Goal: Contribute content: Add original content to the website for others to see

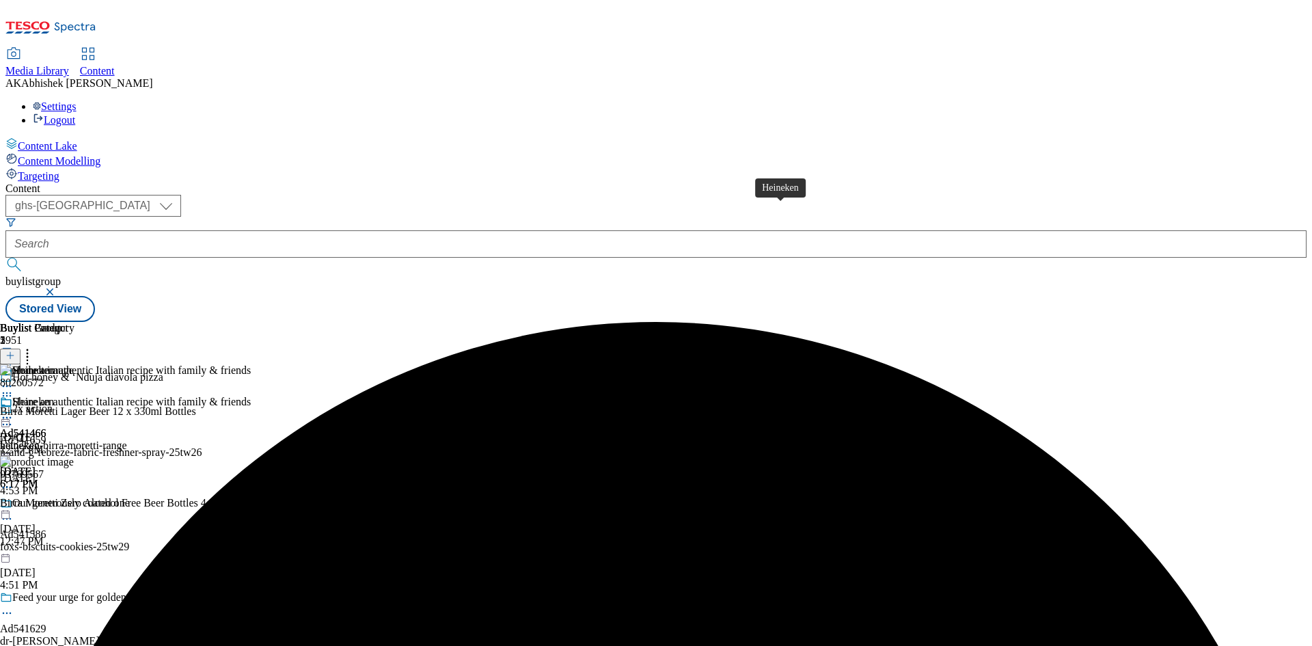
select select "ghs-[GEOGRAPHIC_DATA]"
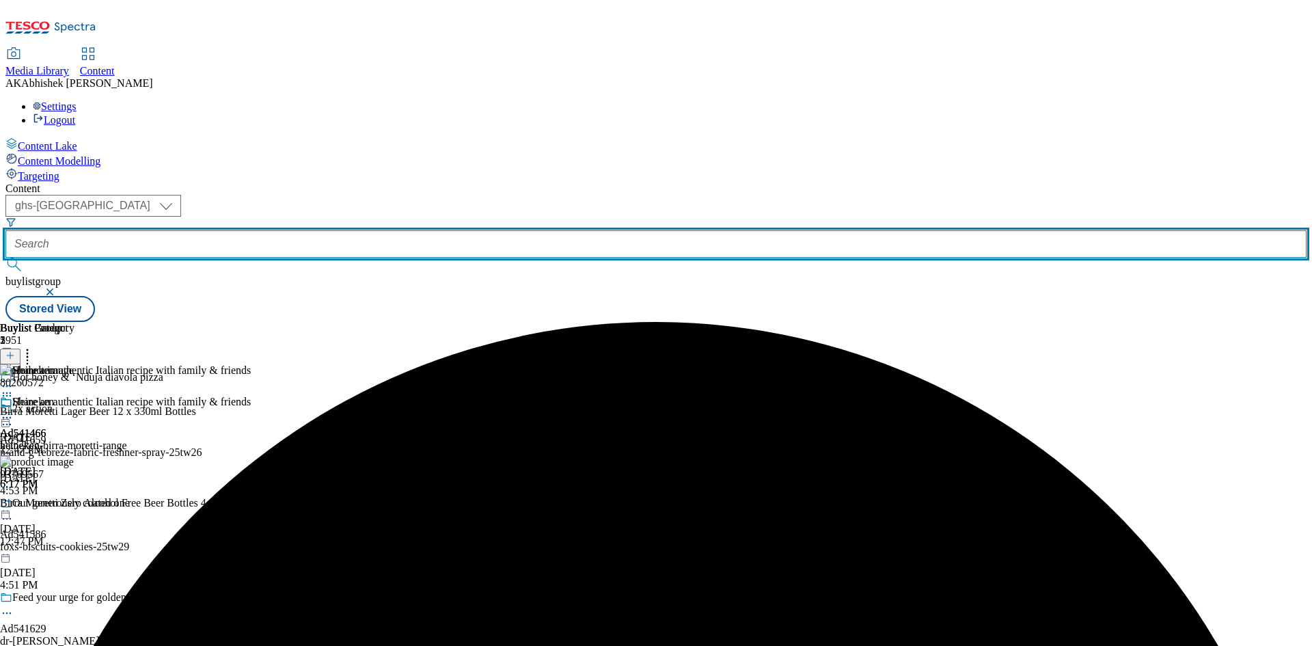
click at [327, 230] on input "text" at bounding box center [655, 243] width 1301 height 27
click at [5, 258] on button "submit" at bounding box center [14, 265] width 19 height 14
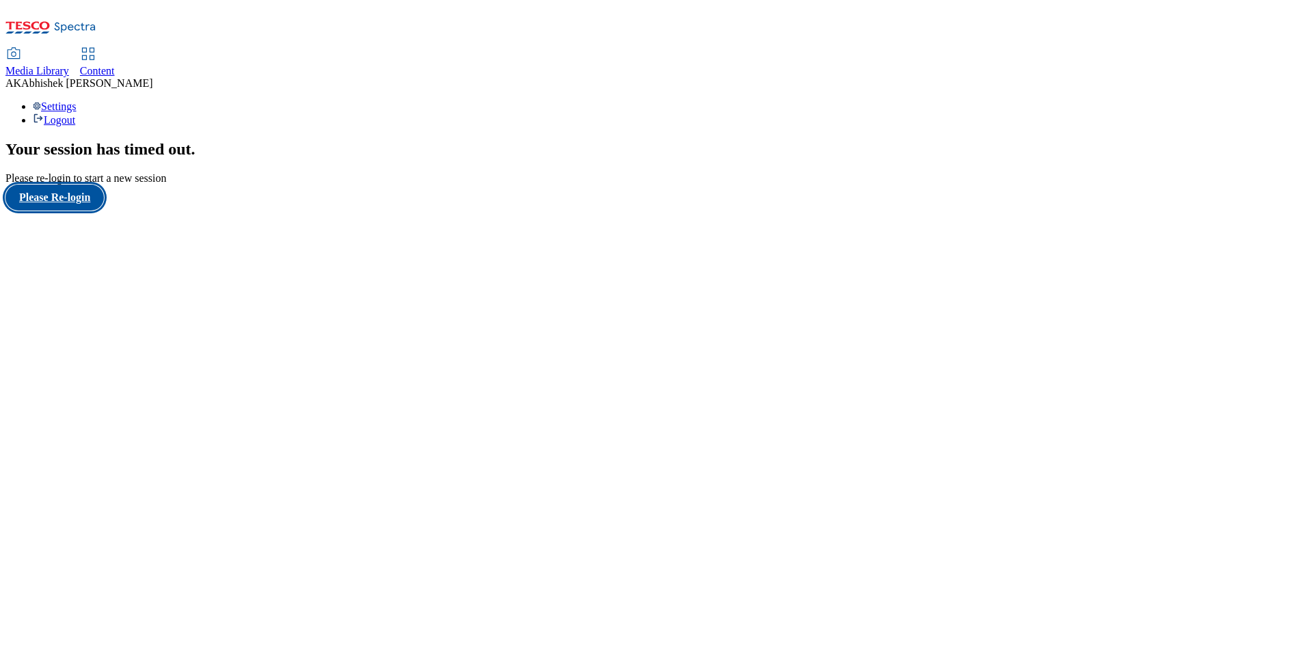
click at [94, 210] on button "Please Re-login" at bounding box center [54, 197] width 98 height 26
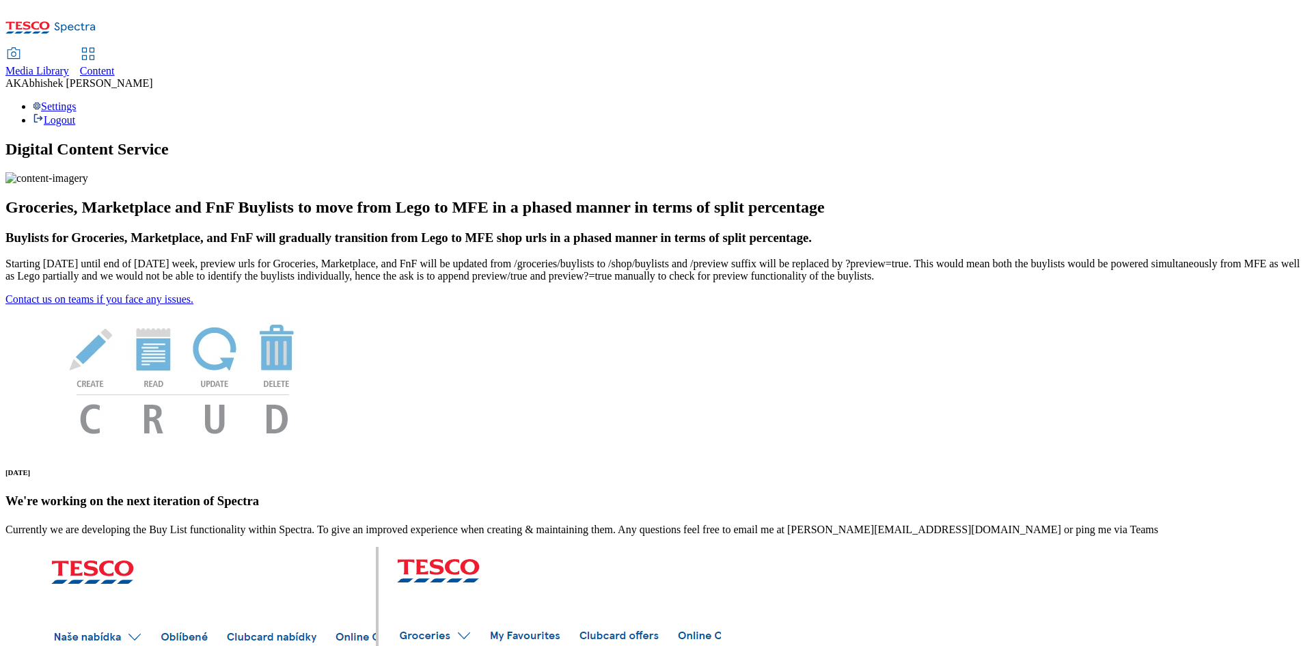
click at [115, 65] on span "Content" at bounding box center [97, 71] width 35 height 12
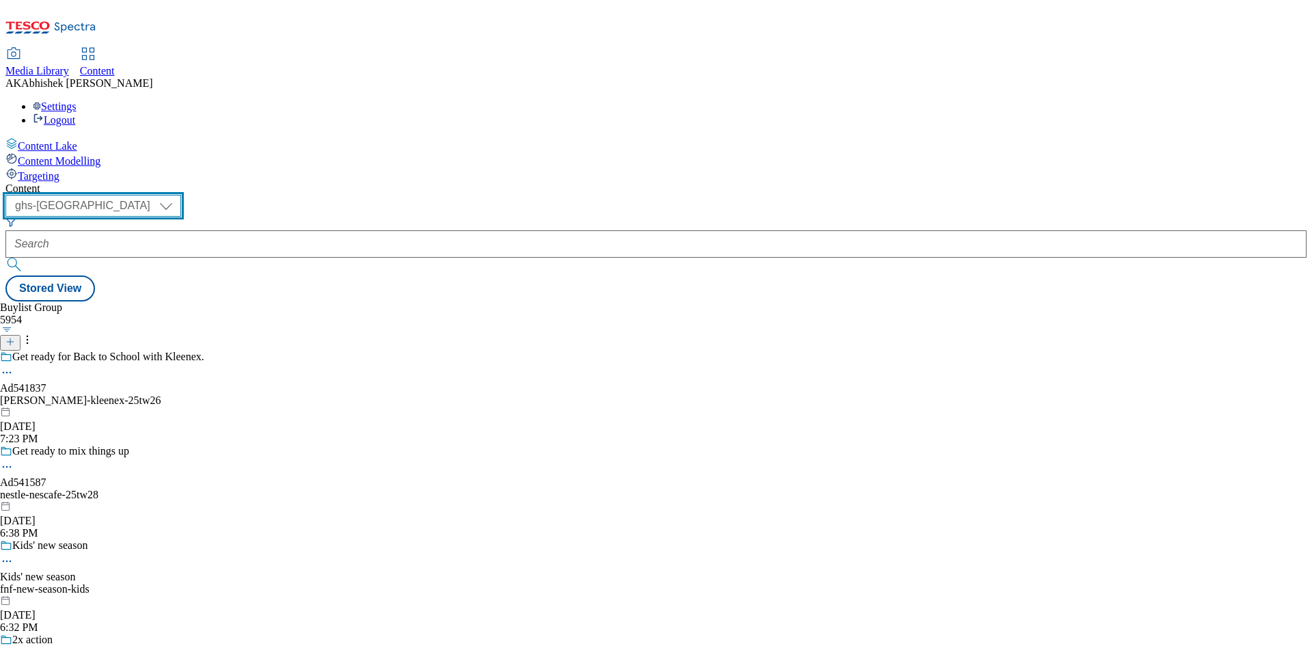
drag, startPoint x: 217, startPoint y: 105, endPoint x: 230, endPoint y: 107, distance: 13.7
click at [181, 195] on select "ghs-roi ghs-uk" at bounding box center [93, 206] width 176 height 22
select select "ghs-roi"
click at [178, 195] on select "ghs-roi ghs-uk" at bounding box center [93, 206] width 176 height 22
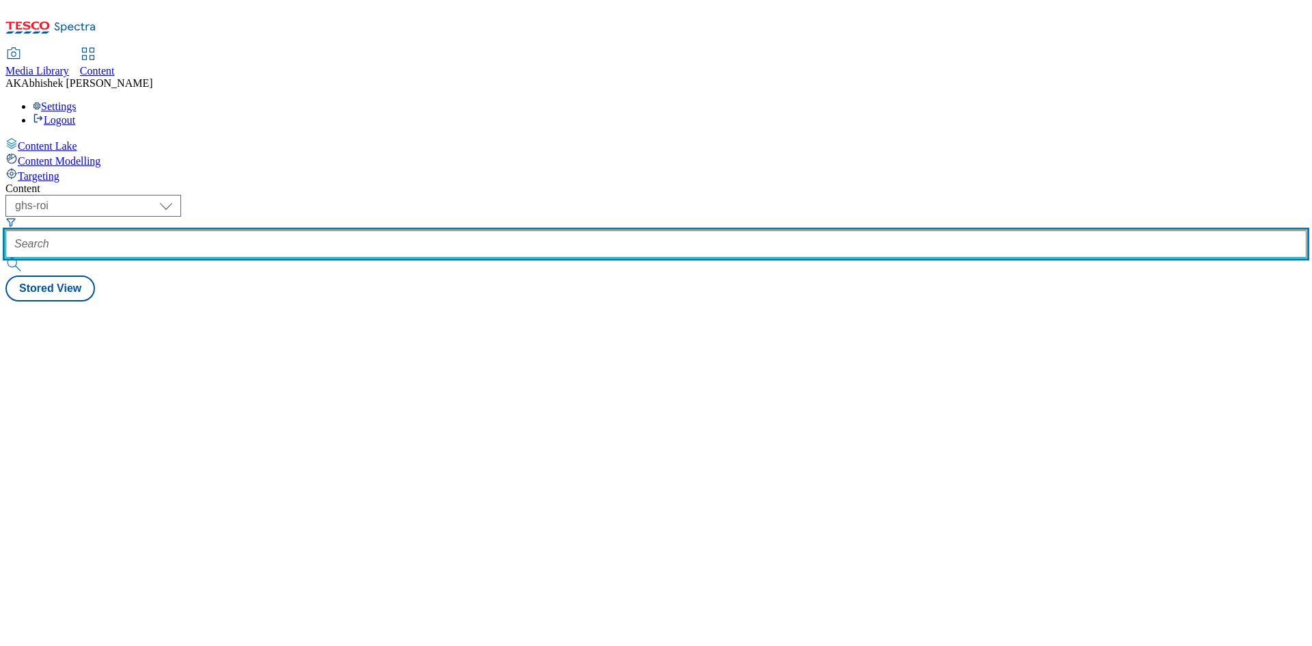
click at [337, 230] on input "text" at bounding box center [655, 243] width 1301 height 27
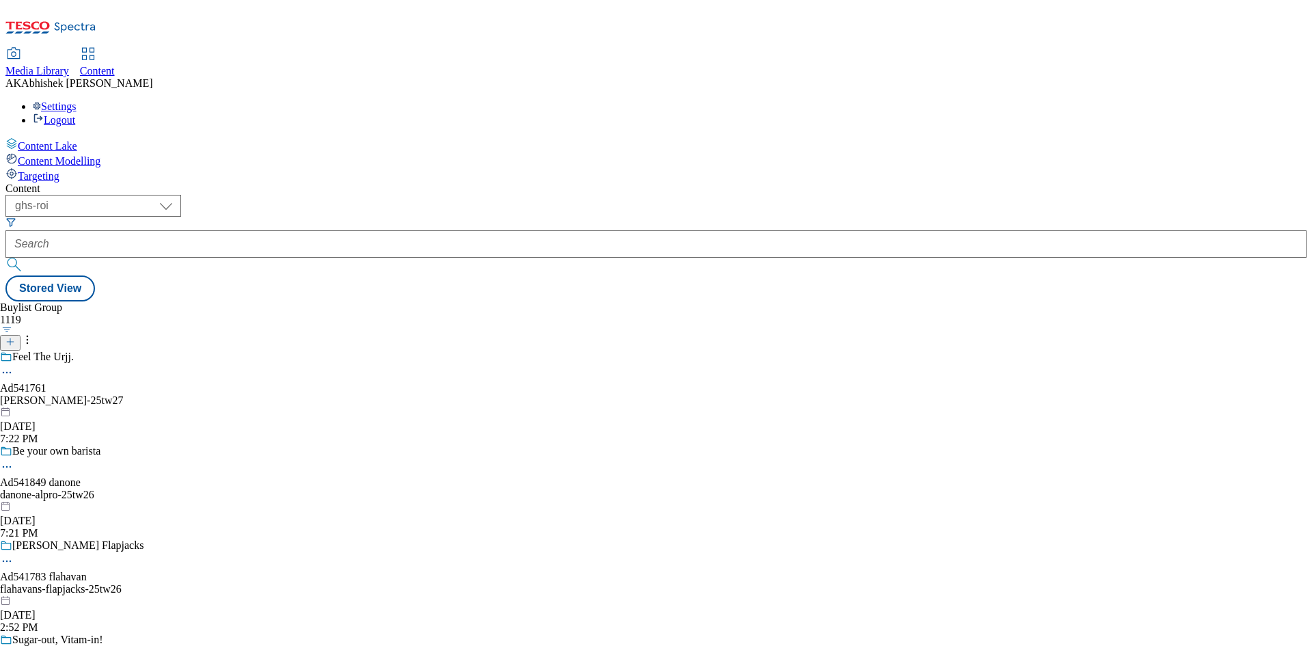
click at [15, 337] on icon at bounding box center [10, 342] width 10 height 10
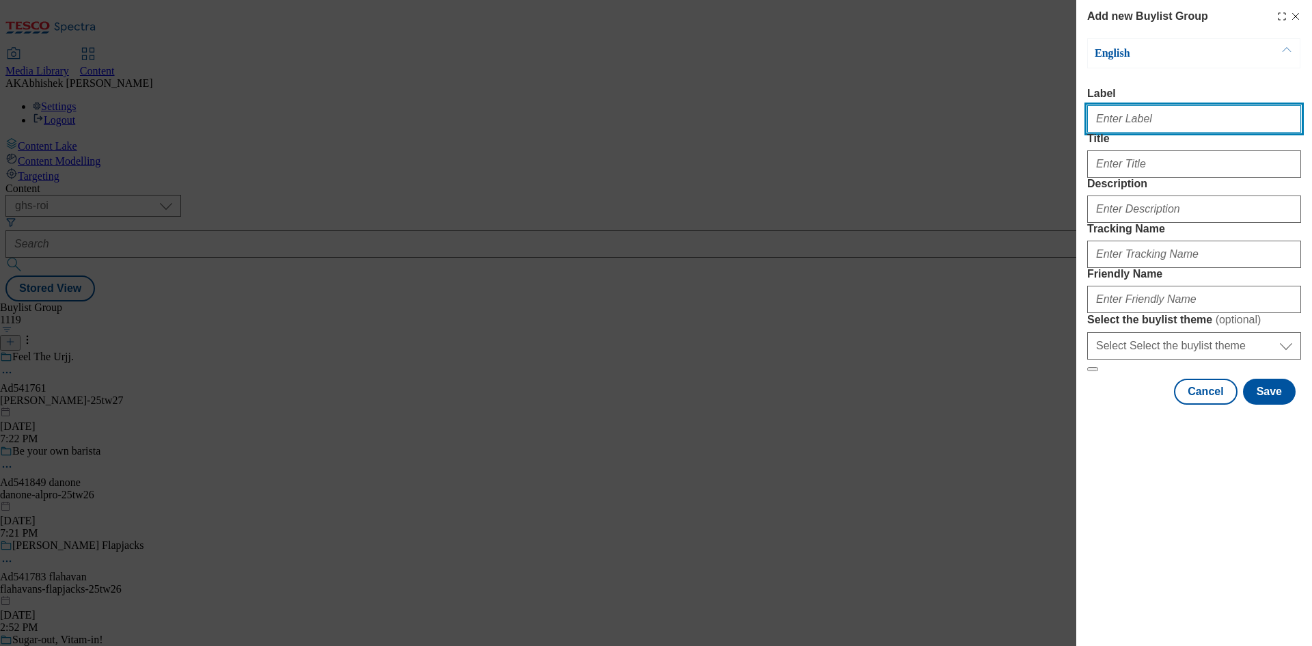
click at [1131, 124] on input "Label" at bounding box center [1194, 118] width 214 height 27
paste input "541779"
type input "Ad541779"
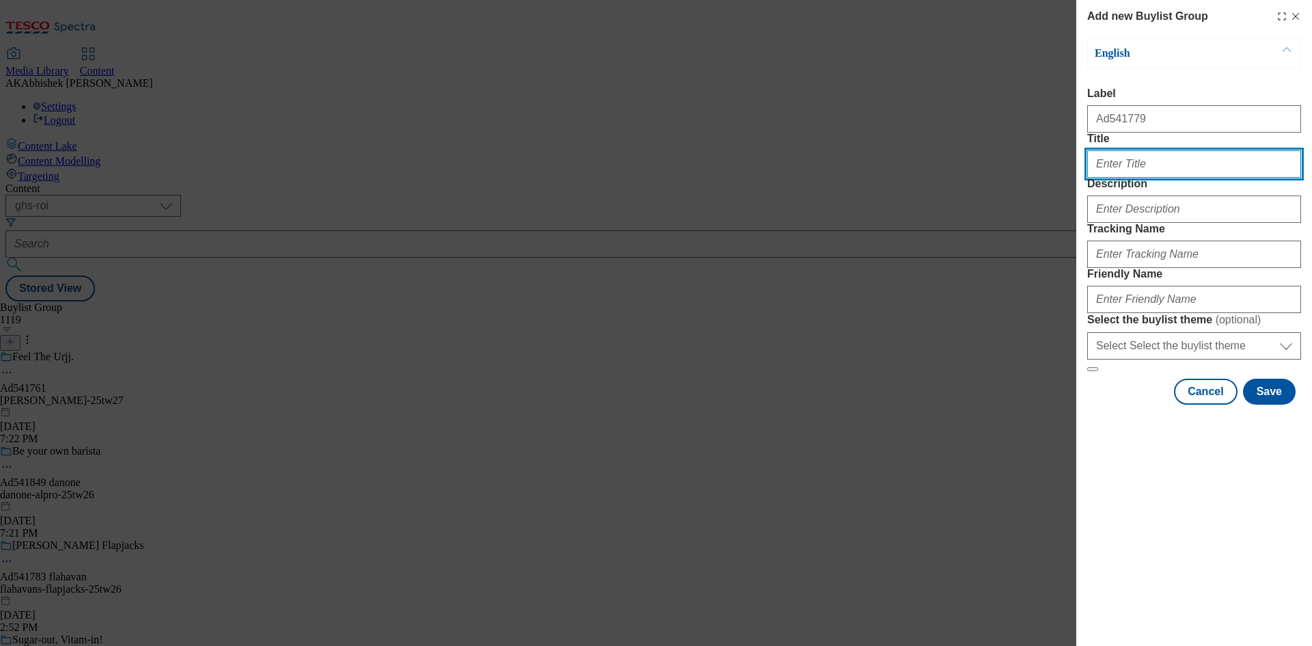
drag, startPoint x: 1149, startPoint y: 183, endPoint x: 1183, endPoint y: 183, distance: 34.2
click at [1149, 178] on input "Title" at bounding box center [1194, 163] width 214 height 27
click at [1174, 178] on input "Title" at bounding box center [1194, 163] width 214 height 27
type input "i"
paste input "400 Sports Prizes (Tickets and Merchandise)"
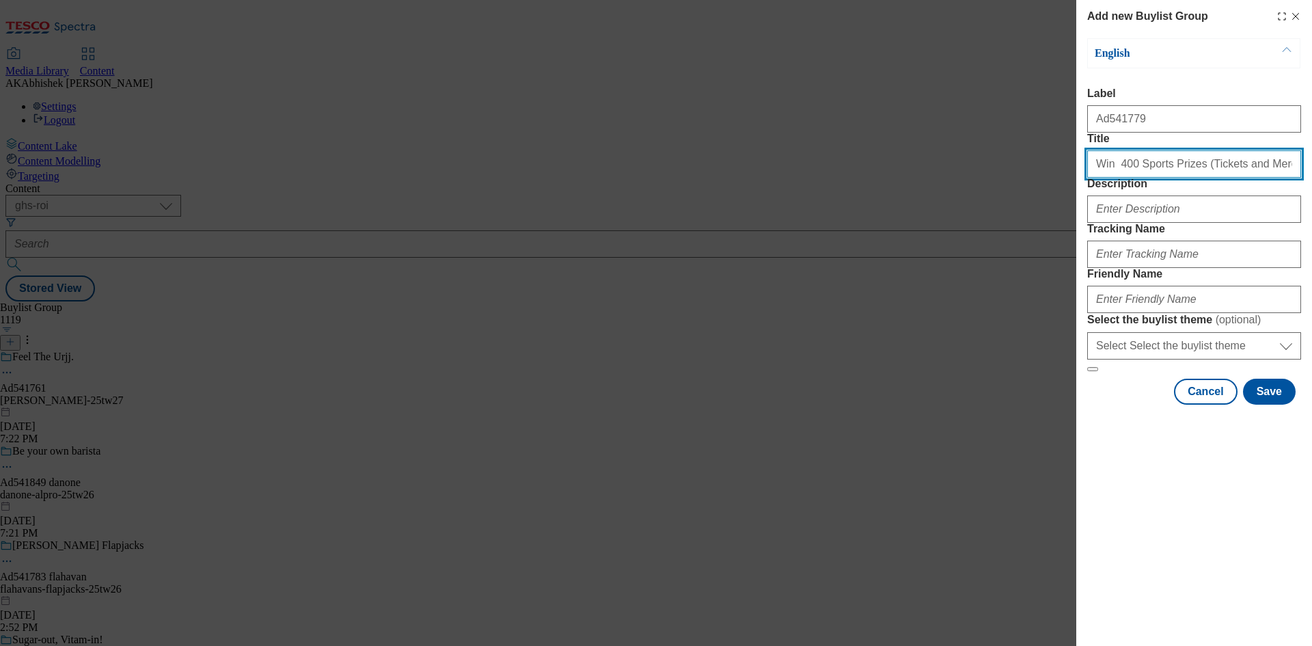
type input "Win 400 Sports Prizes (Tickets and Merchandise)"
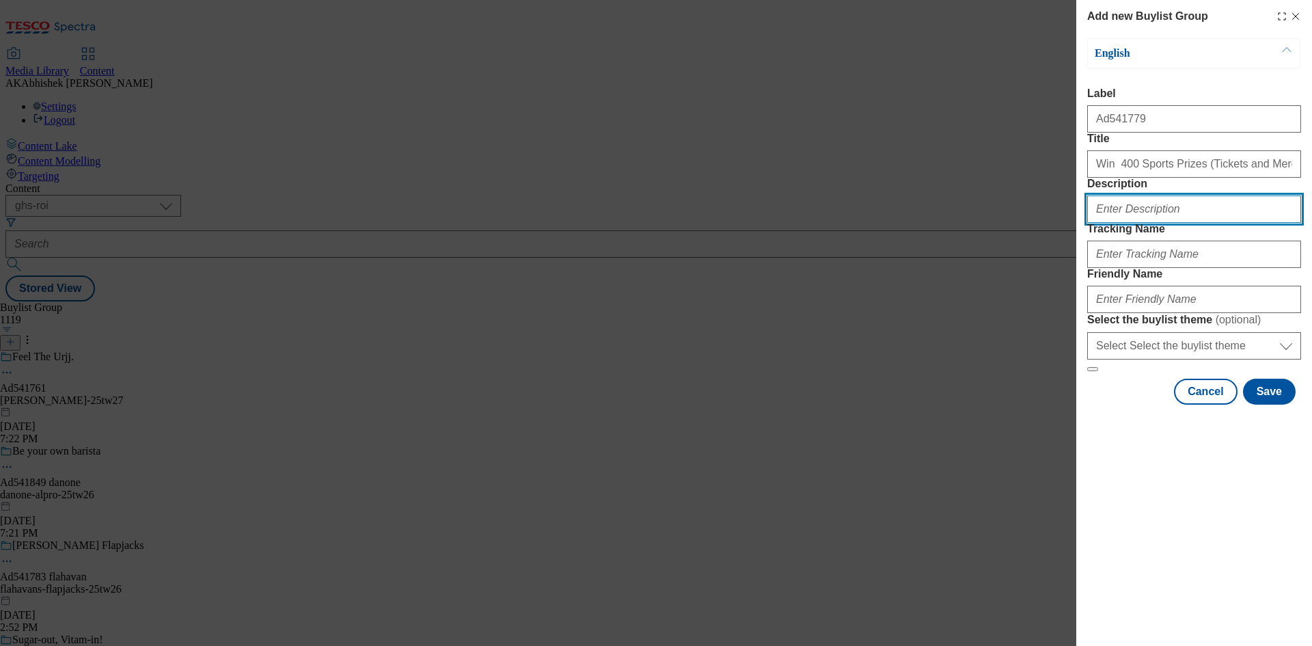
click at [1163, 223] on input "Description" at bounding box center [1194, 208] width 214 height 27
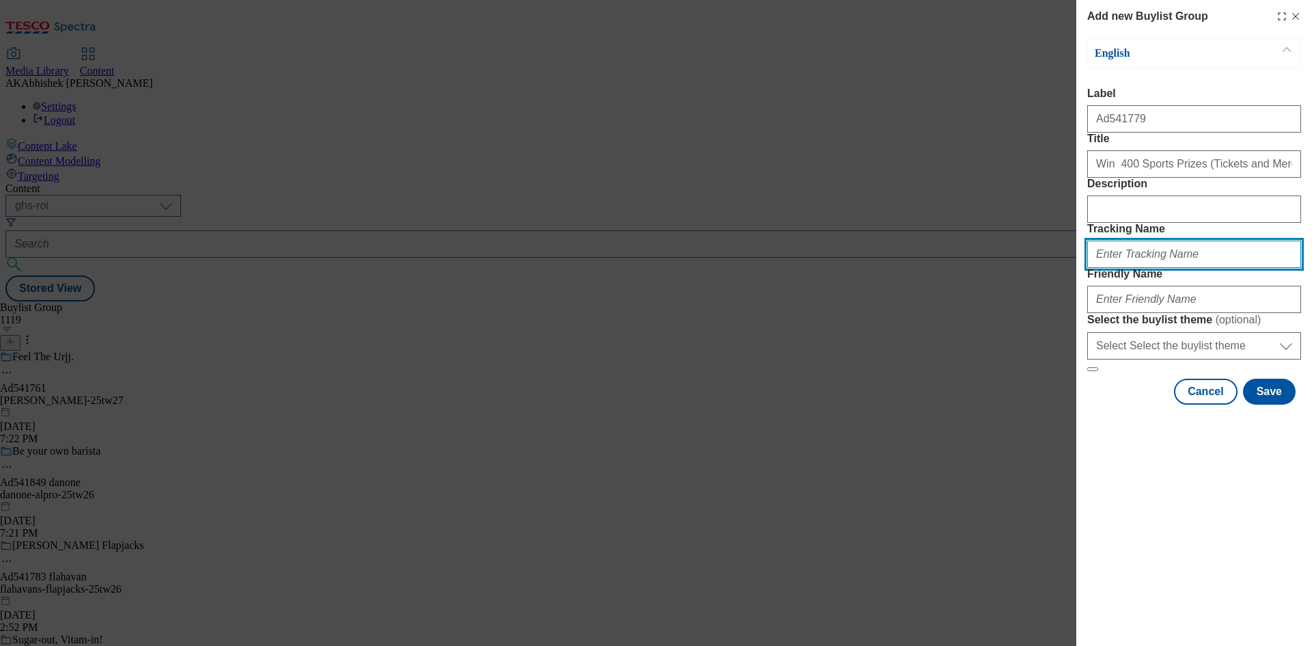
click at [1164, 268] on input "Tracking Name" at bounding box center [1194, 254] width 214 height 27
paste input "Heineken"
type input "Heineken"
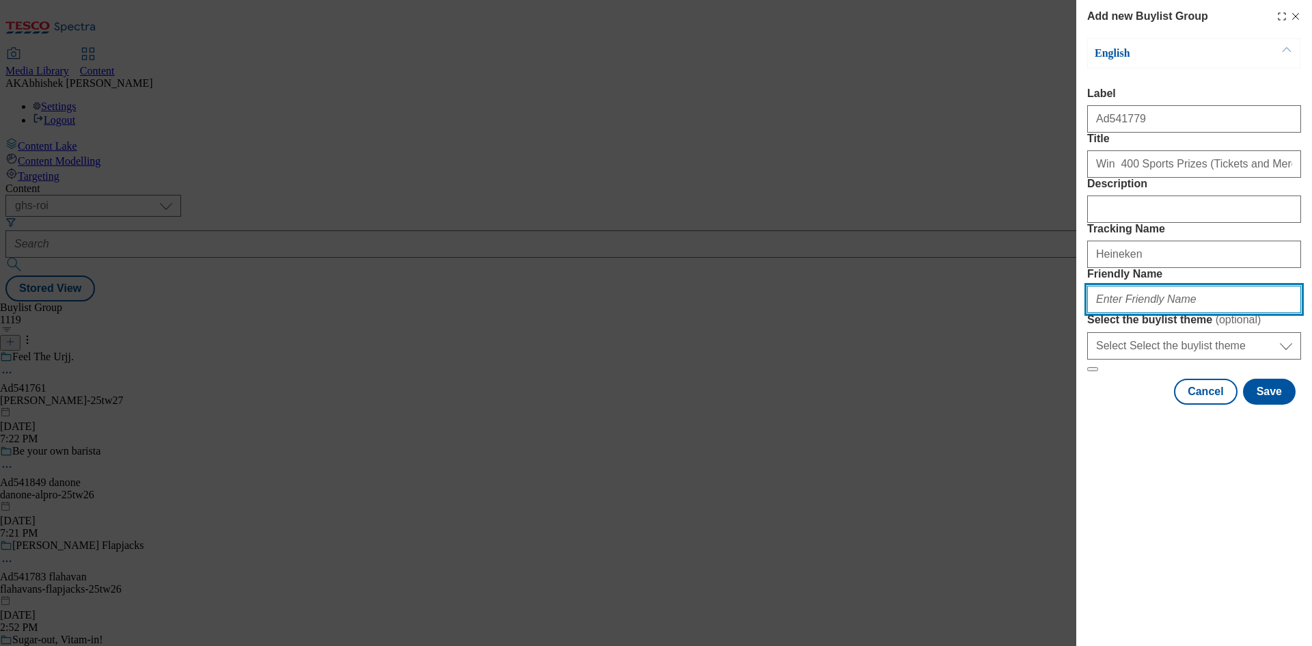
click at [1140, 313] on input "Friendly Name" at bounding box center [1194, 299] width 214 height 27
paste input "Heineken"
type input "Heineken-beer-25tw28"
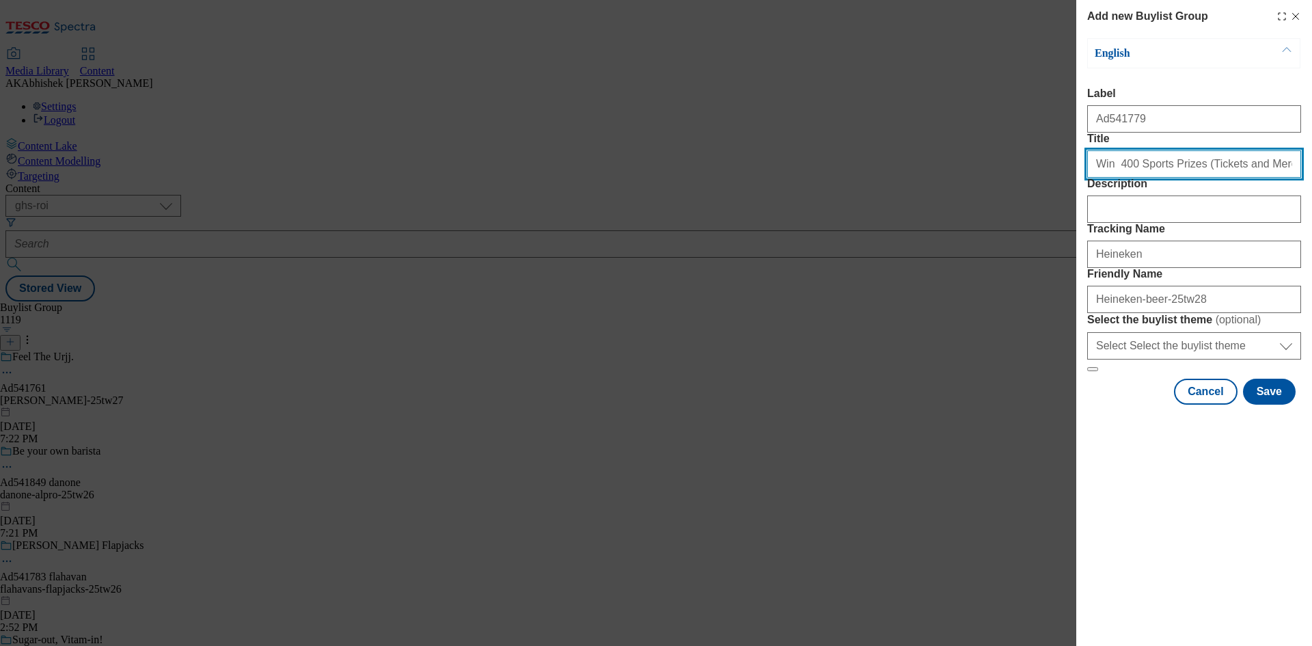
click at [1116, 178] on input "Win 400 Sports Prizes (Tickets and Merchandise)" at bounding box center [1194, 163] width 214 height 27
type input "Win 400 Sports Prizes (Tickets and Merchandise)"
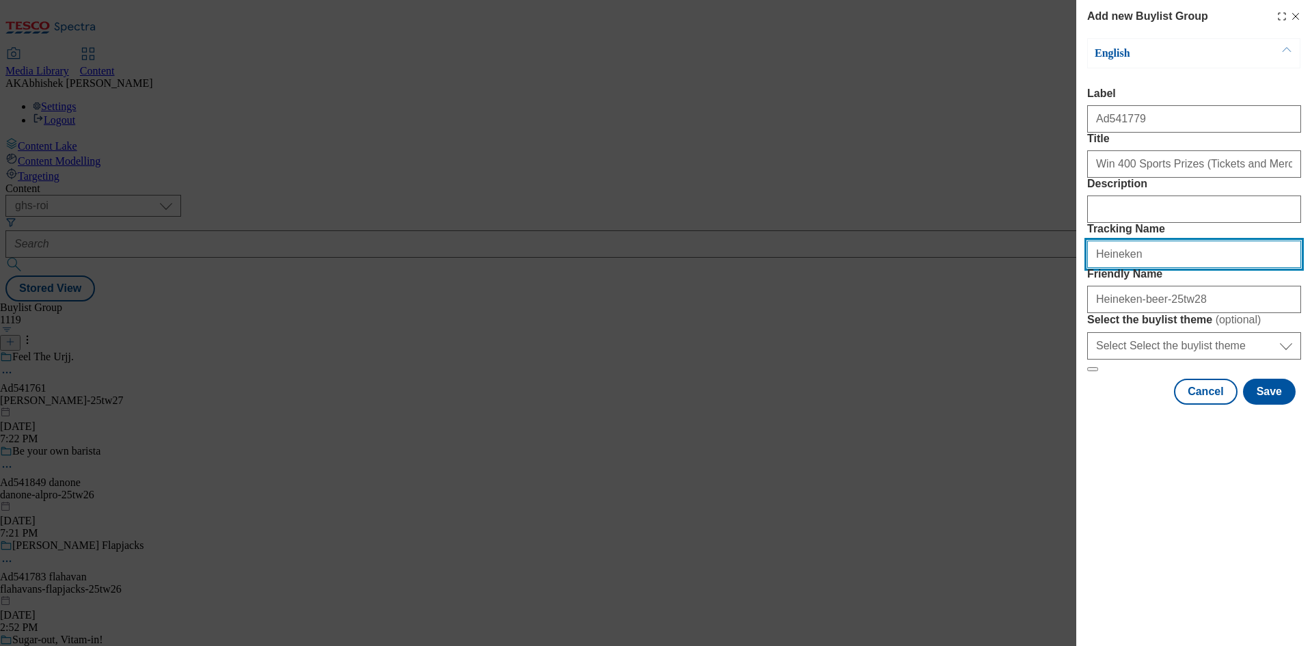
click at [1151, 268] on input "Heineken" at bounding box center [1194, 254] width 214 height 27
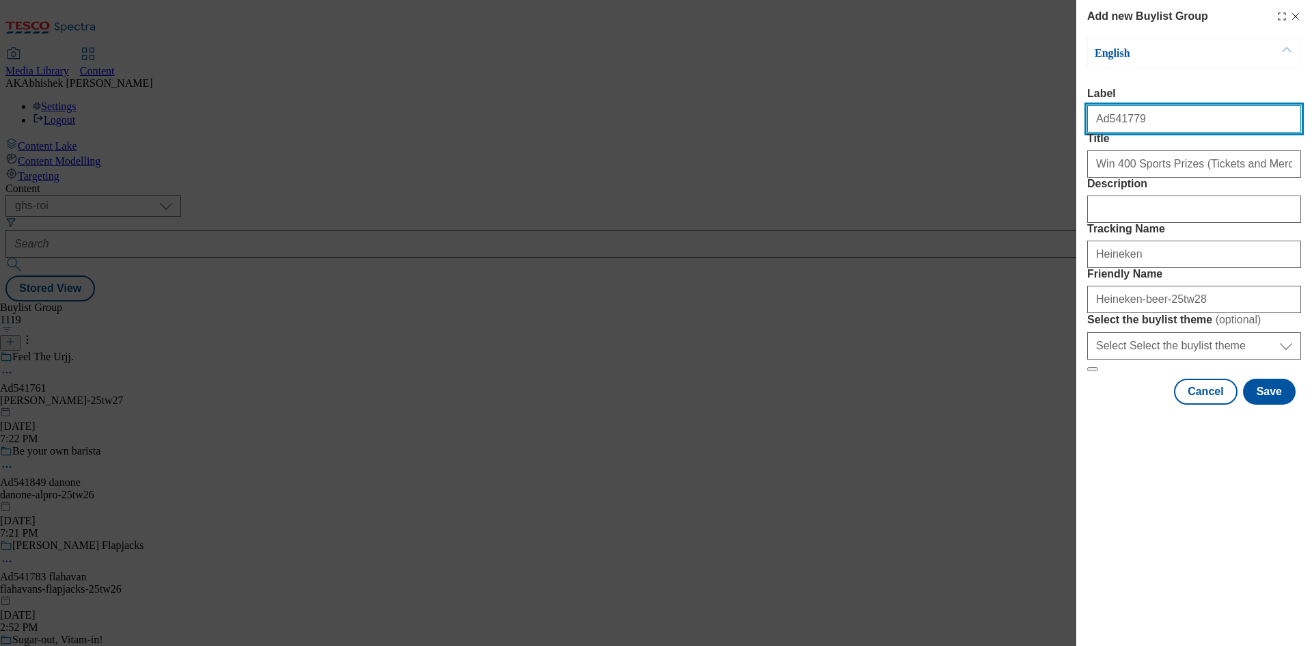
drag, startPoint x: 1106, startPoint y: 125, endPoint x: 1211, endPoint y: 119, distance: 105.4
click at [1211, 119] on input "Ad541779" at bounding box center [1194, 118] width 214 height 27
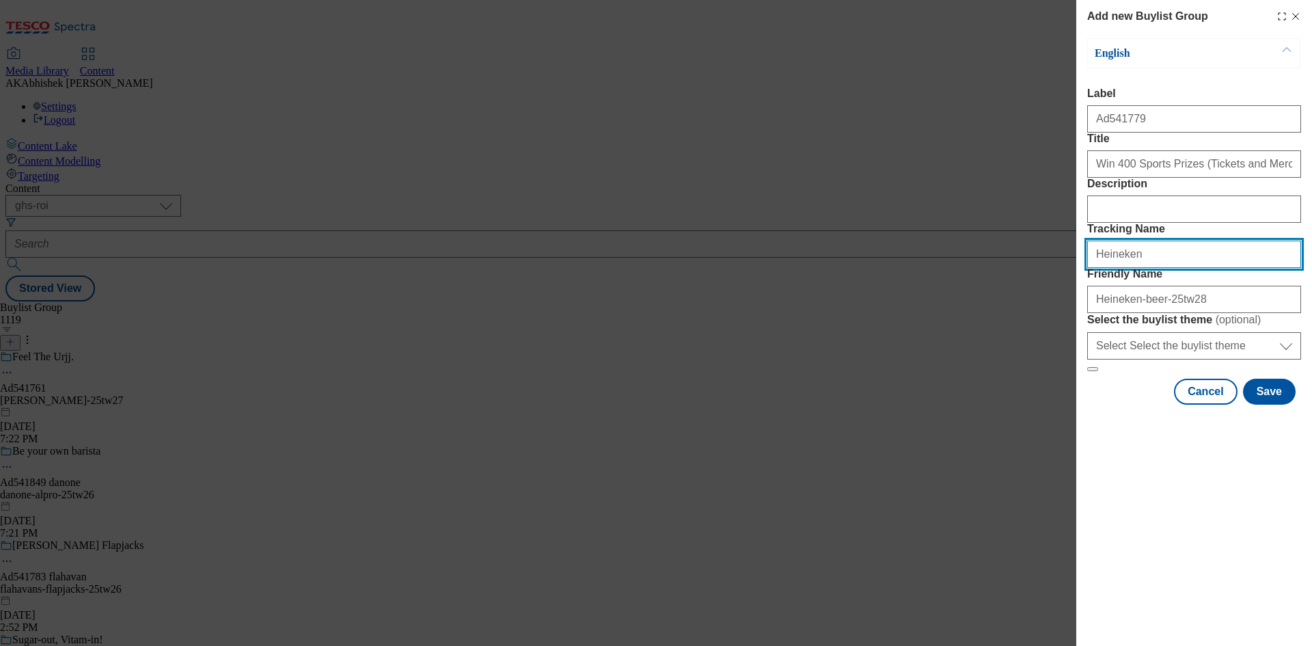
drag, startPoint x: 1156, startPoint y: 331, endPoint x: 849, endPoint y: 312, distance: 307.4
click at [851, 312] on div "Add new Buylist Group English Label Ad541779 Title Win 400 Sports Prizes (Ticke…" at bounding box center [656, 323] width 1312 height 646
paste input "541779"
type input "DH_AD541779"
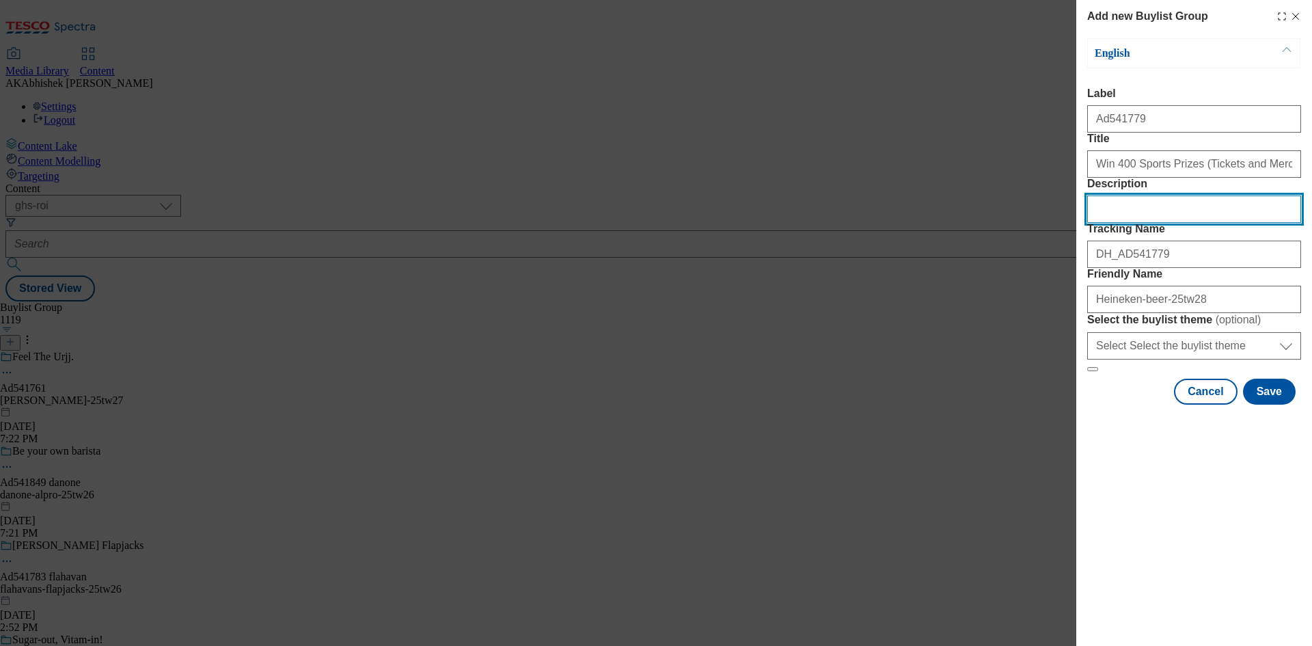
click at [1127, 223] on input "Description" at bounding box center [1194, 208] width 214 height 27
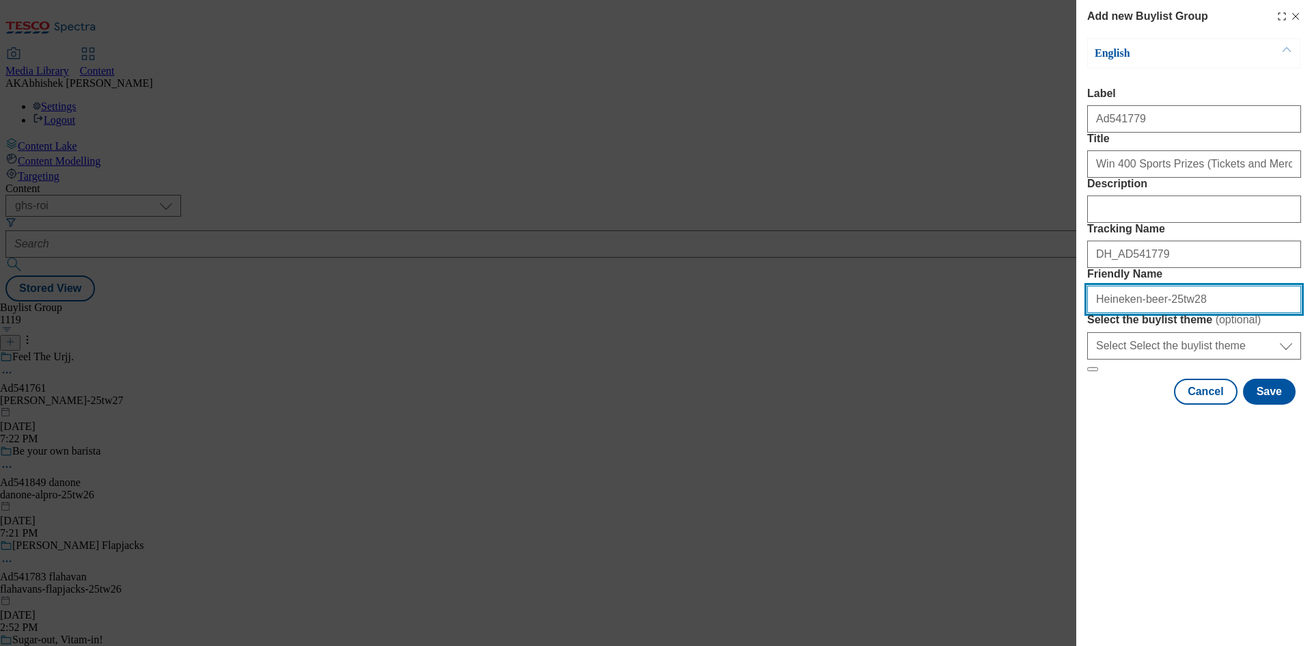
drag, startPoint x: 1198, startPoint y: 396, endPoint x: 1246, endPoint y: 398, distance: 47.9
click at [1197, 313] on input "Heineken-beer-25tw28" at bounding box center [1194, 299] width 214 height 27
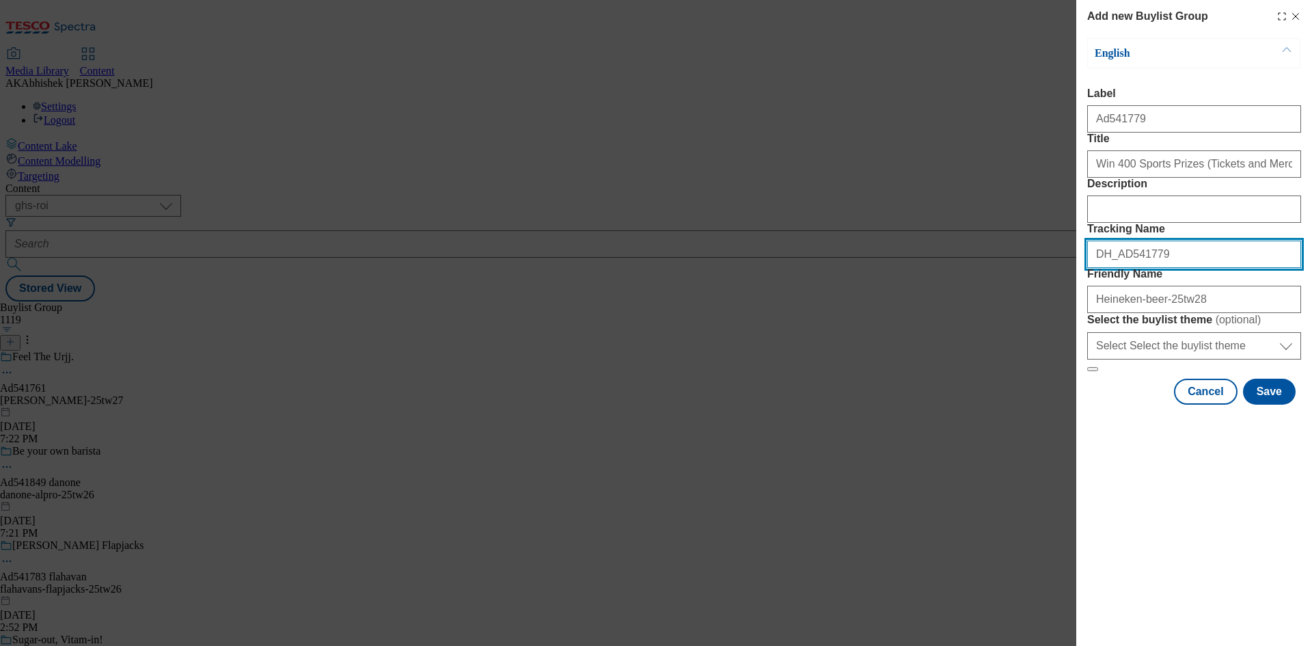
drag, startPoint x: 1162, startPoint y: 330, endPoint x: 1044, endPoint y: 321, distance: 117.9
click at [1039, 321] on div "Add new Buylist Group English Label Ad541779 Title Win 400 Sports Prizes (Ticke…" at bounding box center [656, 323] width 1312 height 646
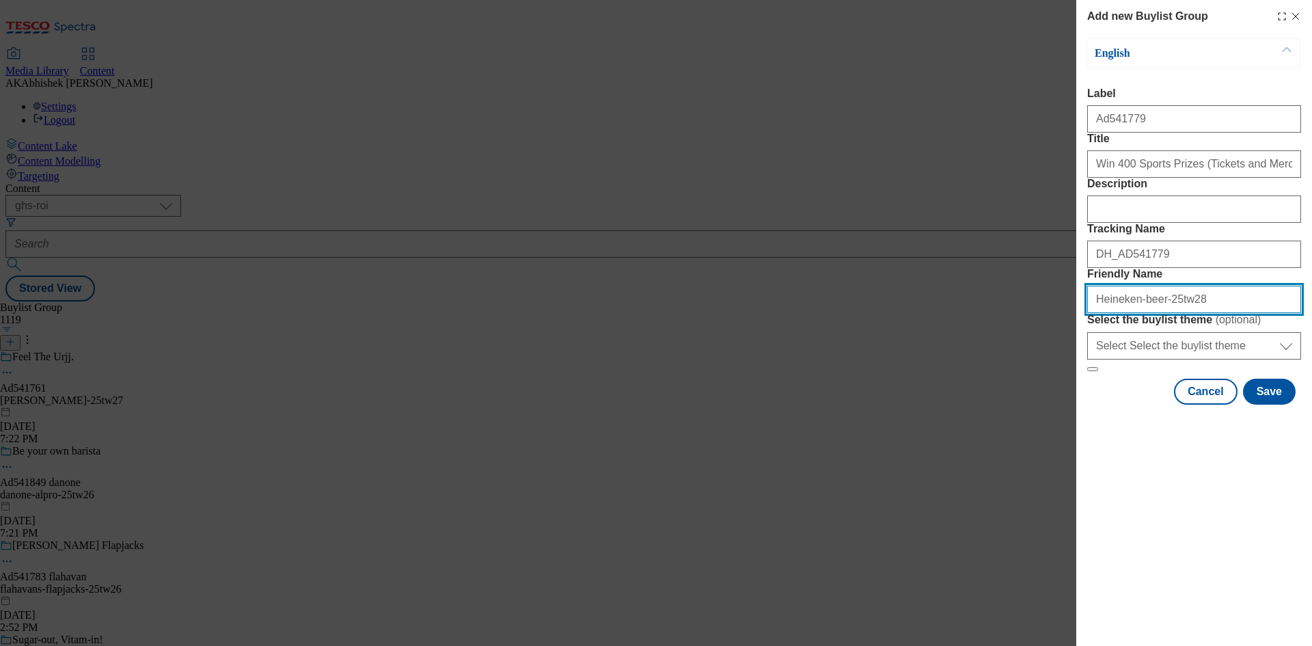
drag, startPoint x: 1185, startPoint y: 396, endPoint x: 883, endPoint y: 392, distance: 302.7
click at [894, 392] on div "Add new Buylist Group English Label Ad541779 Title Win 400 Sports Prizes (Ticke…" at bounding box center [656, 323] width 1312 height 646
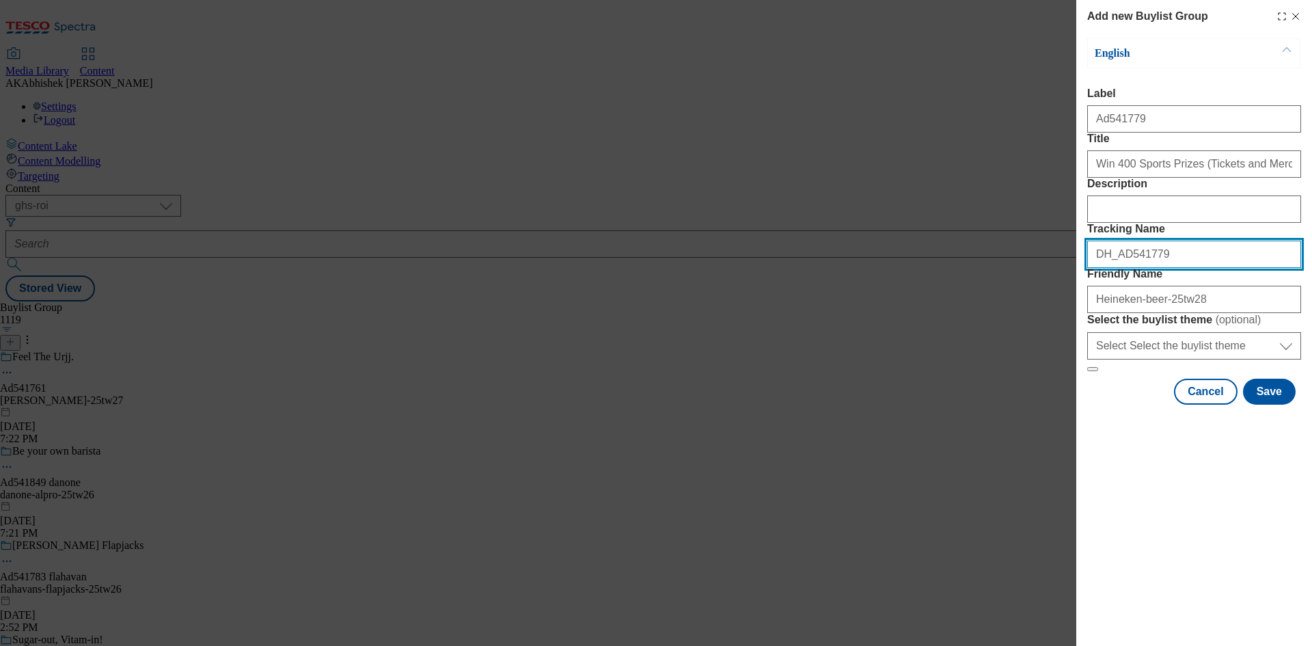
drag, startPoint x: 1166, startPoint y: 327, endPoint x: 877, endPoint y: 327, distance: 289.7
click at [877, 327] on div "Add new Buylist Group English Label Ad541779 Title Win 400 Sports Prizes (Ticke…" at bounding box center [656, 323] width 1312 height 646
click at [1272, 404] on button "Save" at bounding box center [1269, 392] width 53 height 26
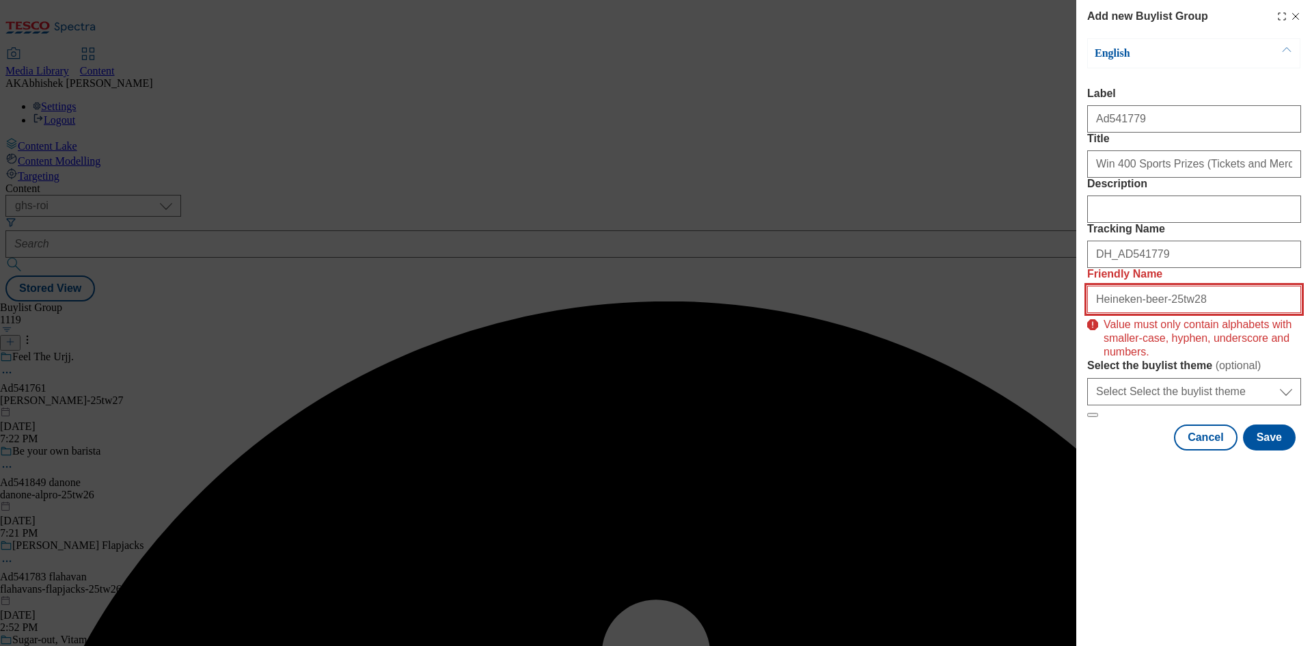
click at [1202, 313] on input "Heineken-beer-25tw28" at bounding box center [1194, 299] width 214 height 27
click at [1097, 313] on input "Heineken-beer-25tw28" at bounding box center [1194, 299] width 214 height 27
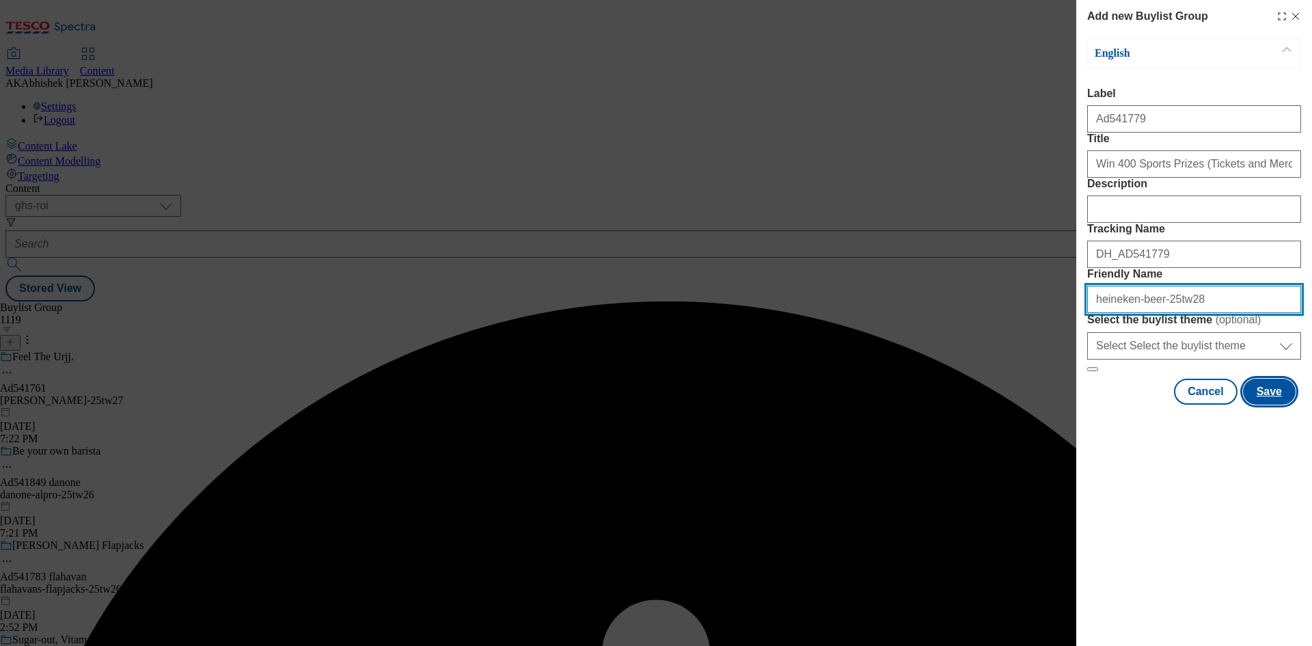
type input "heineken-beer-25tw28"
click at [1274, 404] on button "Save" at bounding box center [1269, 392] width 53 height 26
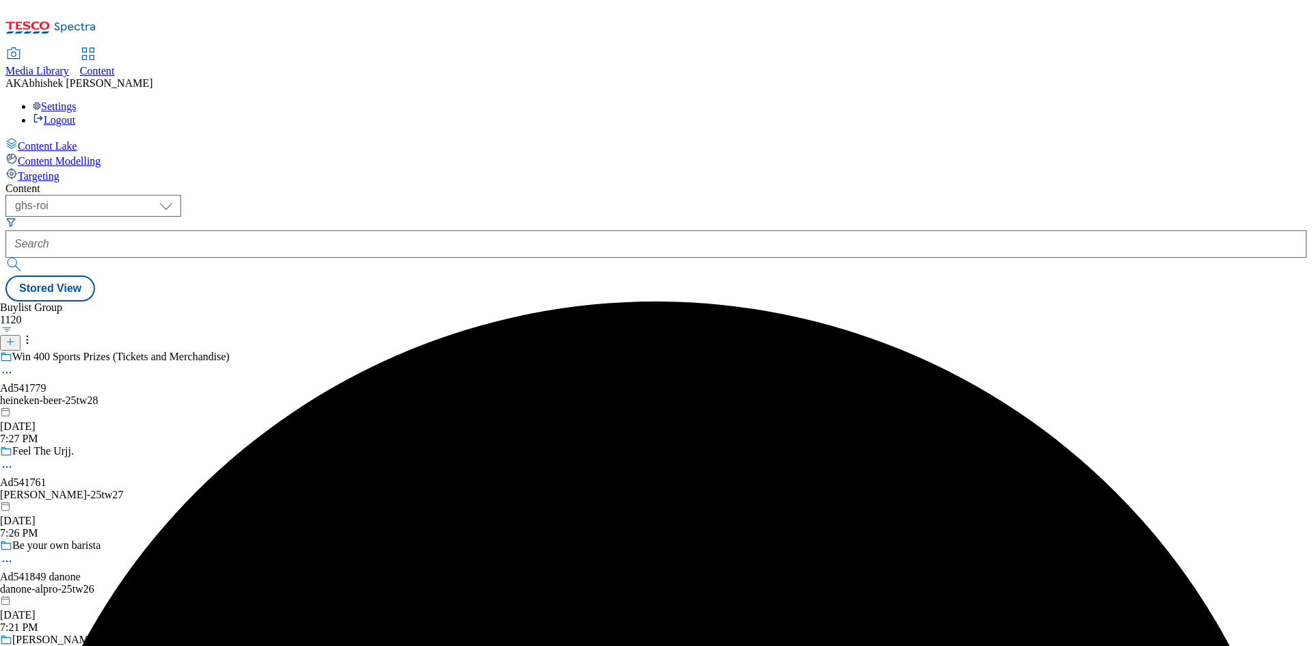
click at [306, 394] on div "heineken-beer-25tw28" at bounding box center [153, 400] width 306 height 12
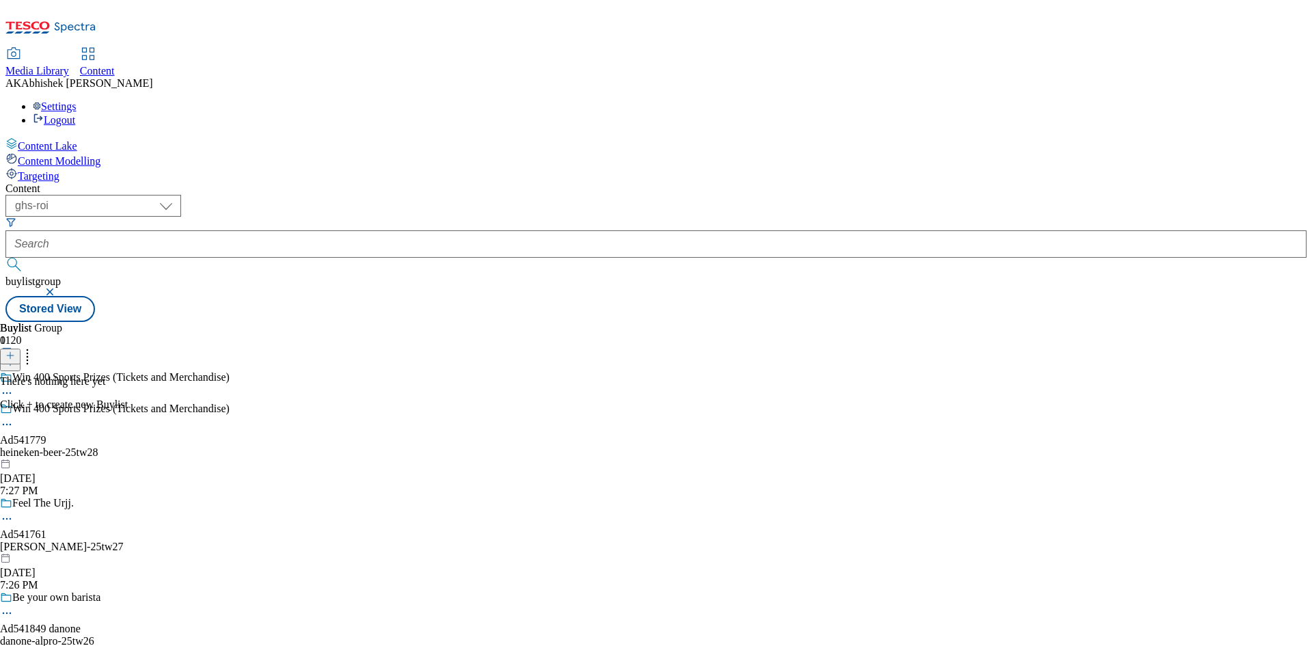
click at [14, 355] on line at bounding box center [10, 355] width 7 height 0
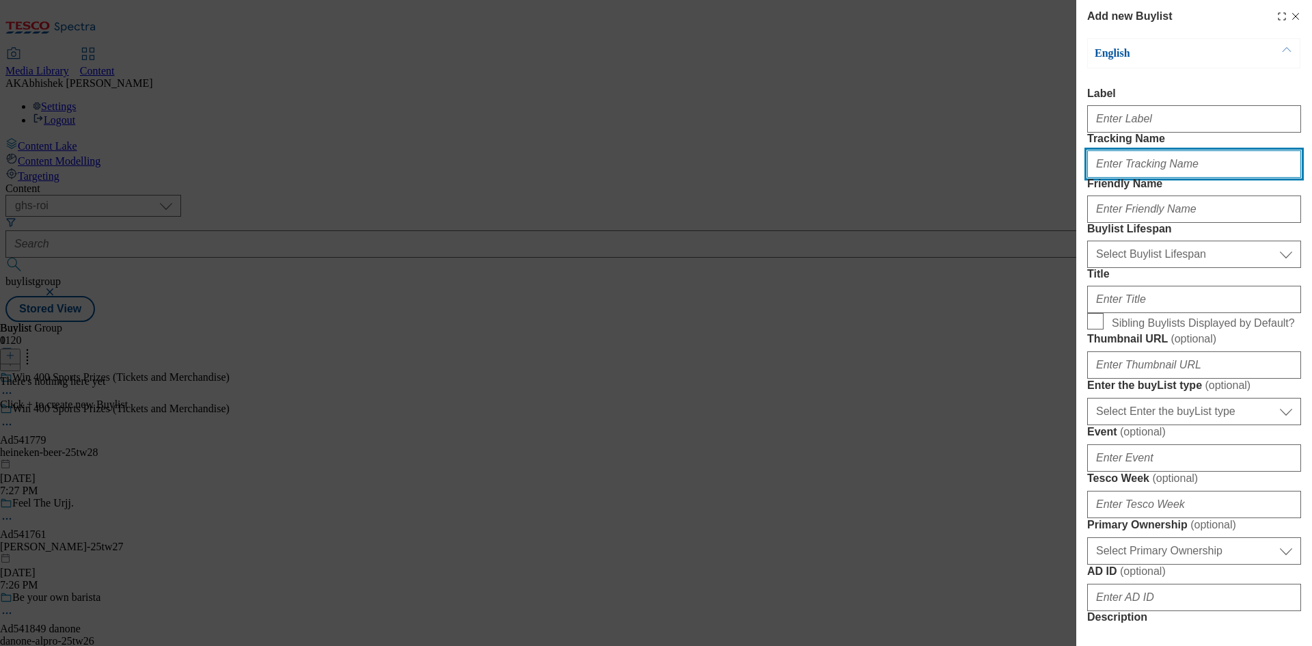
click at [1174, 178] on input "Tracking Name" at bounding box center [1194, 163] width 214 height 27
paste input "DH_AD541779"
click at [1117, 178] on input "DH_AD541779" at bounding box center [1194, 163] width 214 height 27
click at [1118, 178] on input "DH_AD541779" at bounding box center [1194, 163] width 214 height 27
type input "DH_AD541779"
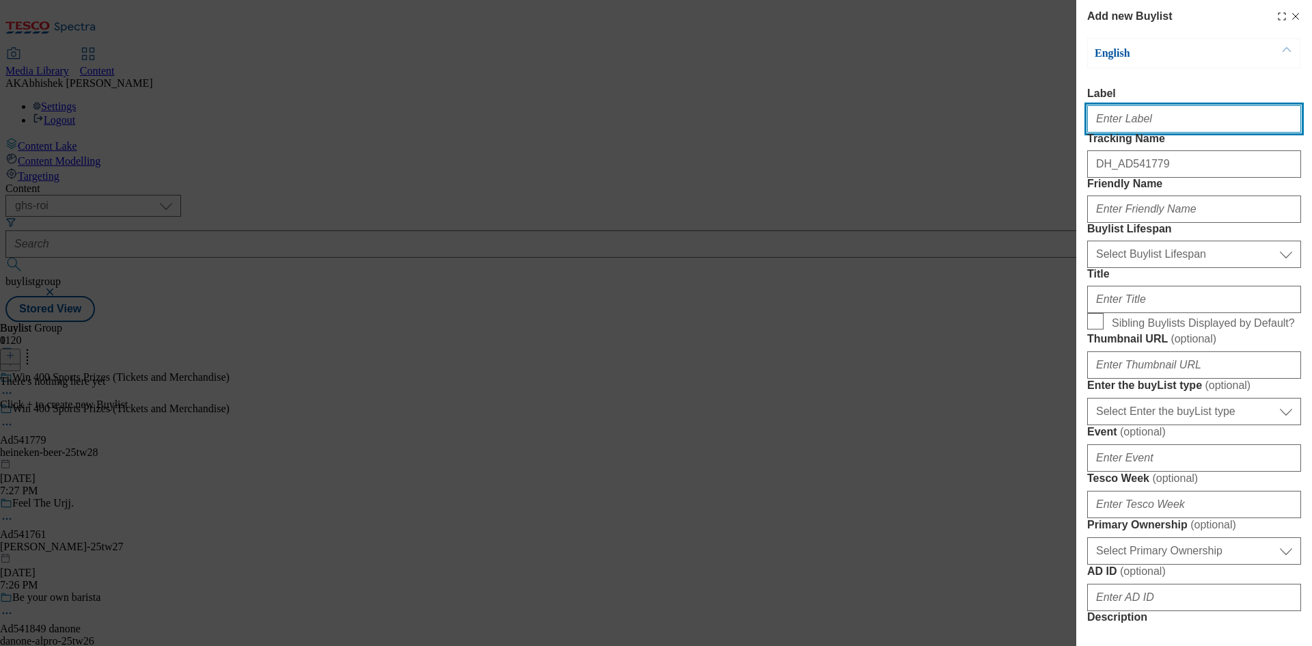
click at [1118, 120] on input "Label" at bounding box center [1194, 118] width 214 height 27
paste input "541779"
type input "Ad541779"
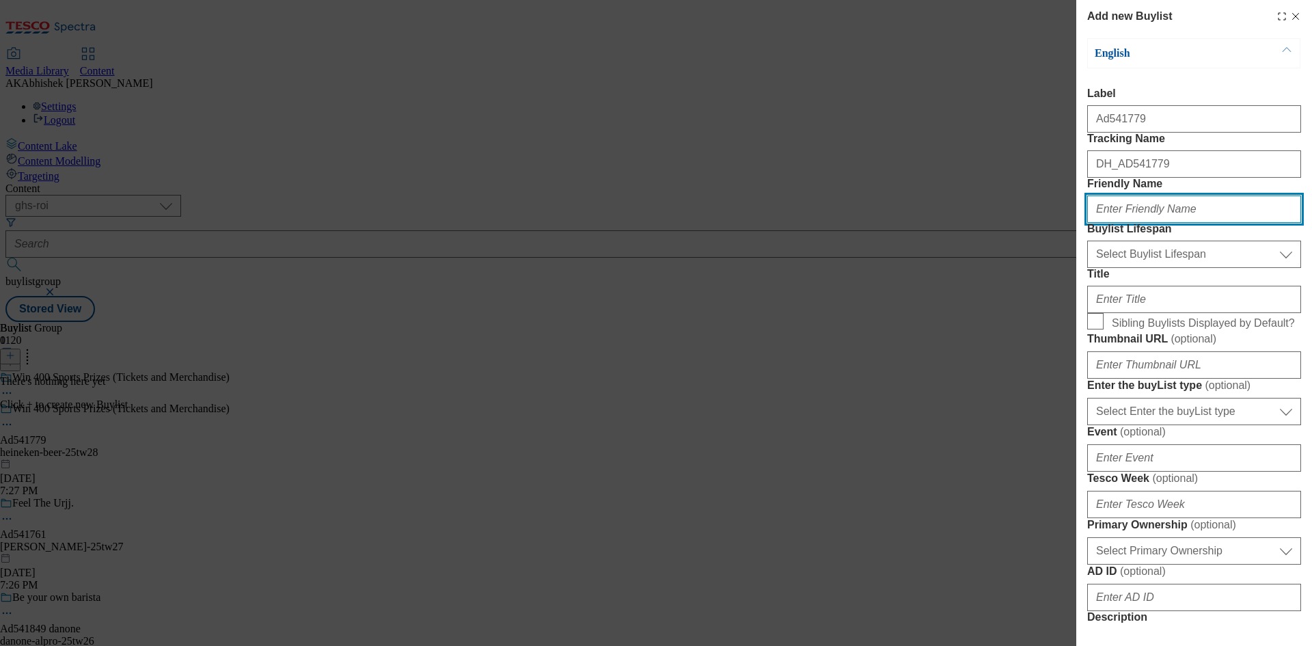
paste input "heineken-beer"
click at [1131, 223] on input "heineken-beer" at bounding box center [1194, 208] width 214 height 27
type input "heineken"
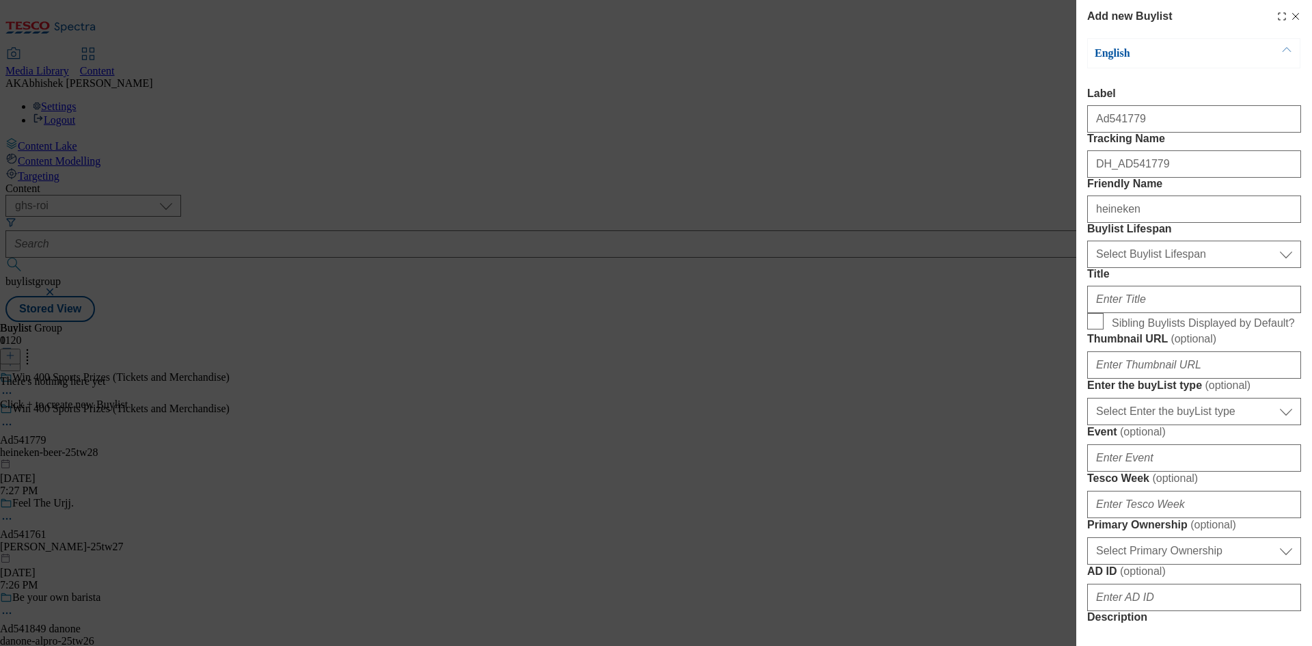
click at [1190, 291] on form "Label Ad541779 Tracking Name DH_AD541779 Friendly Name heineken Buylist Lifespa…" at bounding box center [1194, 566] width 214 height 959
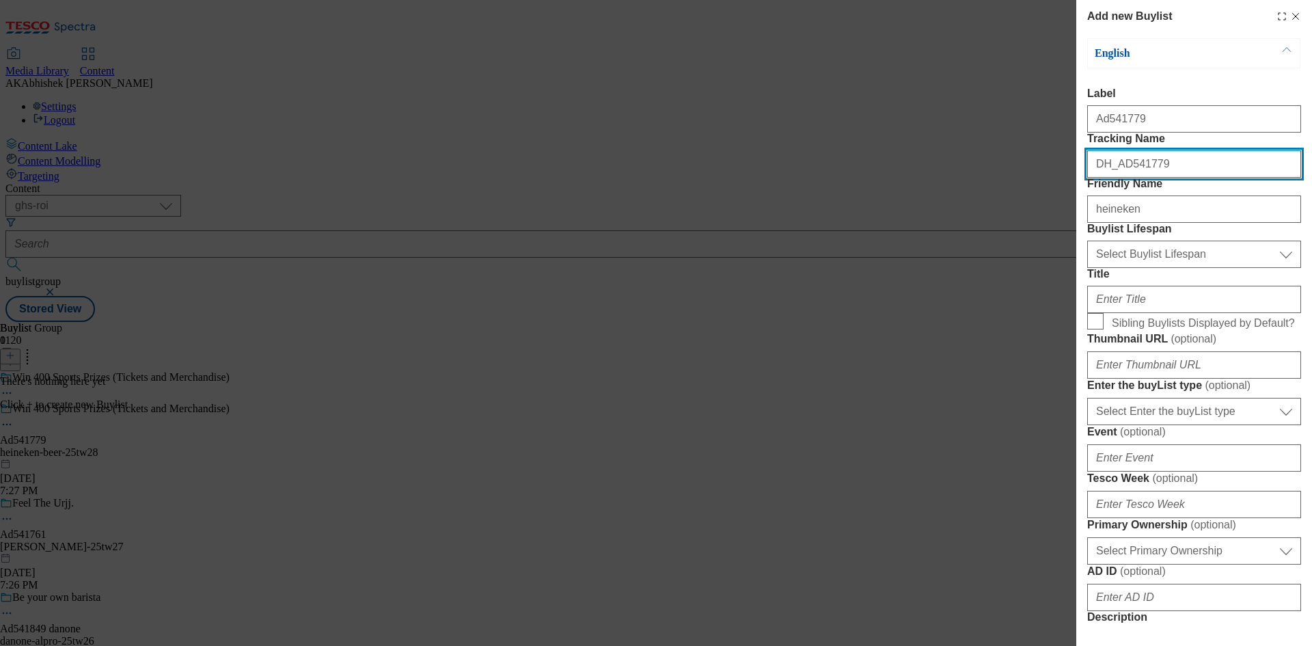
click at [1166, 178] on input "DH_AD541779" at bounding box center [1194, 163] width 214 height 27
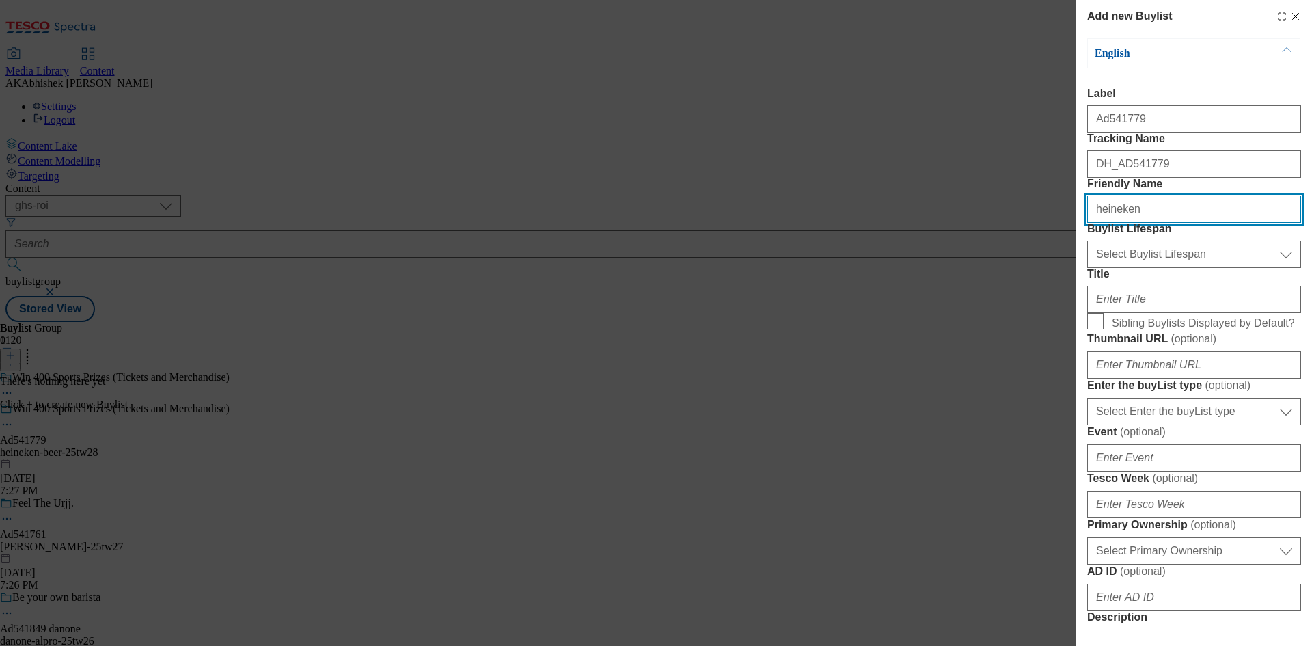
click at [1159, 223] on input "heineken" at bounding box center [1194, 208] width 214 height 27
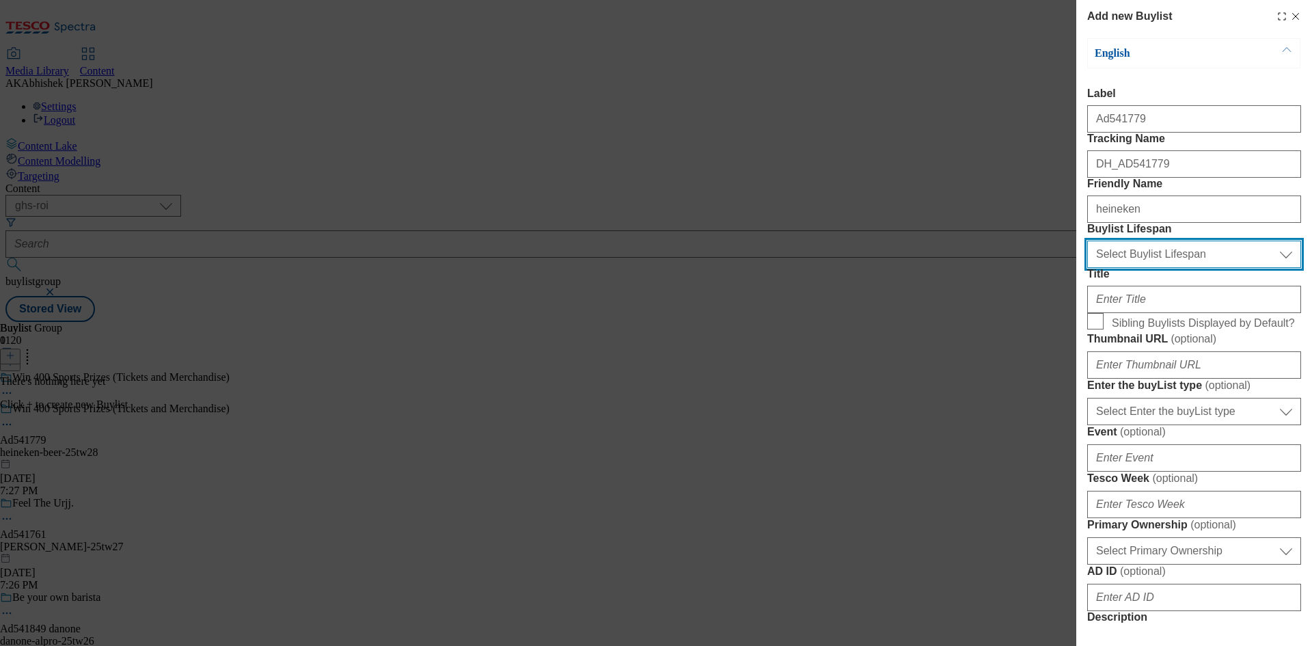
click at [1175, 268] on select "Select Buylist Lifespan evergreen seasonal tactical" at bounding box center [1194, 254] width 214 height 27
select select "tactical"
click at [1087, 268] on select "Select Buylist Lifespan evergreen seasonal tactical" at bounding box center [1194, 254] width 214 height 27
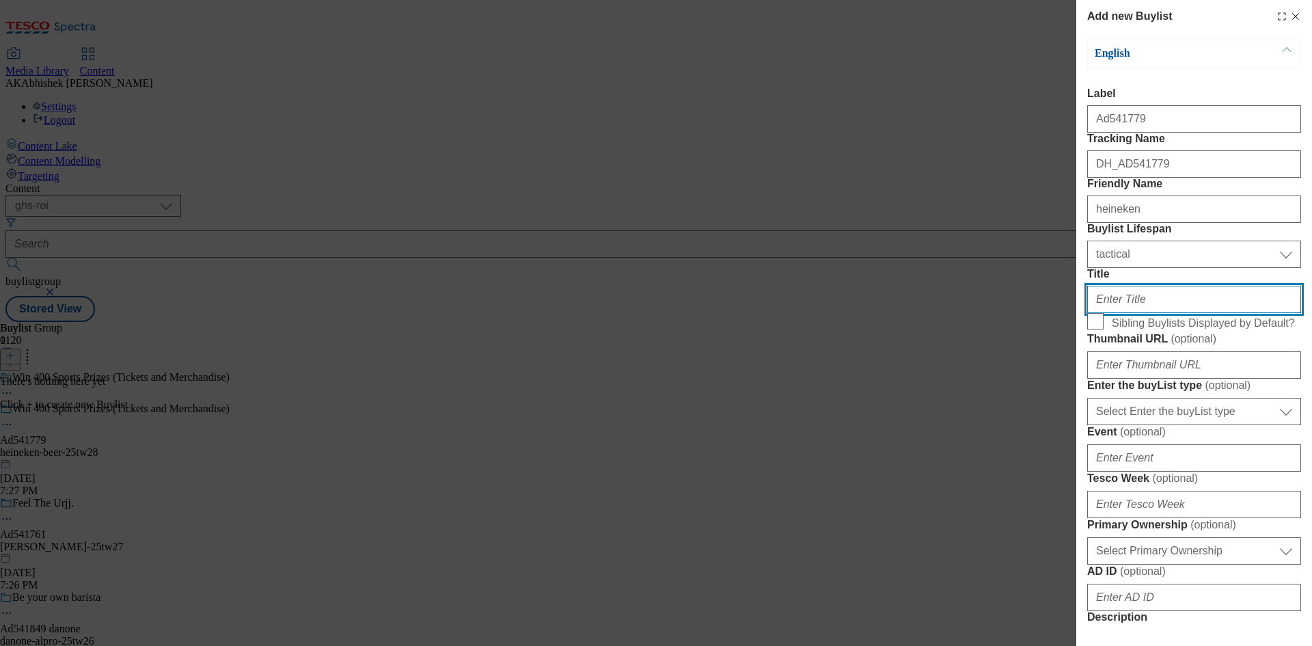
click at [1163, 313] on input "Title" at bounding box center [1194, 299] width 214 height 27
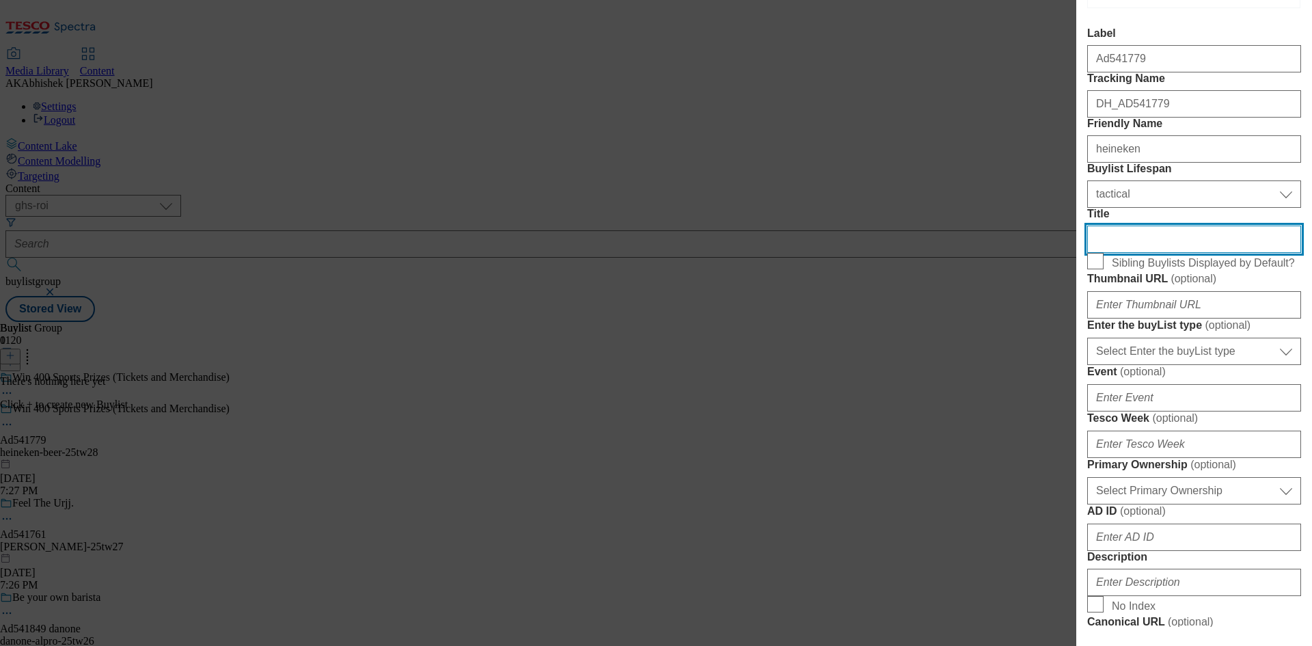
scroll to position [137, 0]
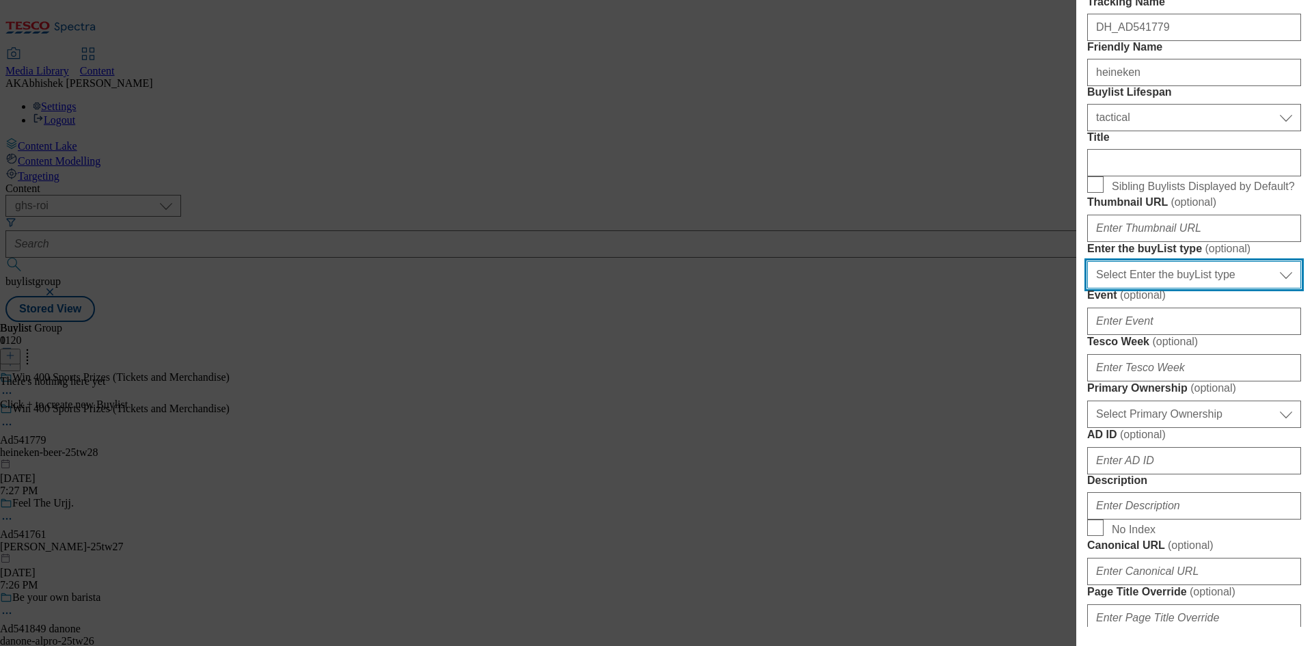
click at [1211, 288] on select "Select Enter the buyList type event supplier funded long term >4 weeks supplier…" at bounding box center [1194, 274] width 214 height 27
select select "supplier funded short term 1-3 weeks"
click at [1087, 288] on select "Select Enter the buyList type event supplier funded long term >4 weeks supplier…" at bounding box center [1194, 274] width 214 height 27
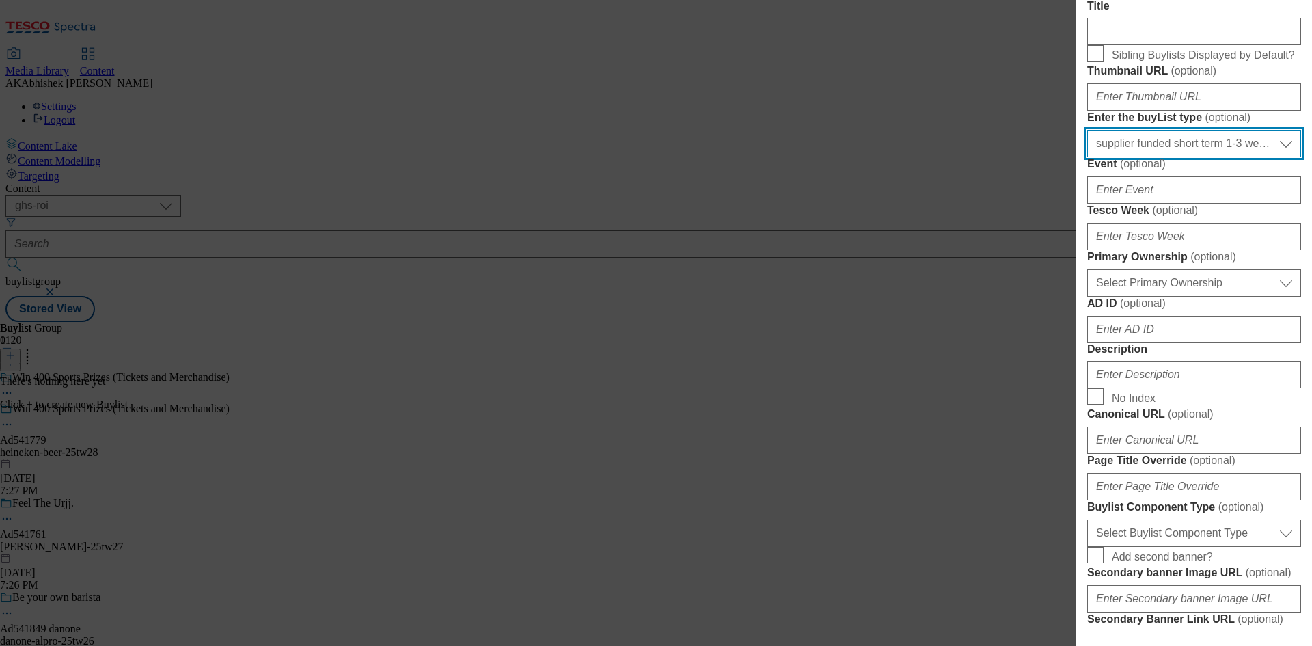
scroll to position [273, 0]
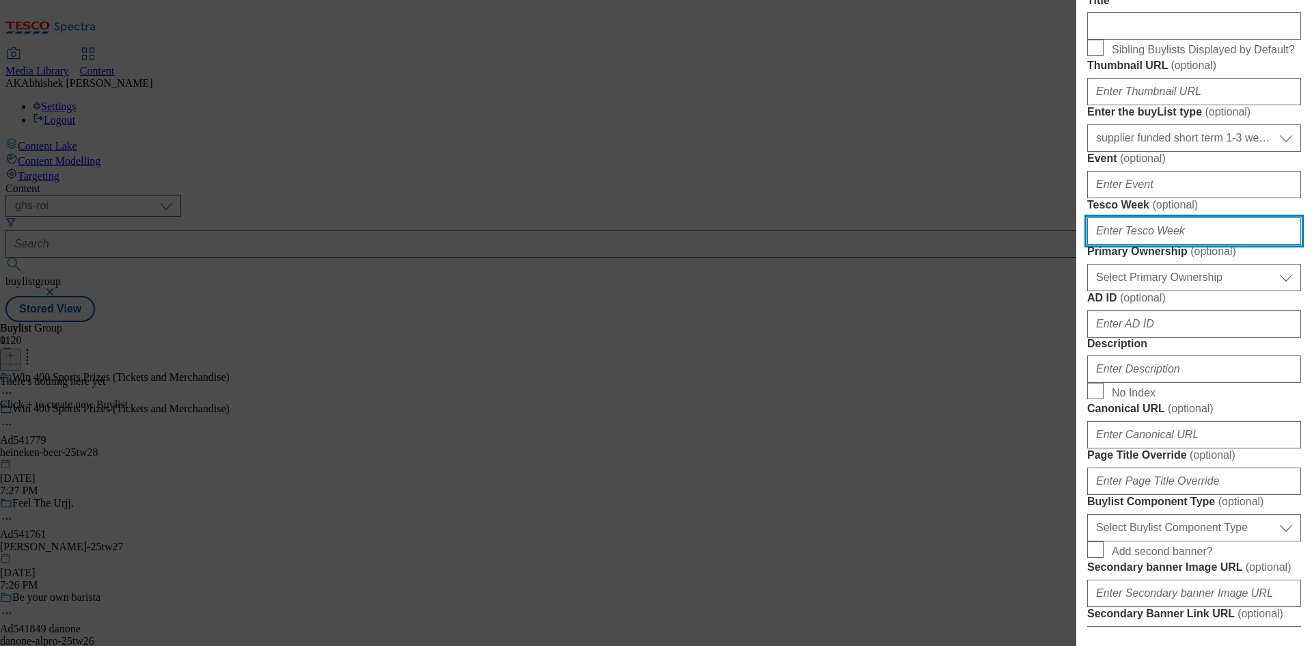
click at [1182, 245] on input "Tesco Week ( optional )" at bounding box center [1194, 230] width 214 height 27
type input "28"
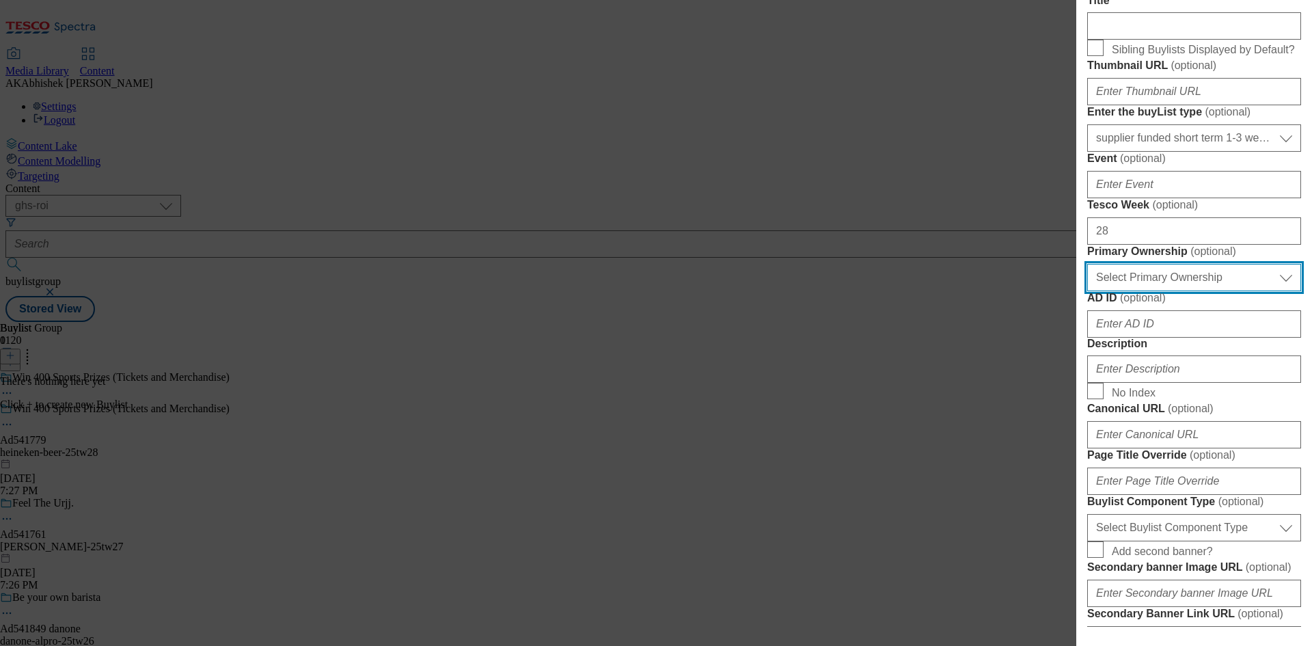
click at [1178, 291] on select "Select Primary Ownership tesco dunnhumby" at bounding box center [1194, 277] width 214 height 27
select select "dunnhumby"
click at [1087, 291] on select "Select Primary Ownership tesco dunnhumby" at bounding box center [1194, 277] width 214 height 27
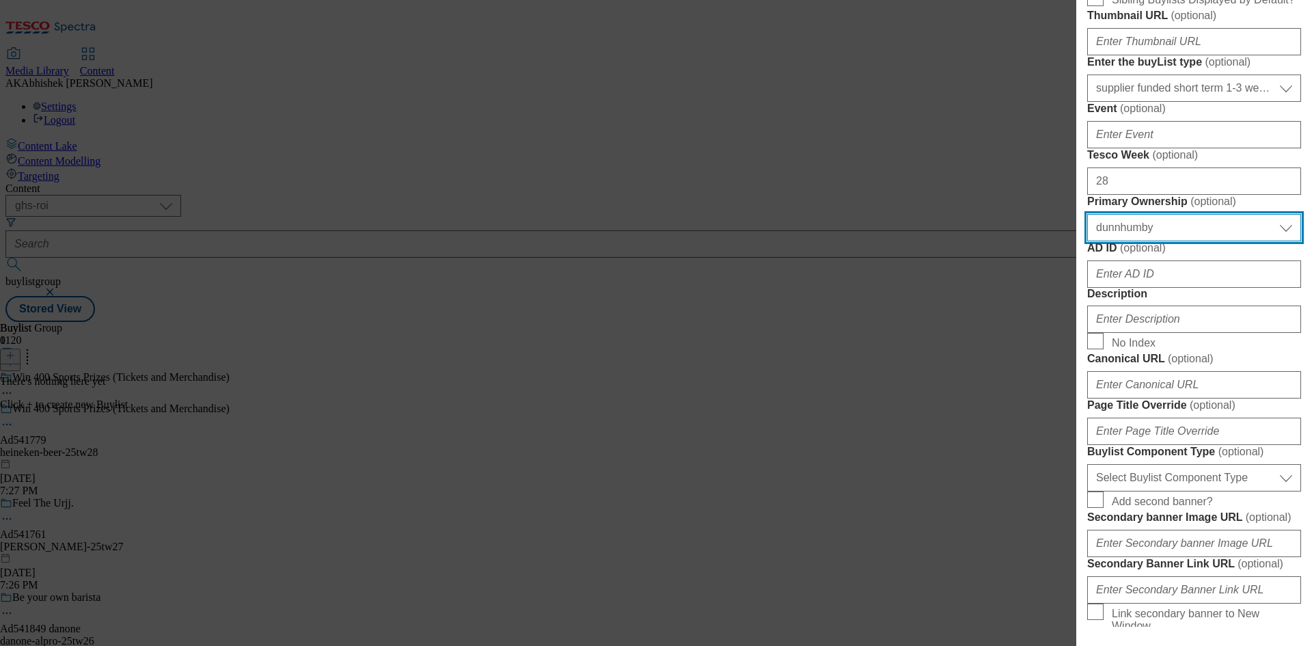
scroll to position [478, 0]
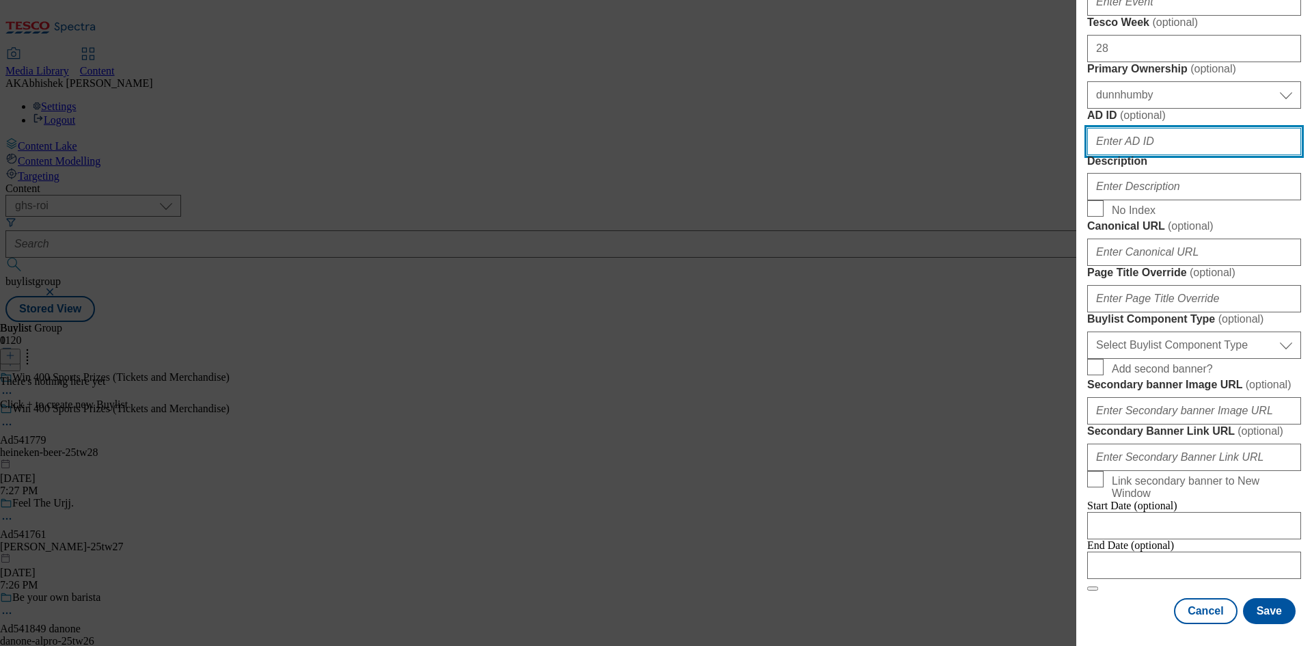
click at [1161, 155] on input "AD ID ( optional )" at bounding box center [1194, 141] width 214 height 27
paste input "heineken-beer"
type input "heineken-beer"
paste input "541779"
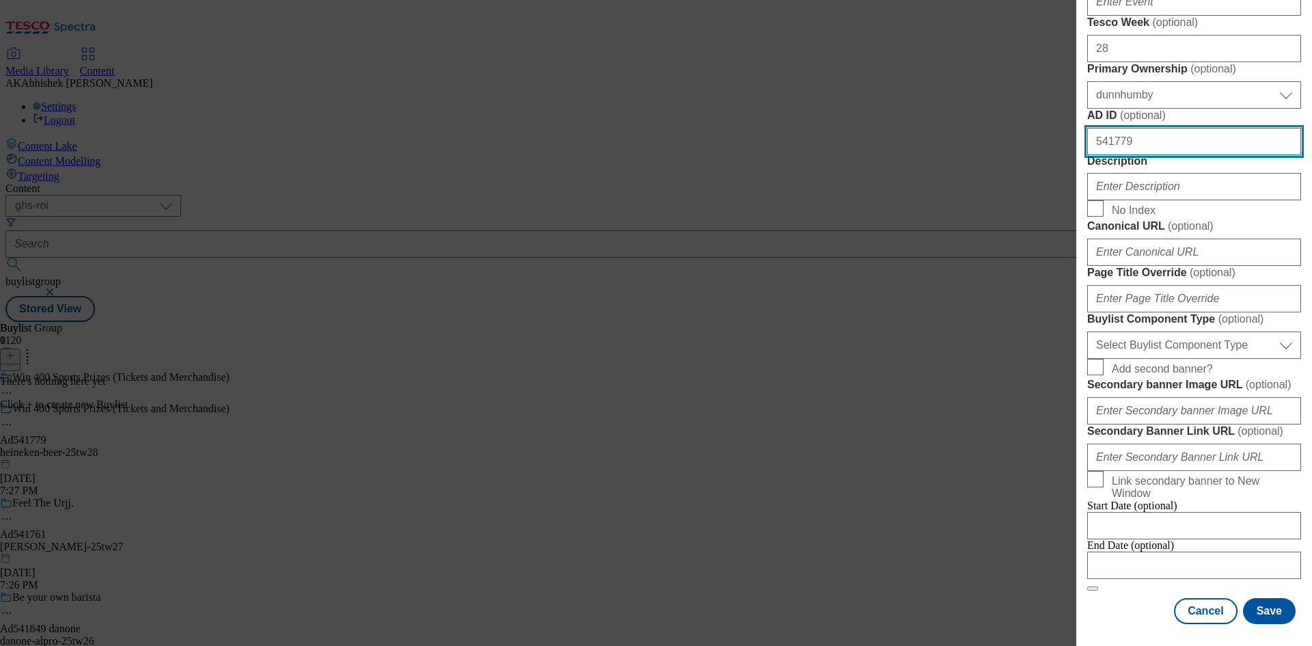
type input "541779"
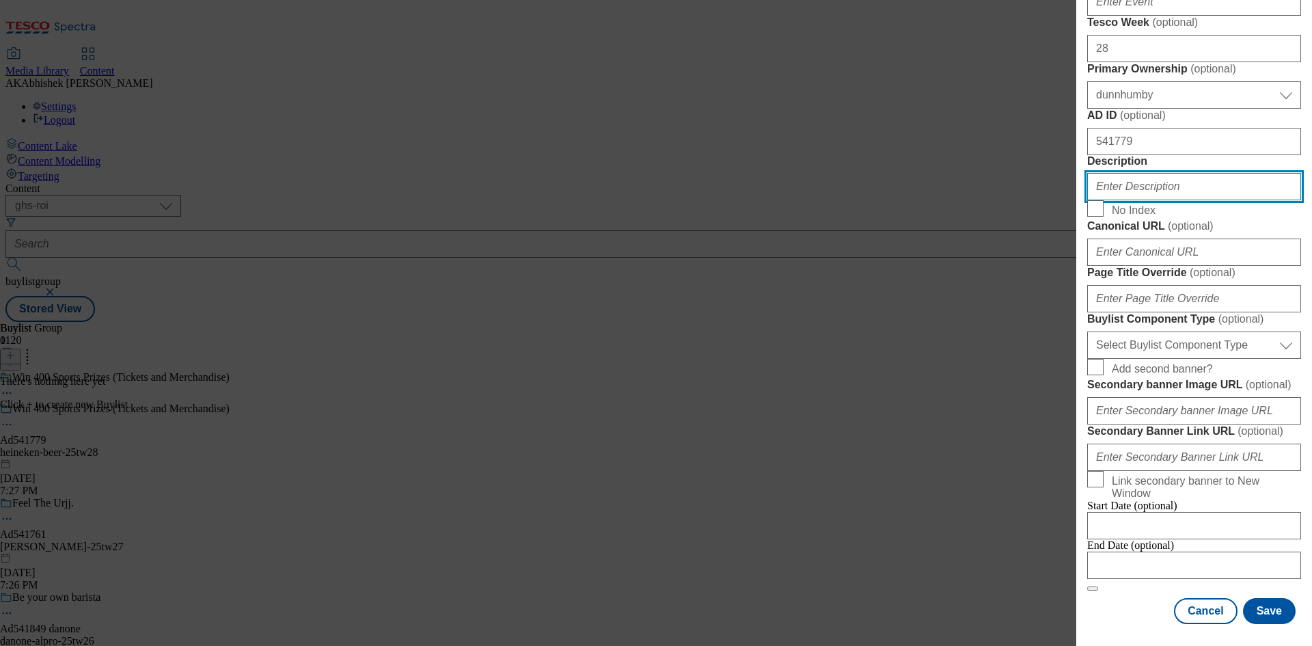
click at [1144, 200] on input "Description" at bounding box center [1194, 186] width 214 height 27
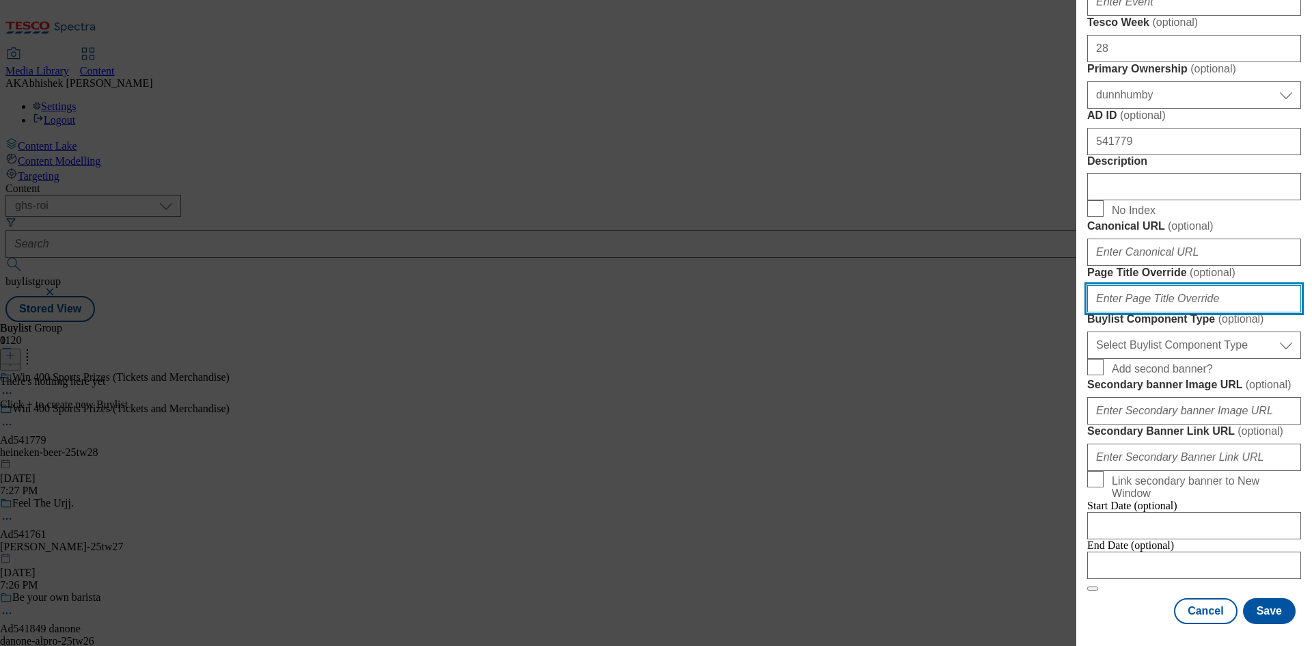
click at [1152, 312] on input "Page Title Override ( optional )" at bounding box center [1194, 298] width 214 height 27
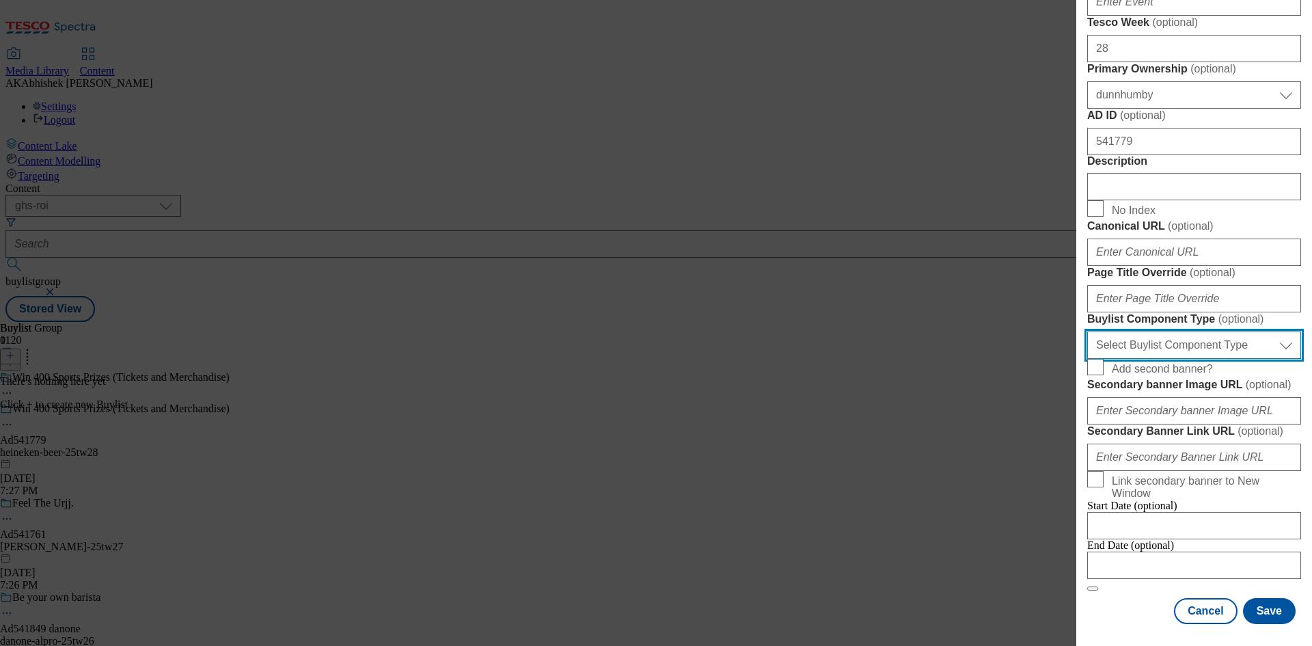
click at [1198, 359] on select "Select Buylist Component Type Banner Competition Header Meal" at bounding box center [1194, 344] width 214 height 27
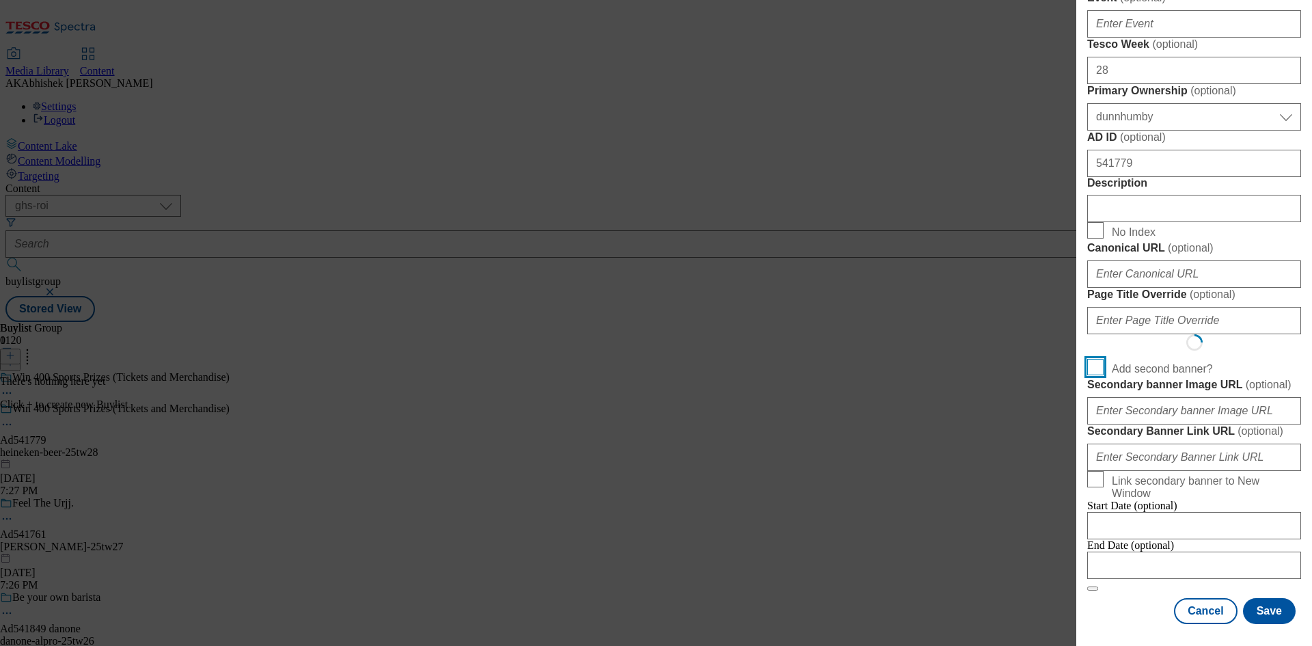
scroll to position [909, 0]
select select "Banner"
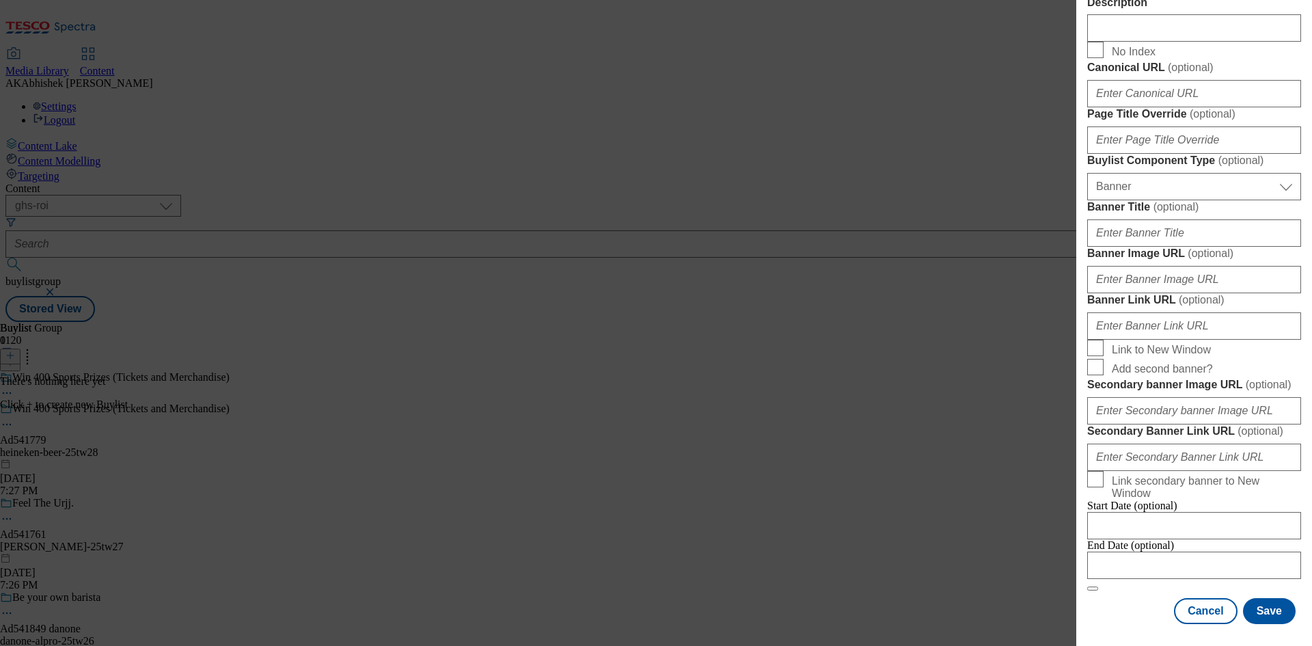
scroll to position [1198, 0]
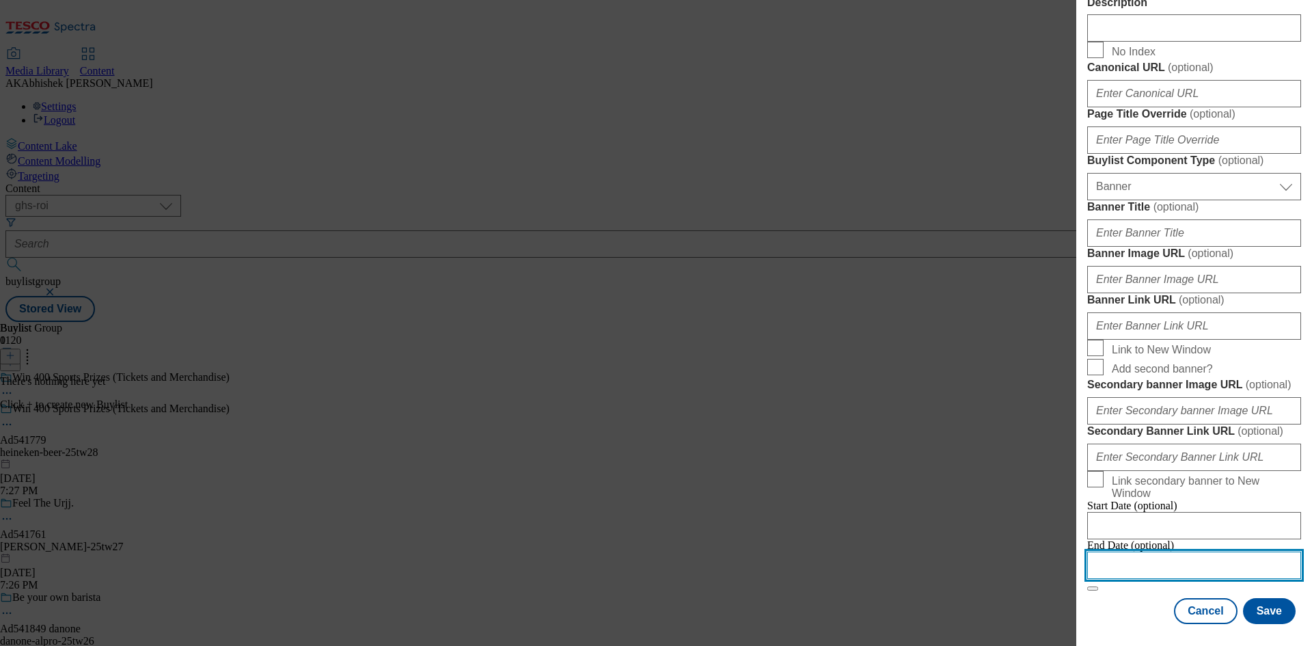
click at [1200, 553] on input "Modal" at bounding box center [1194, 564] width 214 height 27
select select "2025"
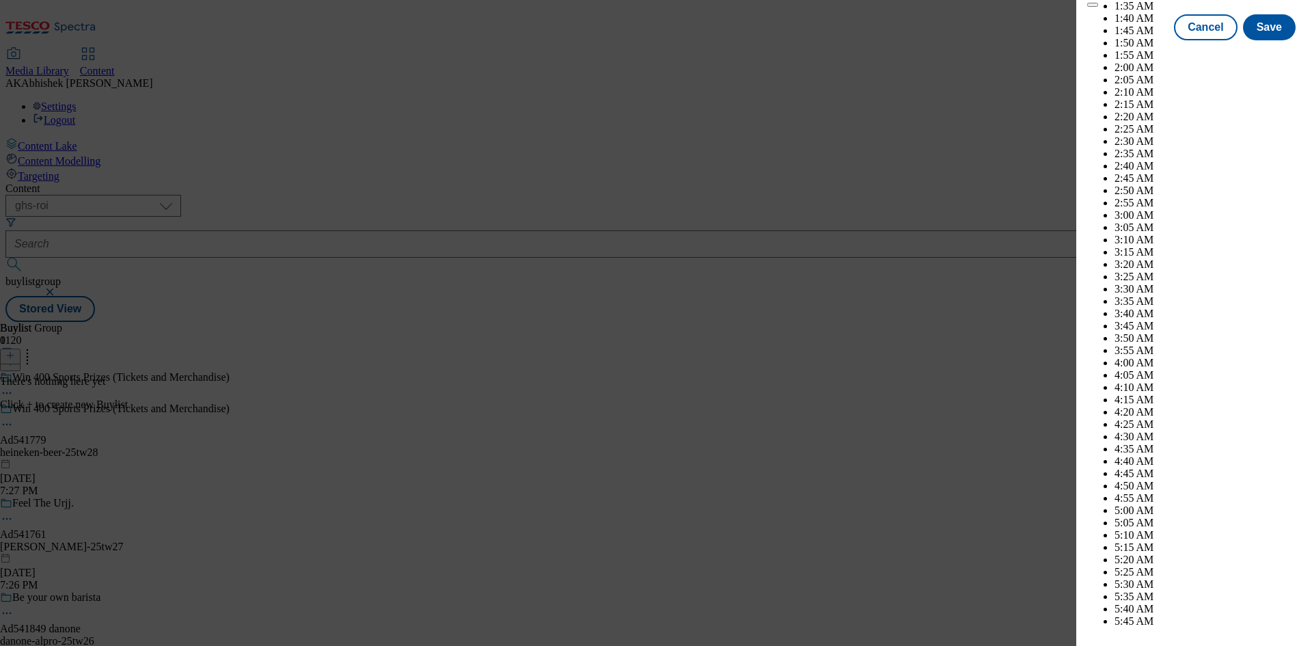
scroll to position [5909, 0]
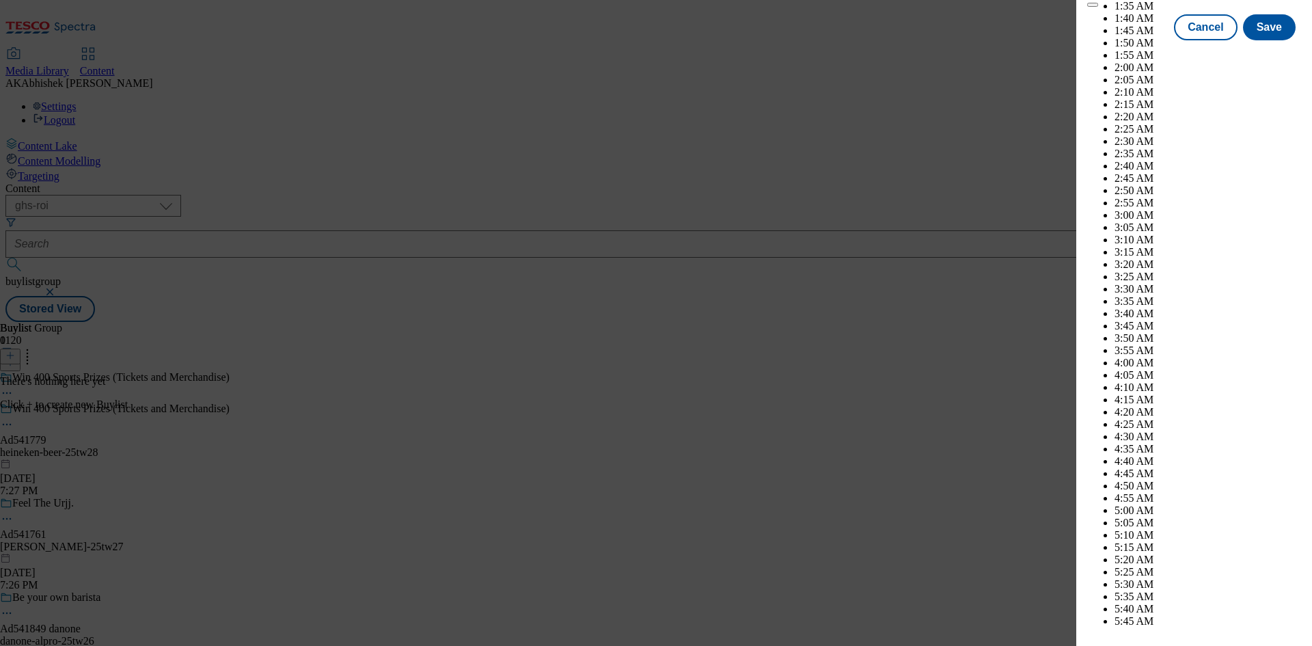
select select "December"
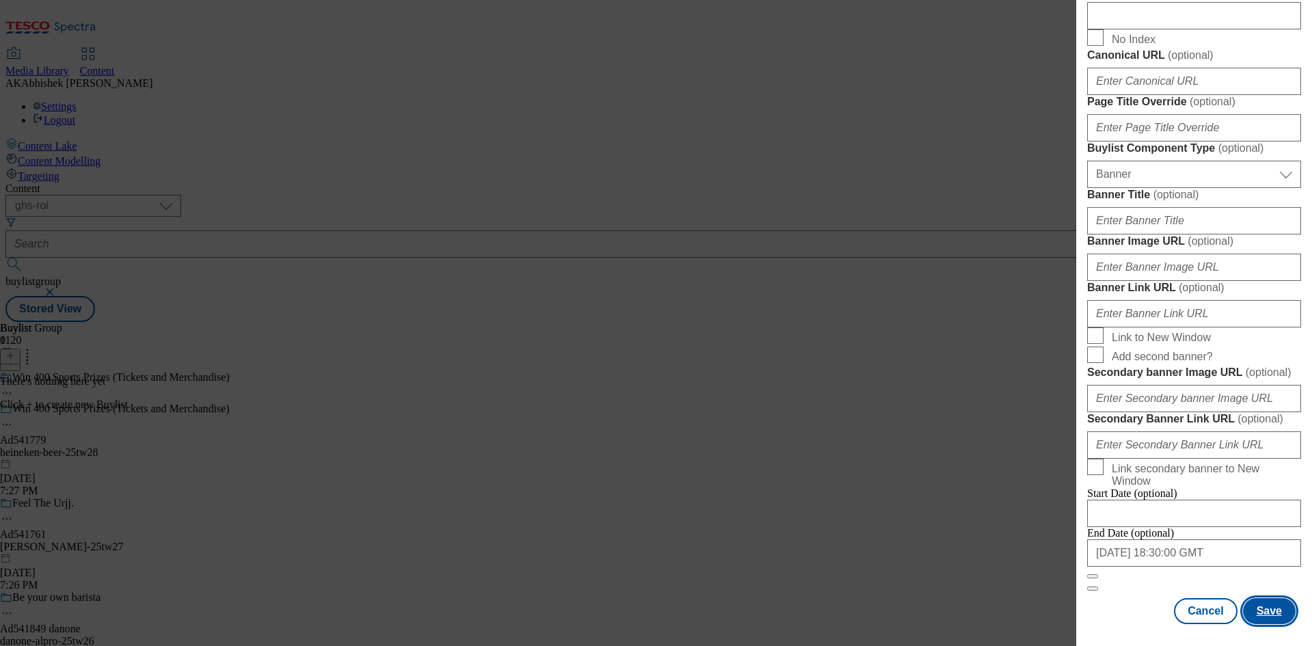
click at [1256, 605] on button "Save" at bounding box center [1269, 611] width 53 height 26
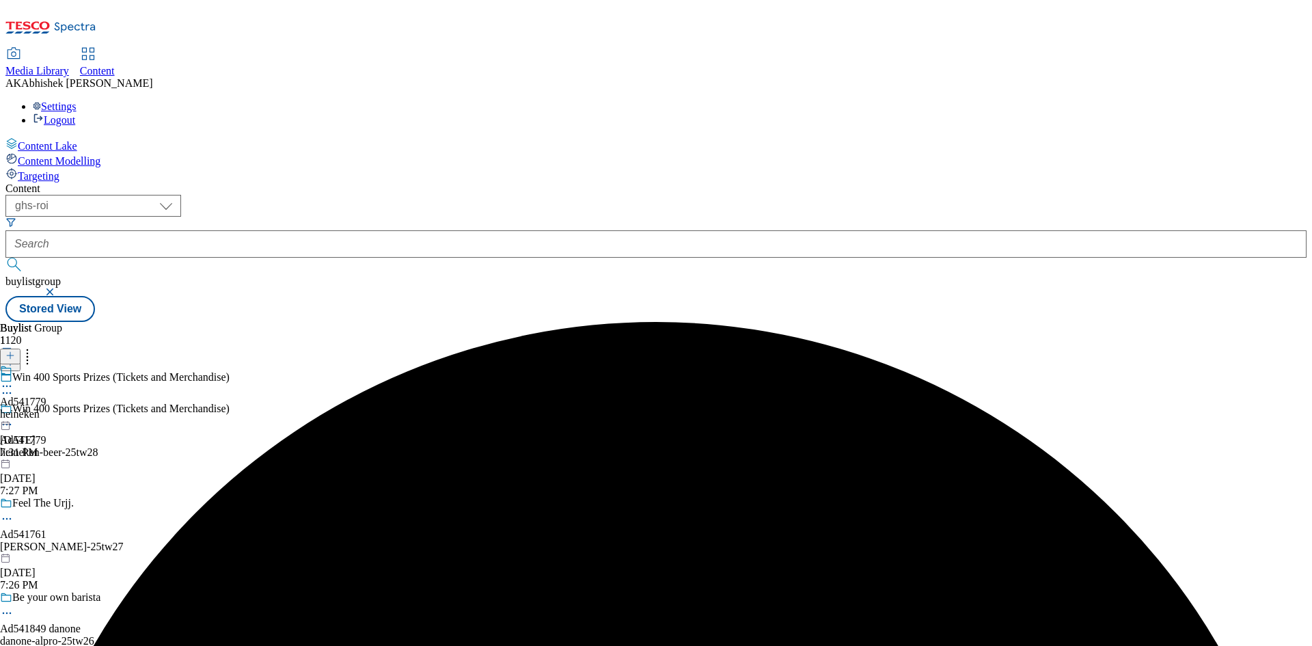
click at [46, 408] on div "heineken" at bounding box center [23, 414] width 46 height 12
click at [15, 351] on icon at bounding box center [10, 356] width 10 height 10
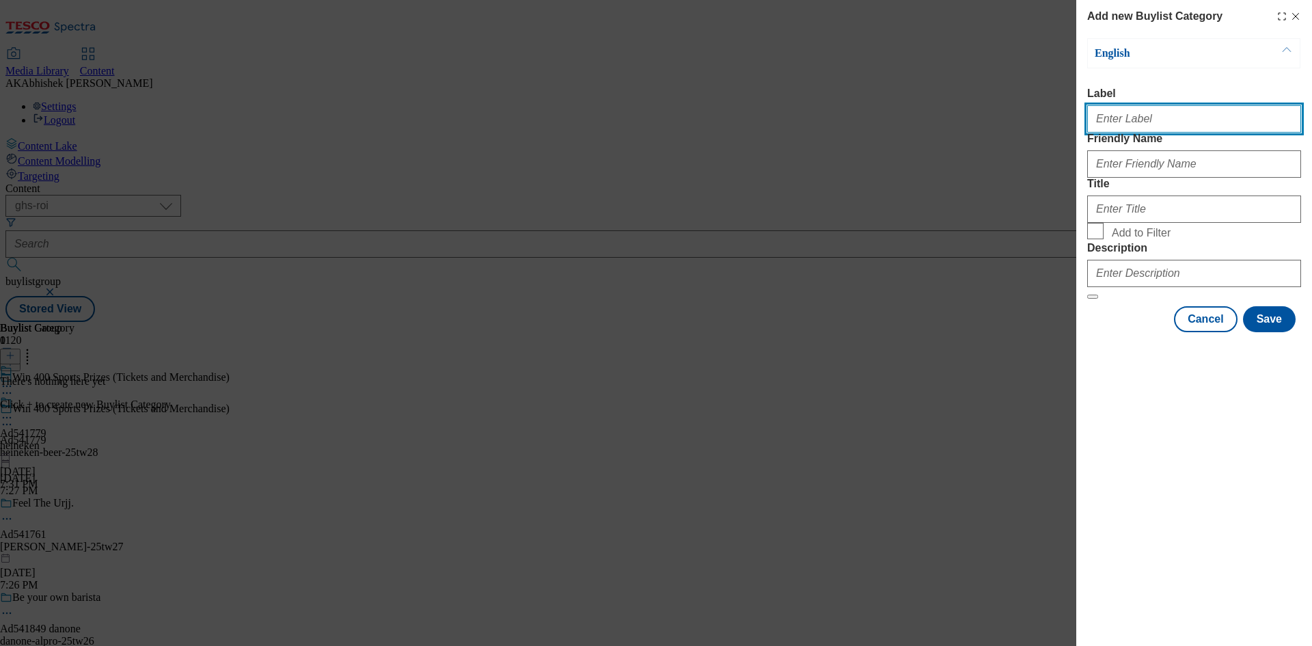
click at [1106, 120] on input "Label" at bounding box center [1194, 118] width 214 height 27
paste input "541779"
type input "Ad541779"
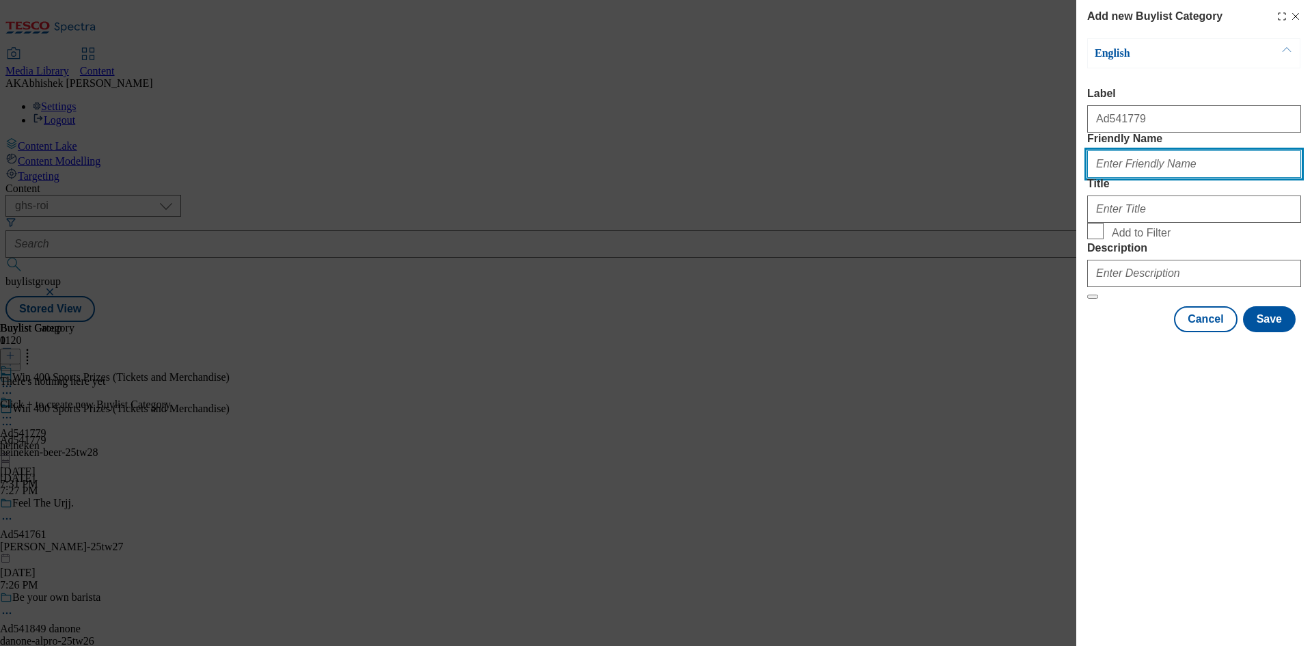
paste input "heineken-beer"
type input "heineken-beer"
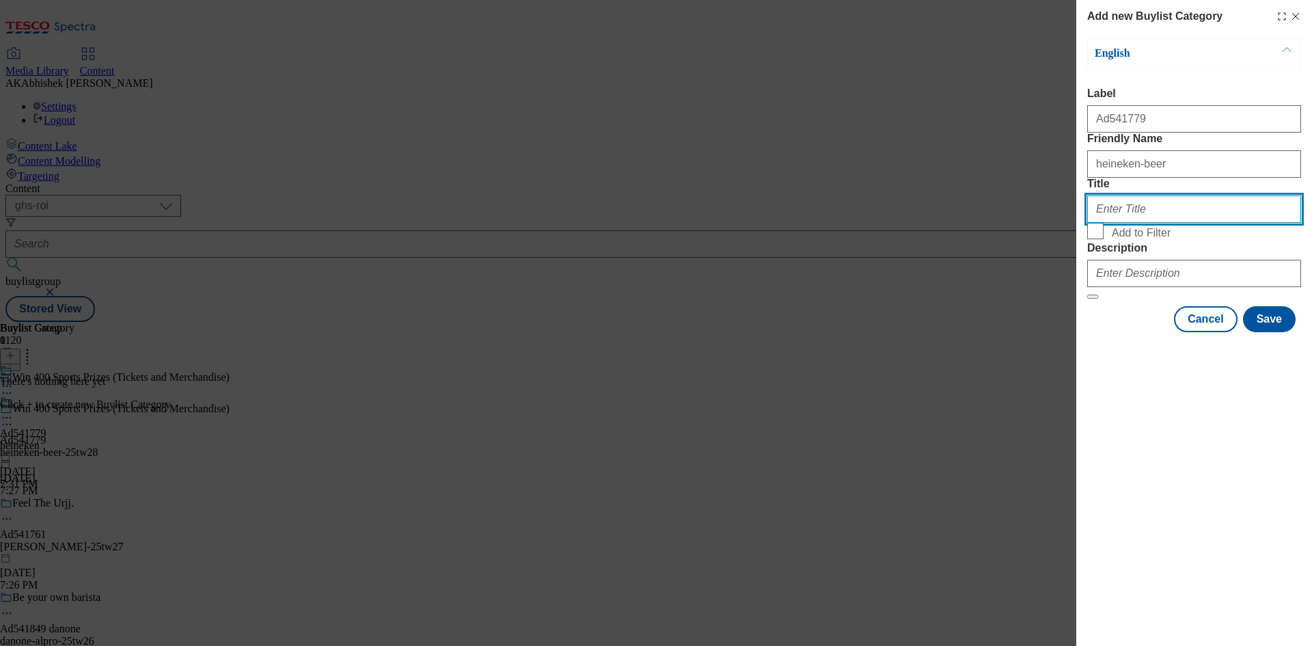
click at [1157, 223] on input "Title" at bounding box center [1194, 208] width 214 height 27
paste input "Heineken"
type input "Heineken"
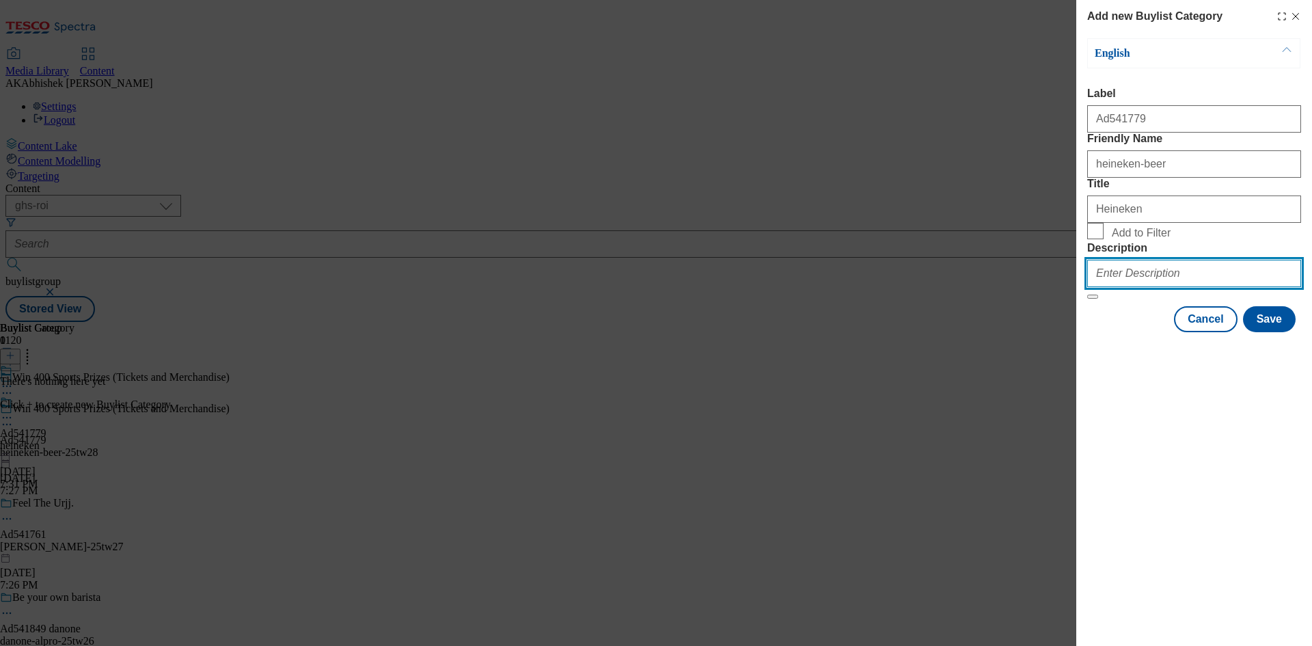
click at [1161, 287] on input "Description" at bounding box center [1194, 273] width 214 height 27
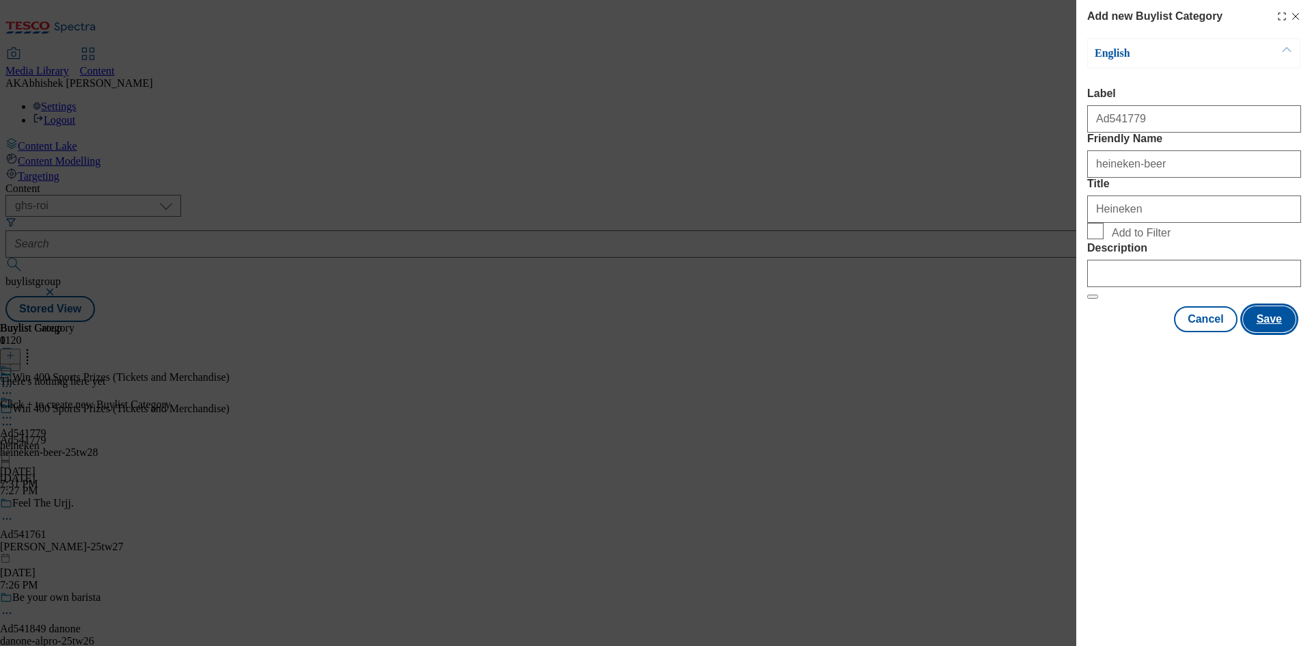
click at [1260, 332] on button "Save" at bounding box center [1269, 319] width 53 height 26
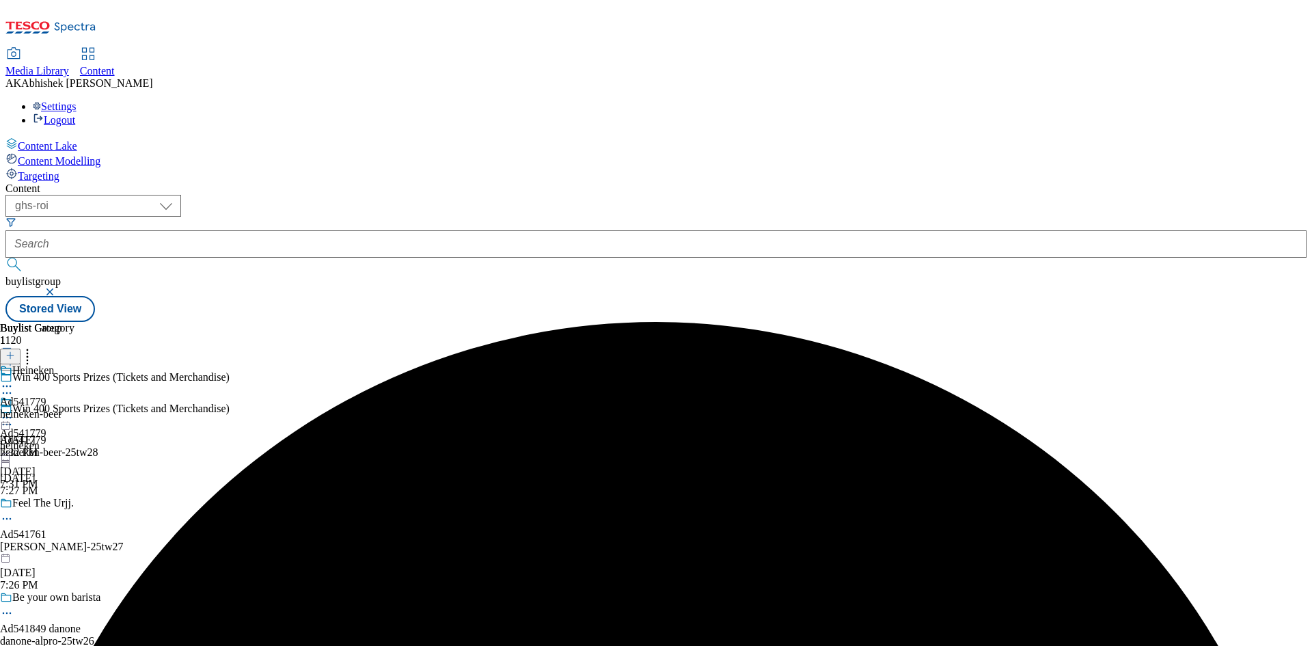
click at [74, 408] on div "heineken-beer" at bounding box center [37, 414] width 74 height 12
click at [20, 348] on button at bounding box center [10, 356] width 20 height 16
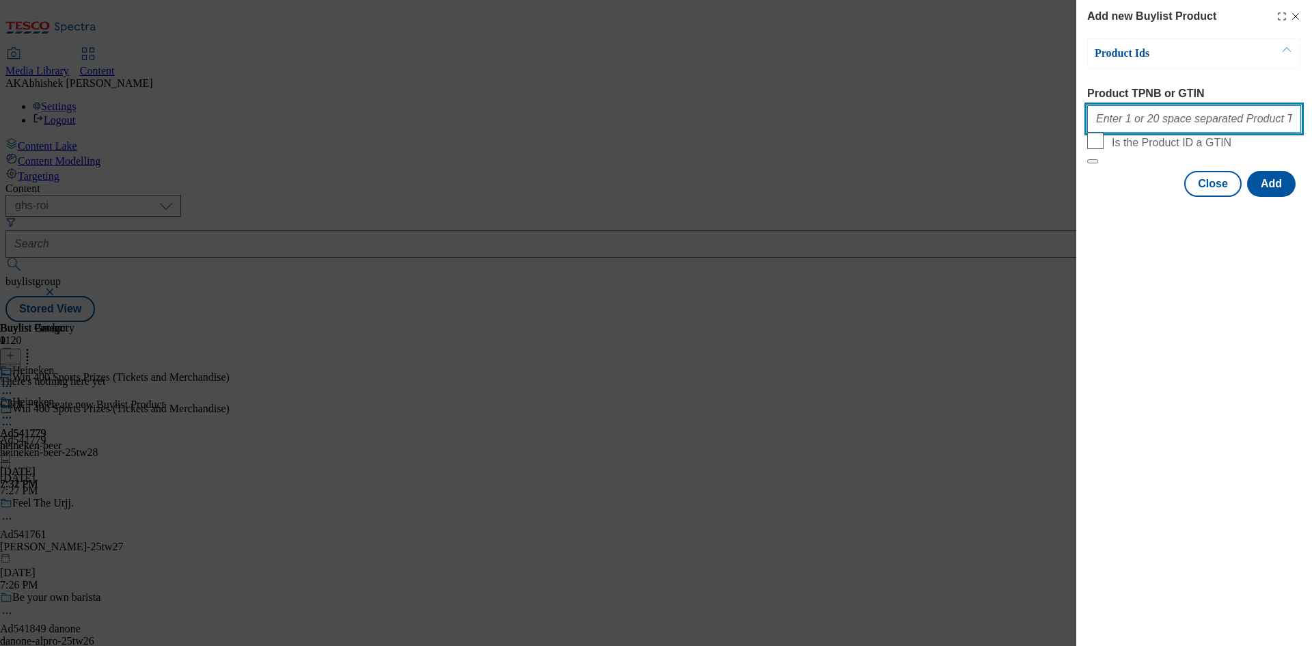
click at [1151, 120] on input "Product TPNB or GTIN" at bounding box center [1194, 118] width 214 height 27
paste input "96717279 96546066 96297705 93828233 93284800 92918917 92916080 92861827 9259833…"
type input "96717279 96546066 96297705 93828233 93284800 92918917 92916080 92861827 9259833…"
click at [1271, 197] on button "Add" at bounding box center [1271, 184] width 49 height 26
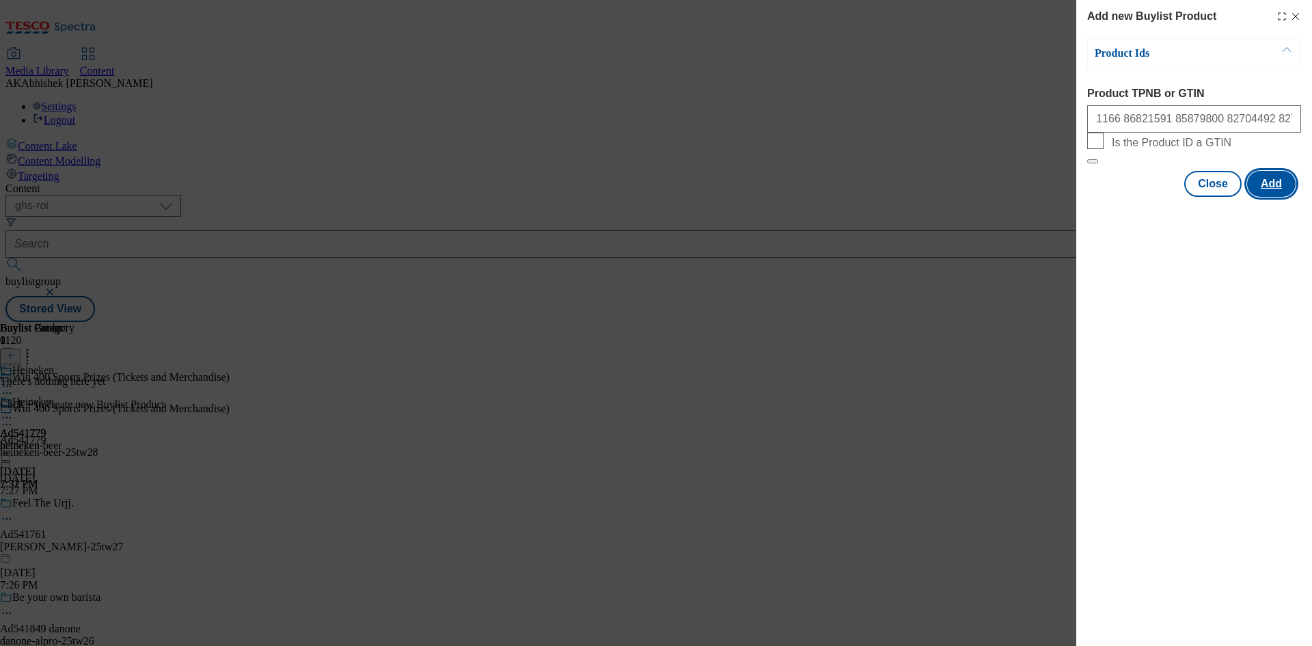
scroll to position [0, 0]
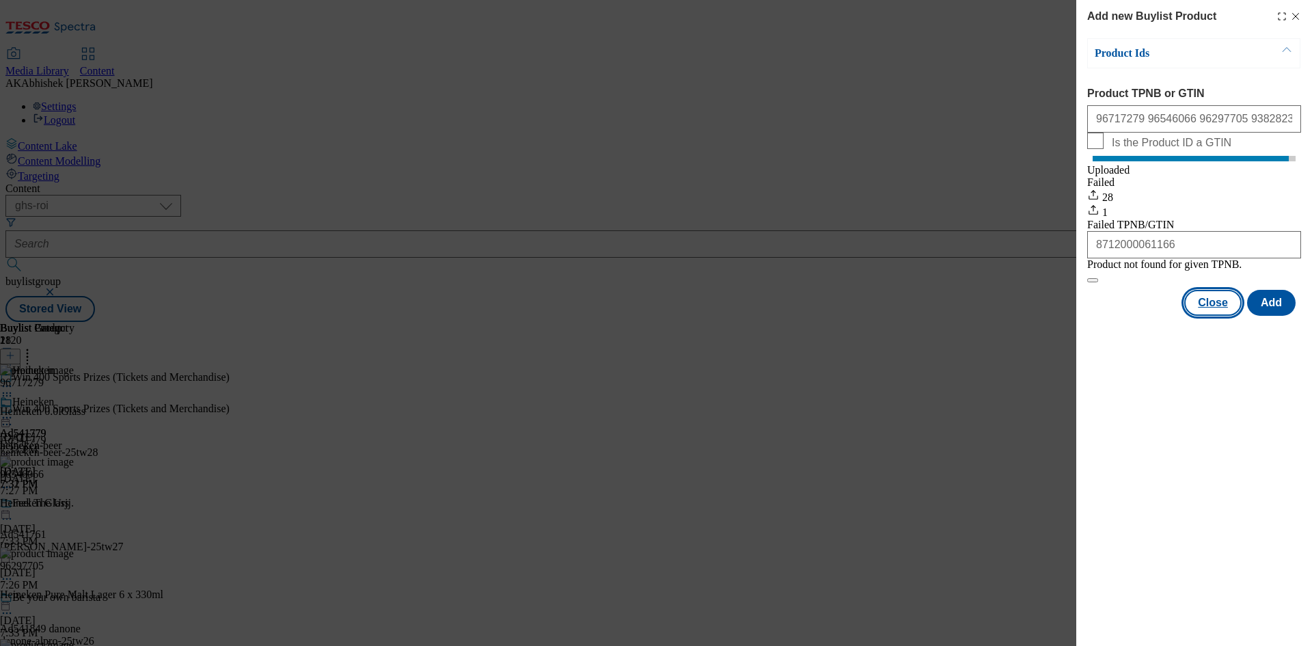
click at [1224, 316] on button "Close" at bounding box center [1212, 303] width 57 height 26
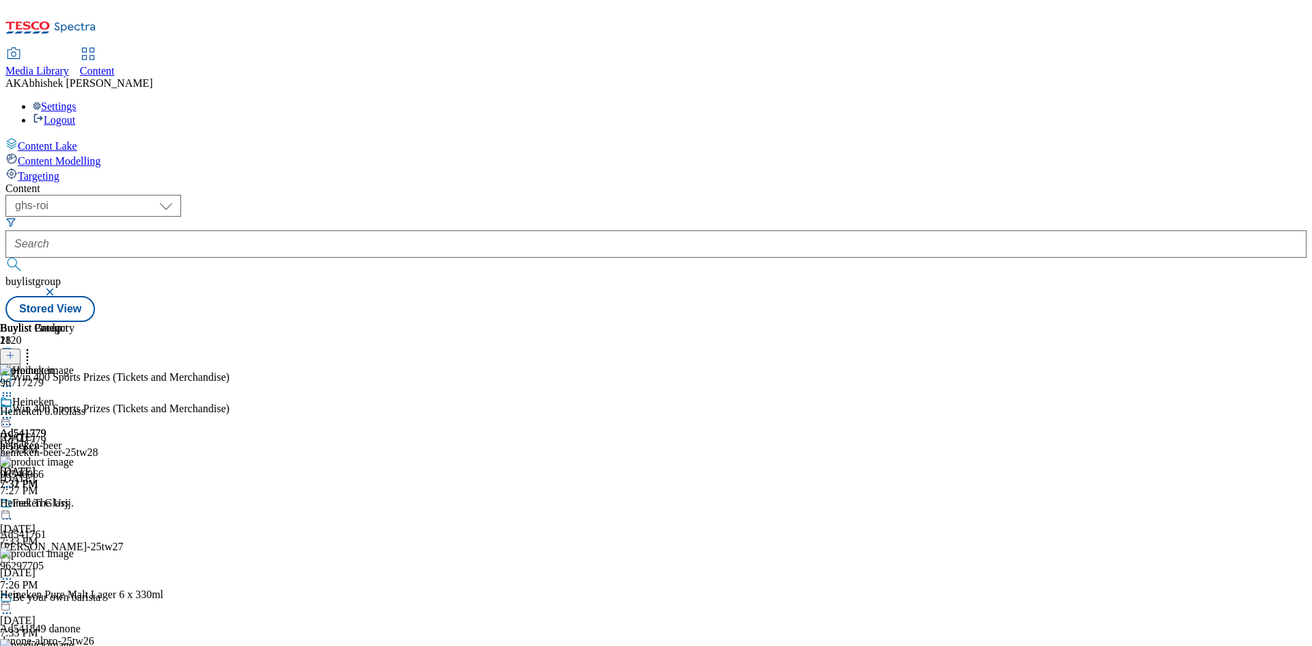
click at [14, 411] on icon at bounding box center [7, 418] width 14 height 14
click at [74, 504] on span "Preview" at bounding box center [58, 509] width 32 height 10
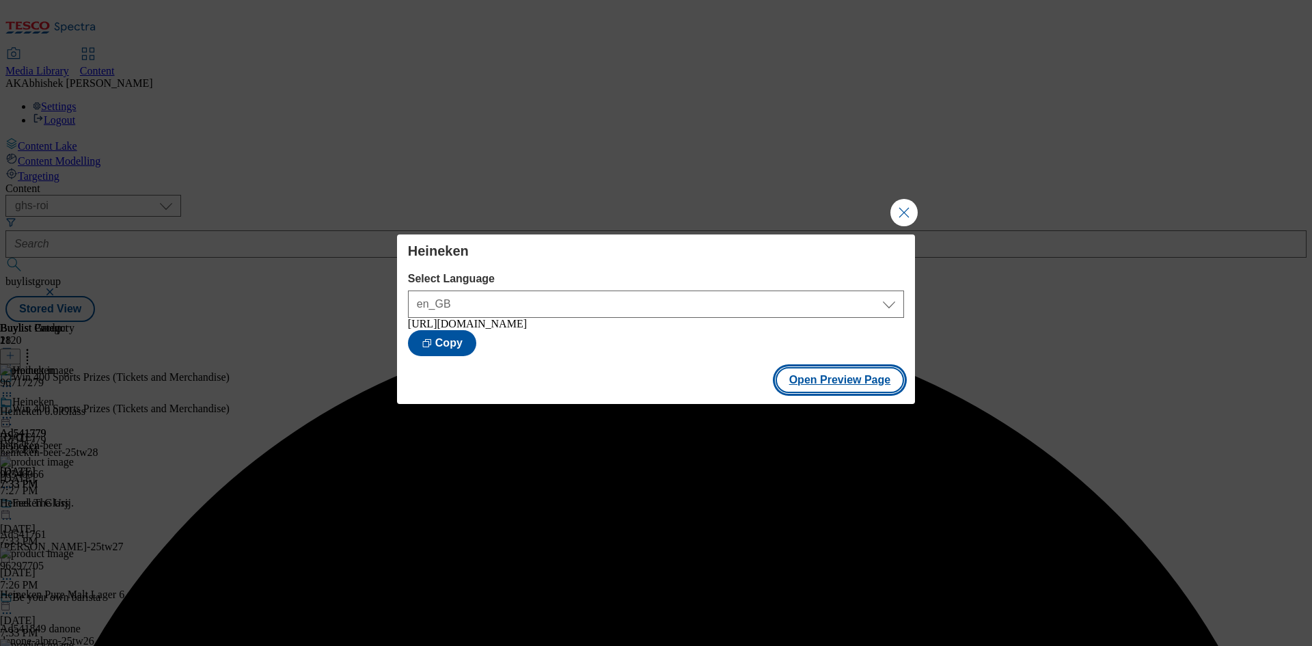
click at [849, 385] on button "Open Preview Page" at bounding box center [839, 380] width 129 height 26
click at [912, 207] on button "Close Modal" at bounding box center [903, 212] width 27 height 27
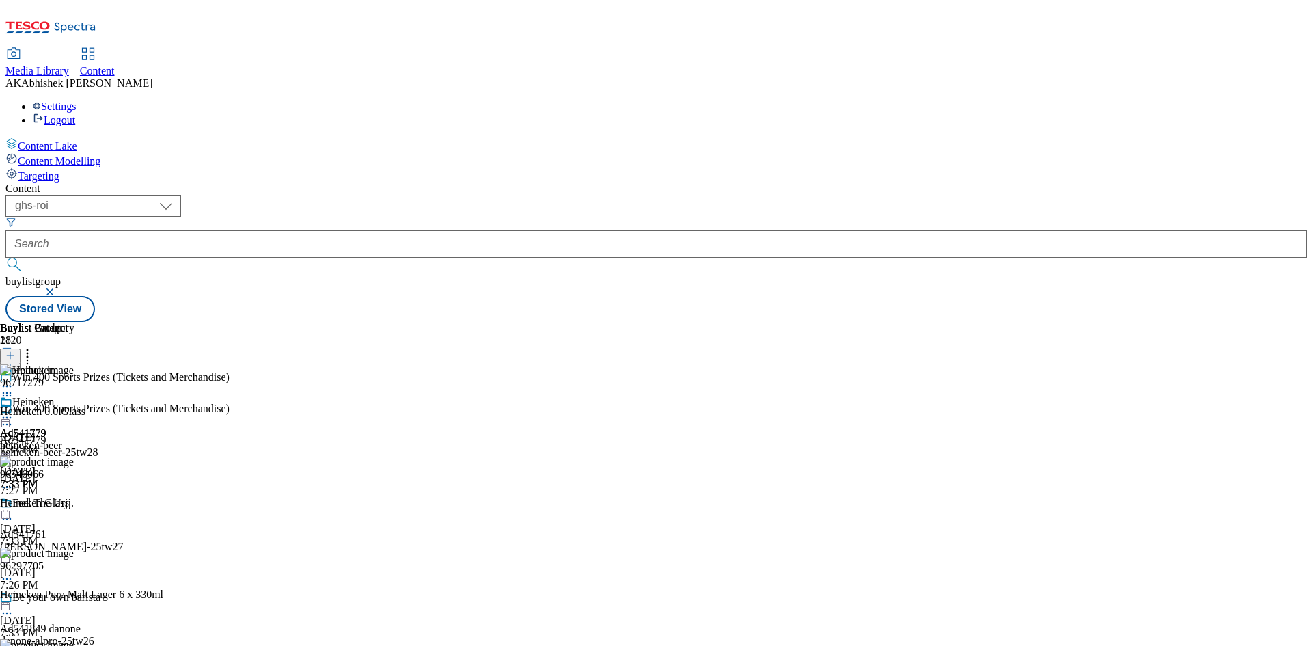
click at [14, 417] on icon at bounding box center [7, 424] width 14 height 14
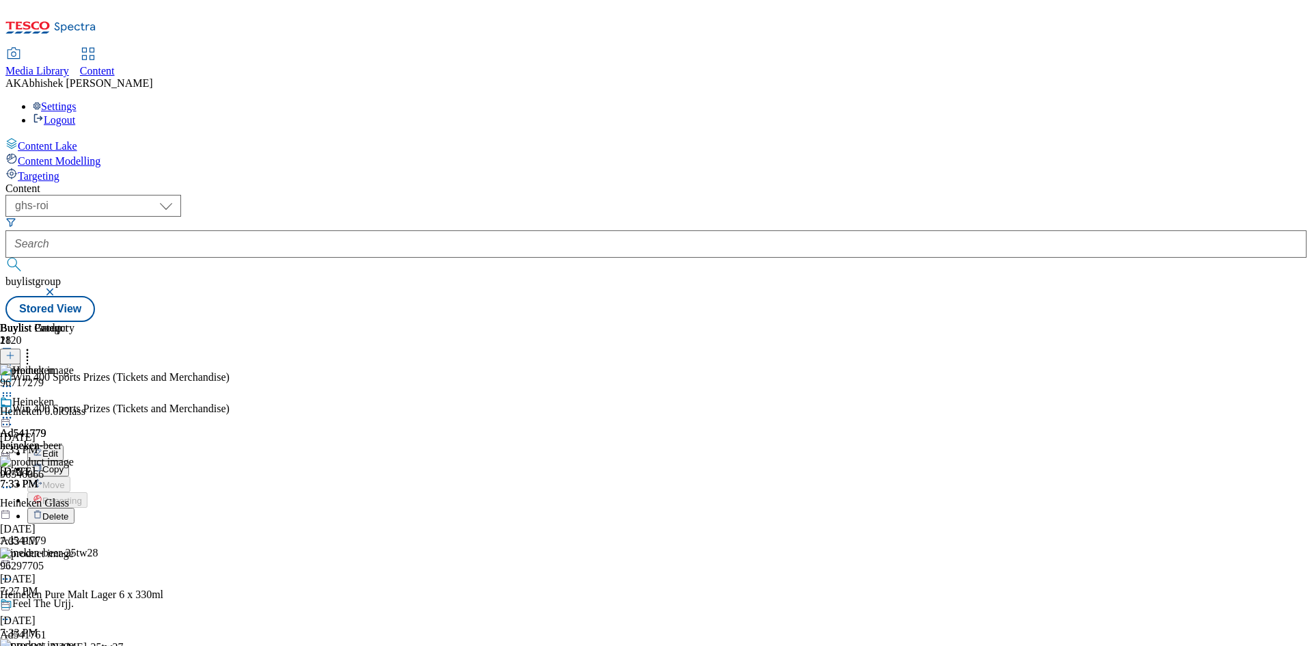
click at [58, 448] on span "Edit" at bounding box center [50, 453] width 16 height 10
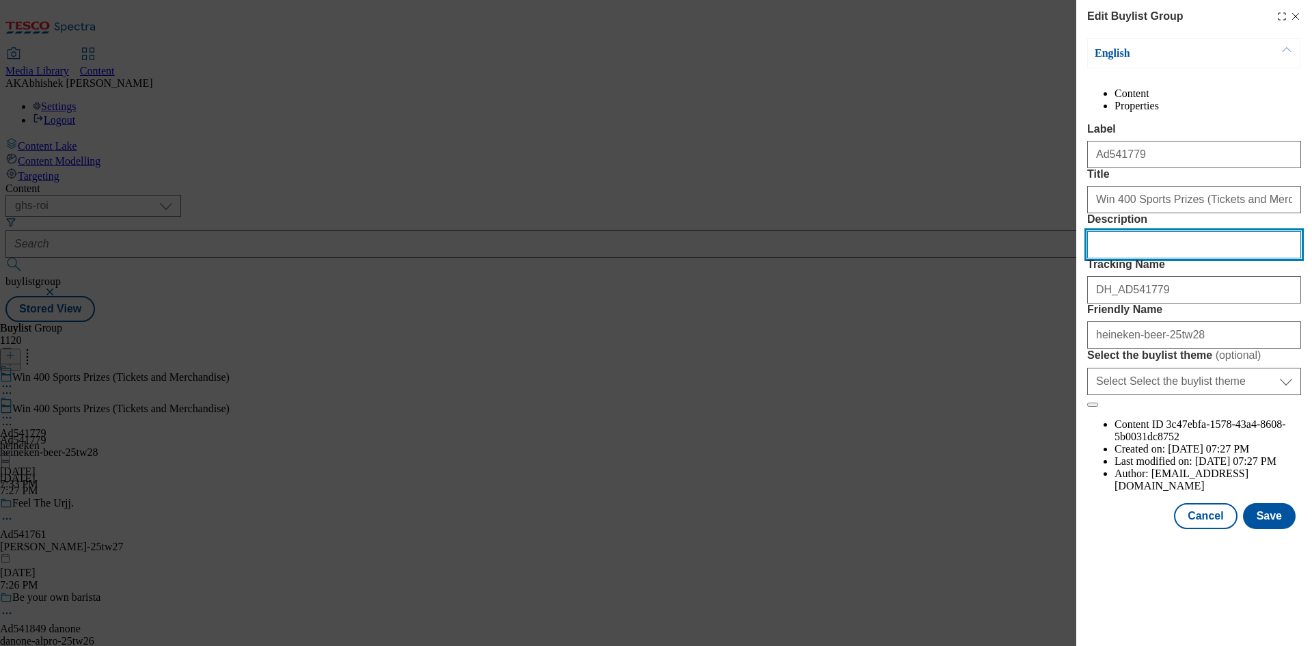
click at [1133, 258] on input "Description" at bounding box center [1194, 244] width 214 height 27
paste input "Heineken Lager Beer Sleek 6 x 330ml"
type input "Heineken Lager Beer Sleek 6 x 330ml"
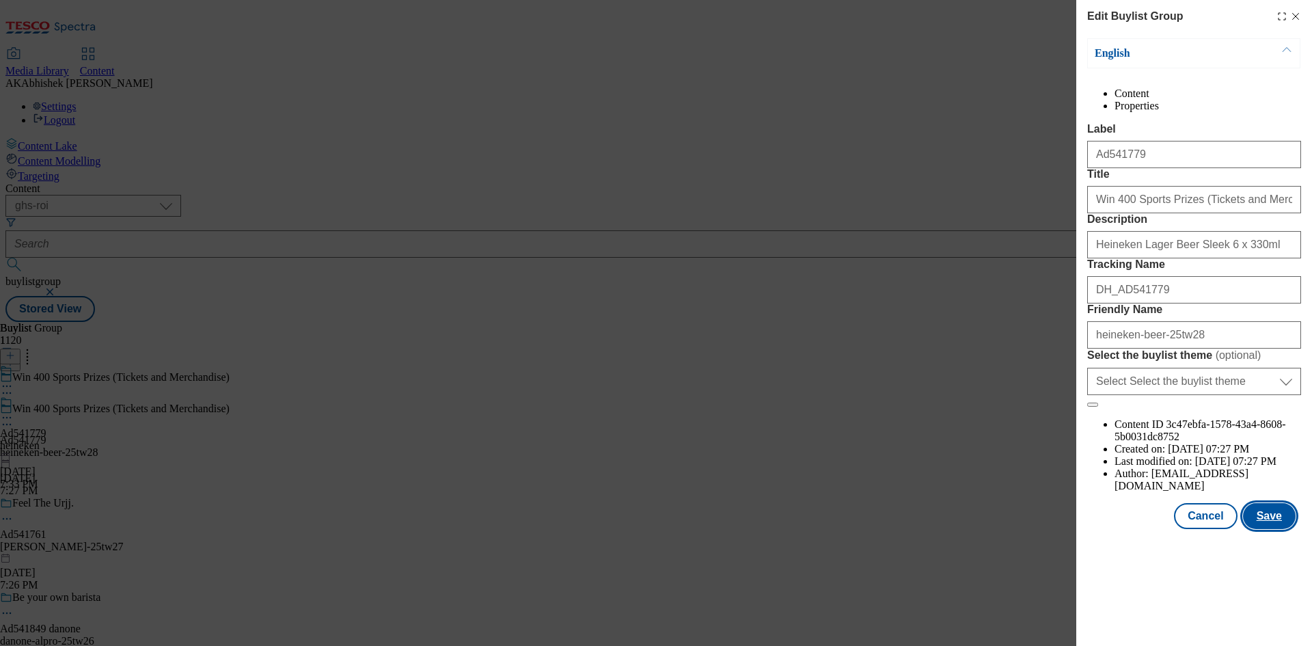
click at [1262, 529] on button "Save" at bounding box center [1269, 516] width 53 height 26
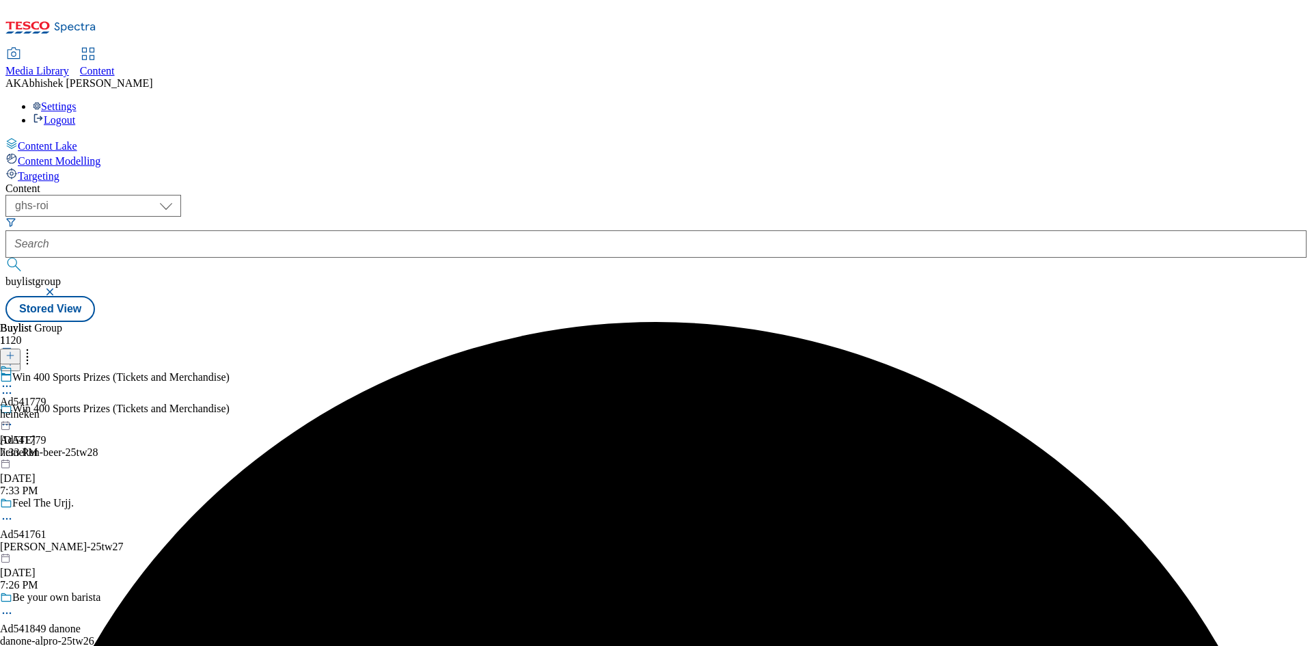
click at [14, 379] on icon at bounding box center [7, 386] width 14 height 14
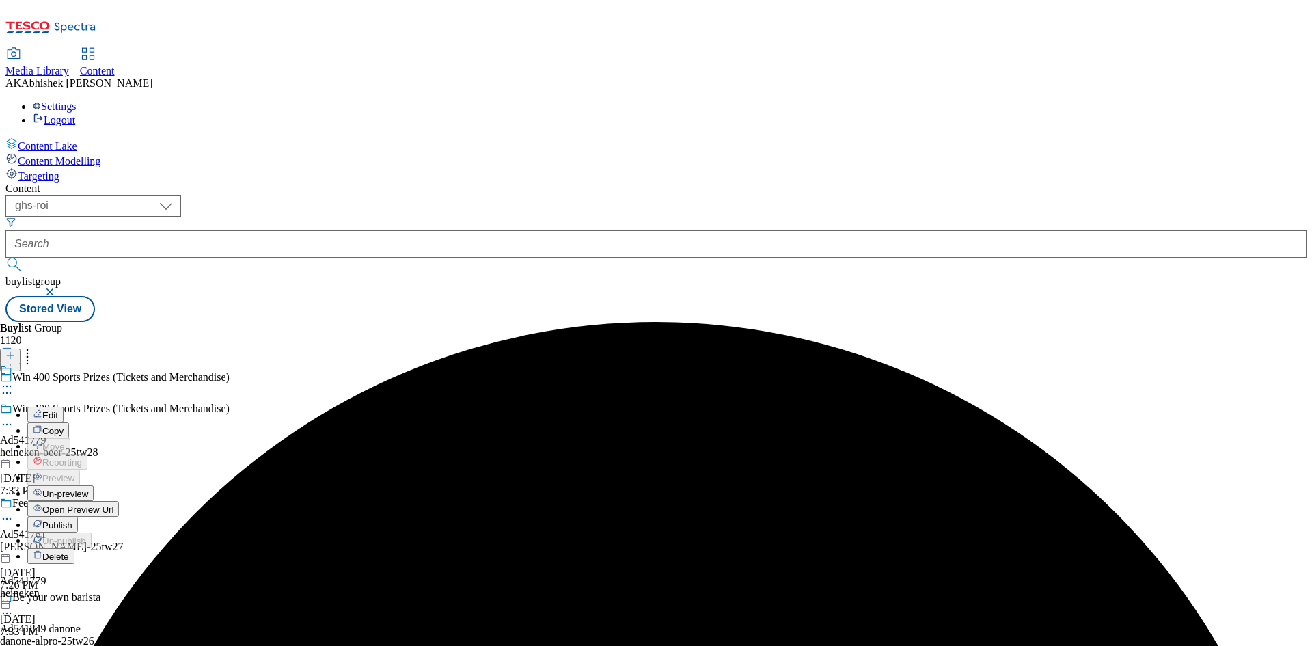
click at [58, 410] on span "Edit" at bounding box center [50, 415] width 16 height 10
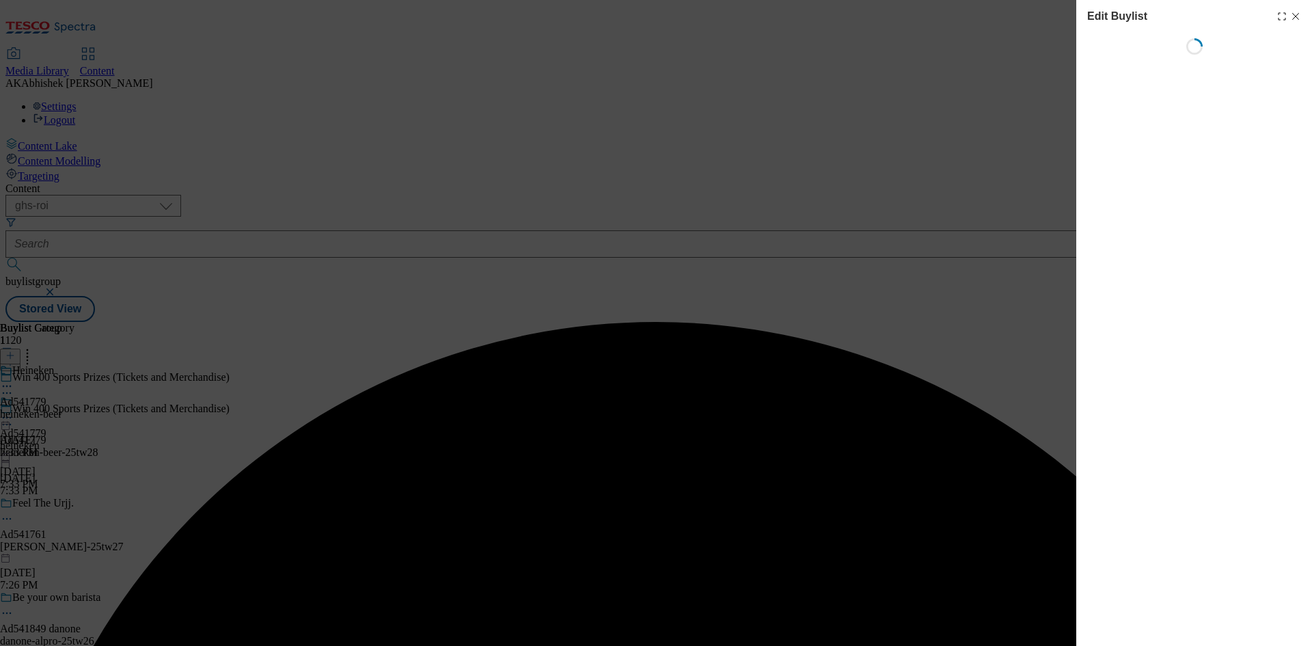
select select "tactical"
select select "supplier funded short term 1-3 weeks"
select select "dunnhumby"
select select "Banner"
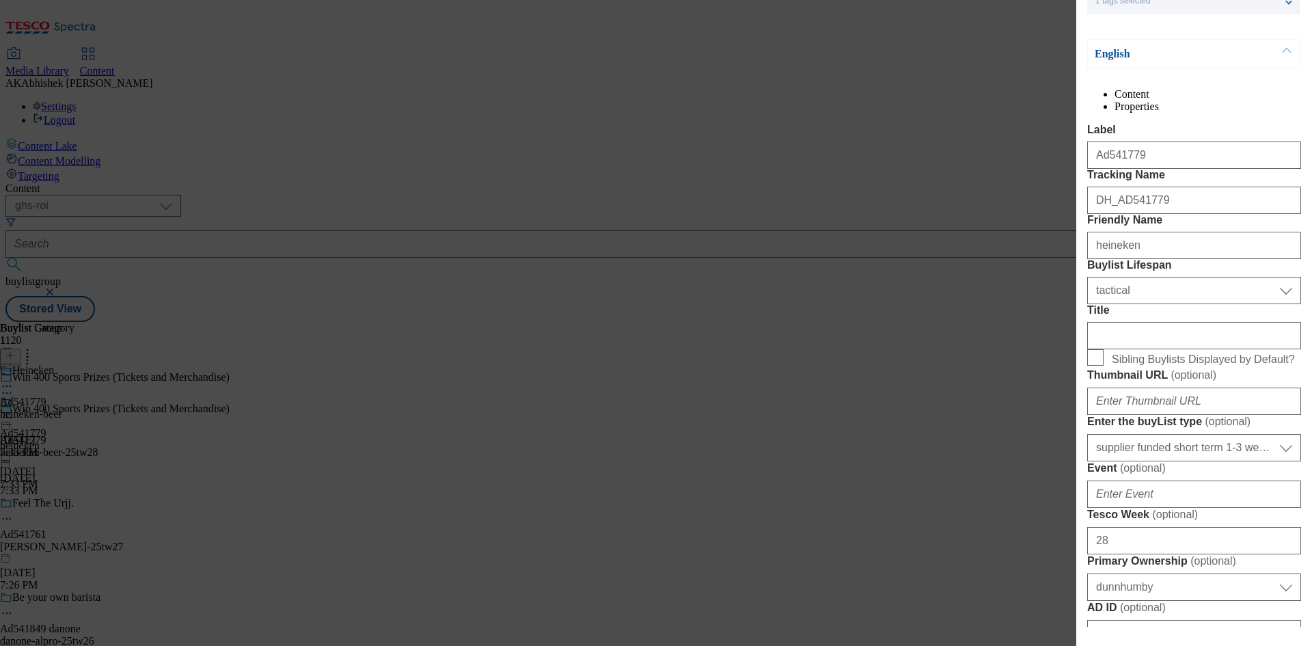
scroll to position [137, 0]
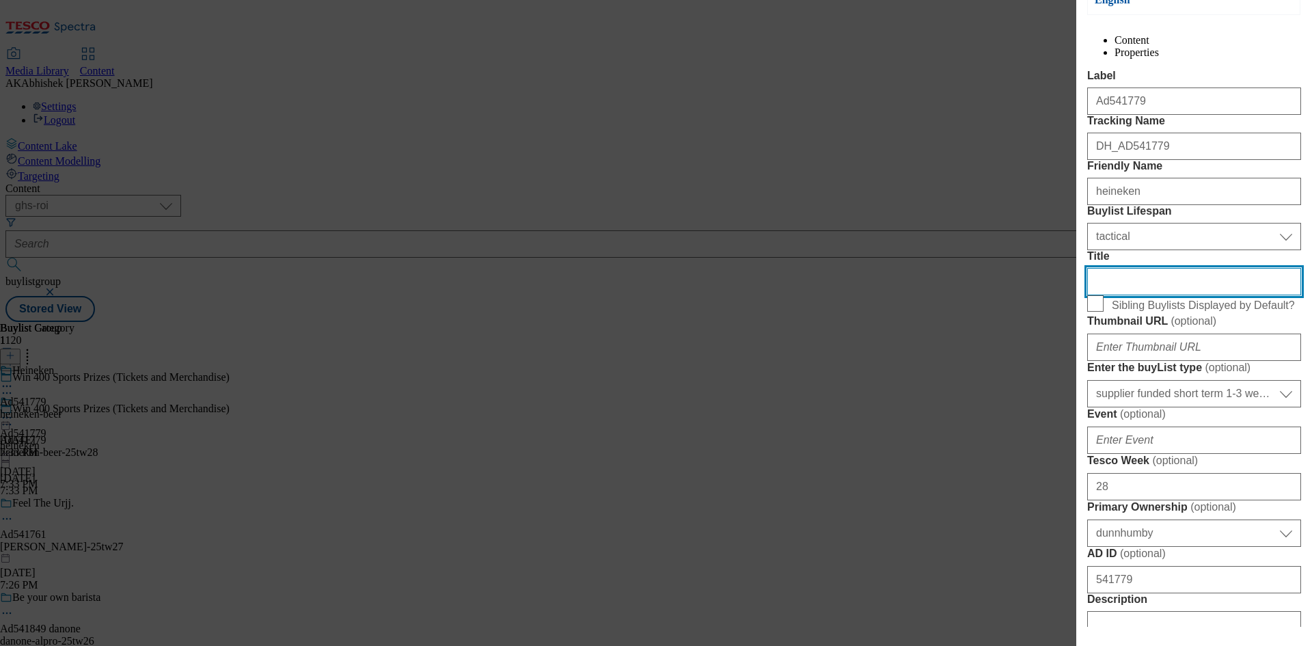
click at [1164, 295] on input "Title" at bounding box center [1194, 281] width 214 height 27
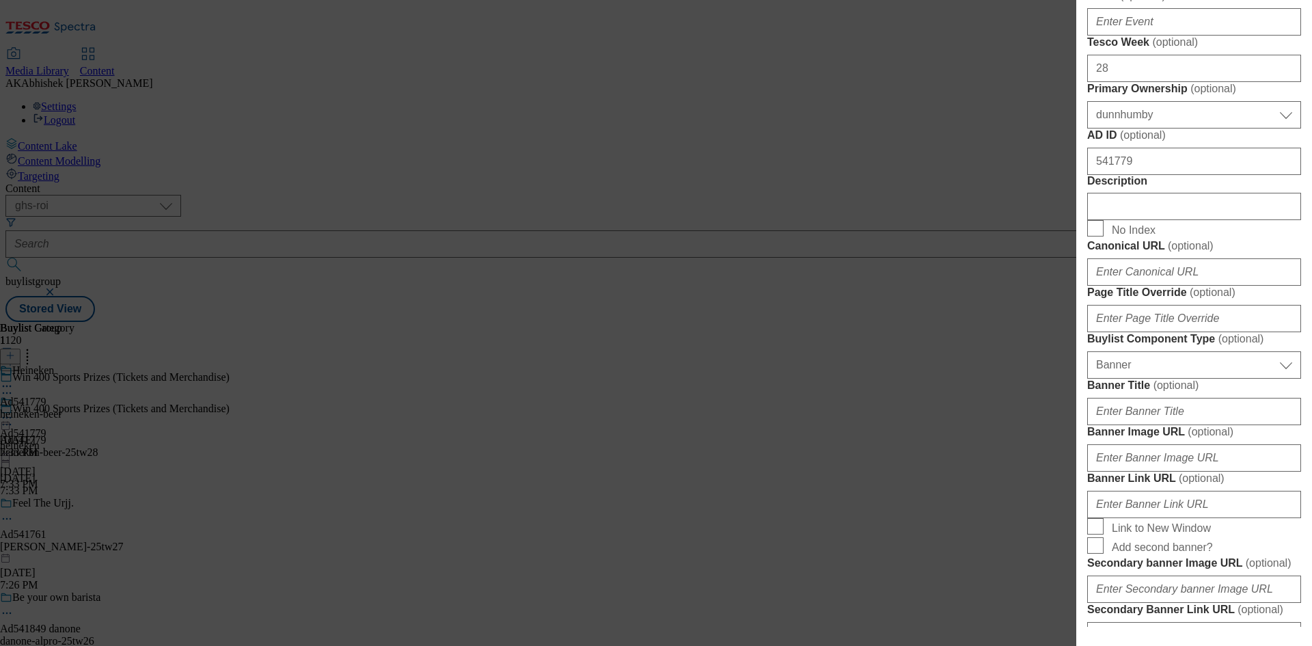
scroll to position [683, 0]
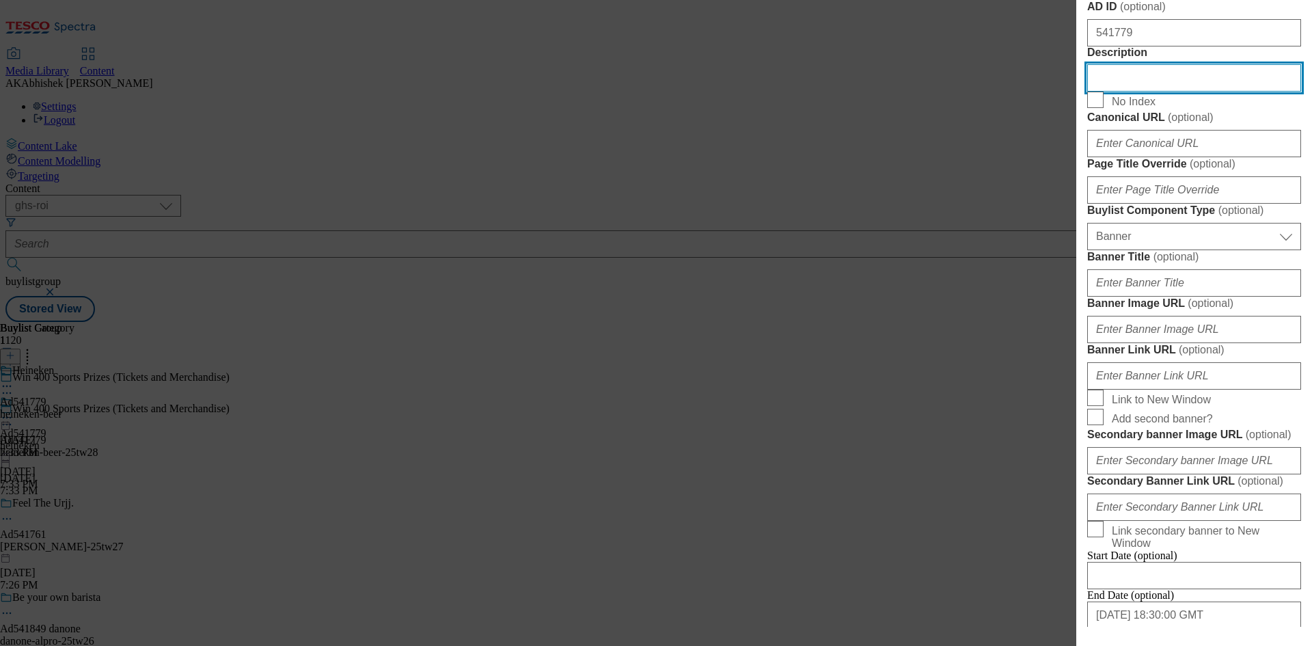
click at [1143, 92] on input "Description" at bounding box center [1194, 77] width 214 height 27
paste input "Heineken Lager Beer Sleek 6 x 330ml"
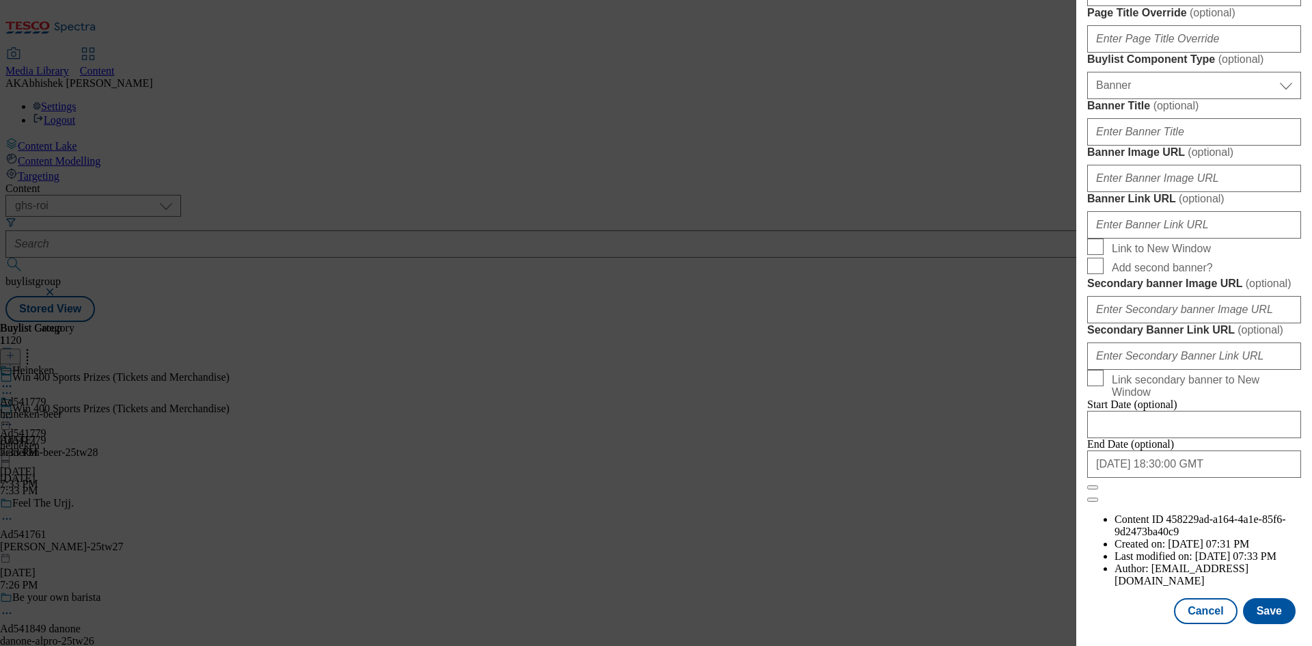
scroll to position [1342, 0]
type input "Heineken Lager Beer Sleek 6 x 330ml"
click at [1259, 620] on button "Save" at bounding box center [1269, 611] width 53 height 26
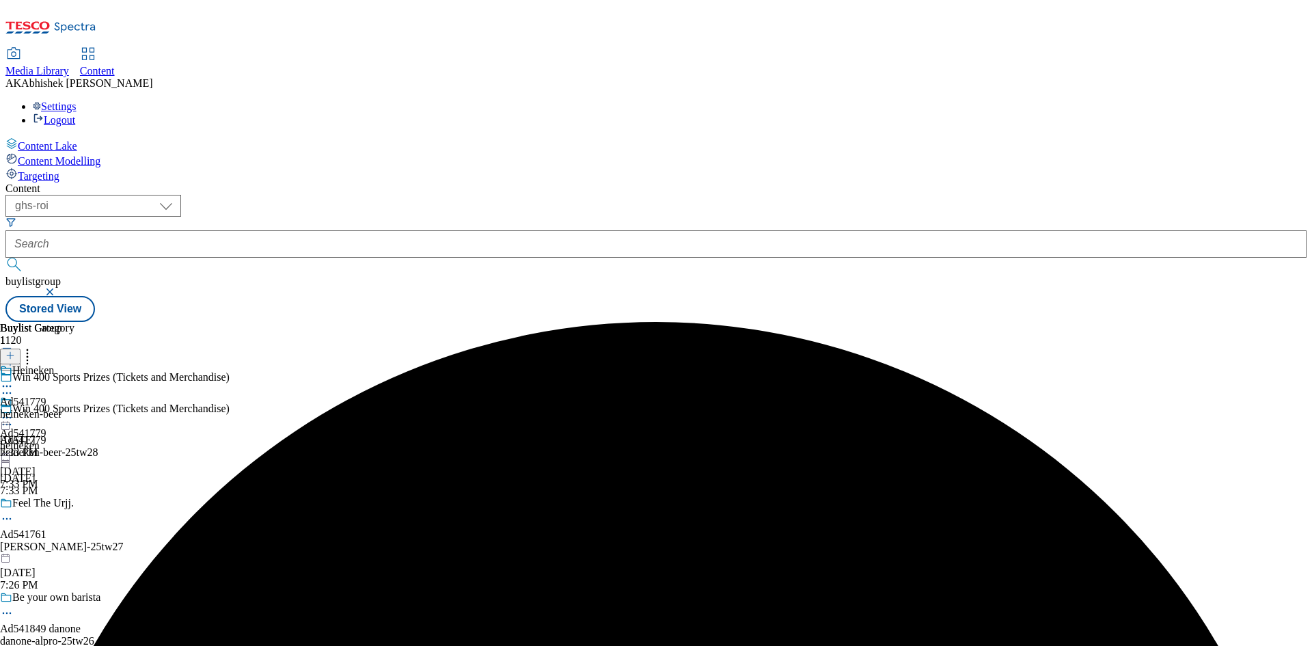
click at [74, 364] on div "Heineken" at bounding box center [37, 379] width 74 height 31
click at [14, 411] on icon at bounding box center [7, 418] width 14 height 14
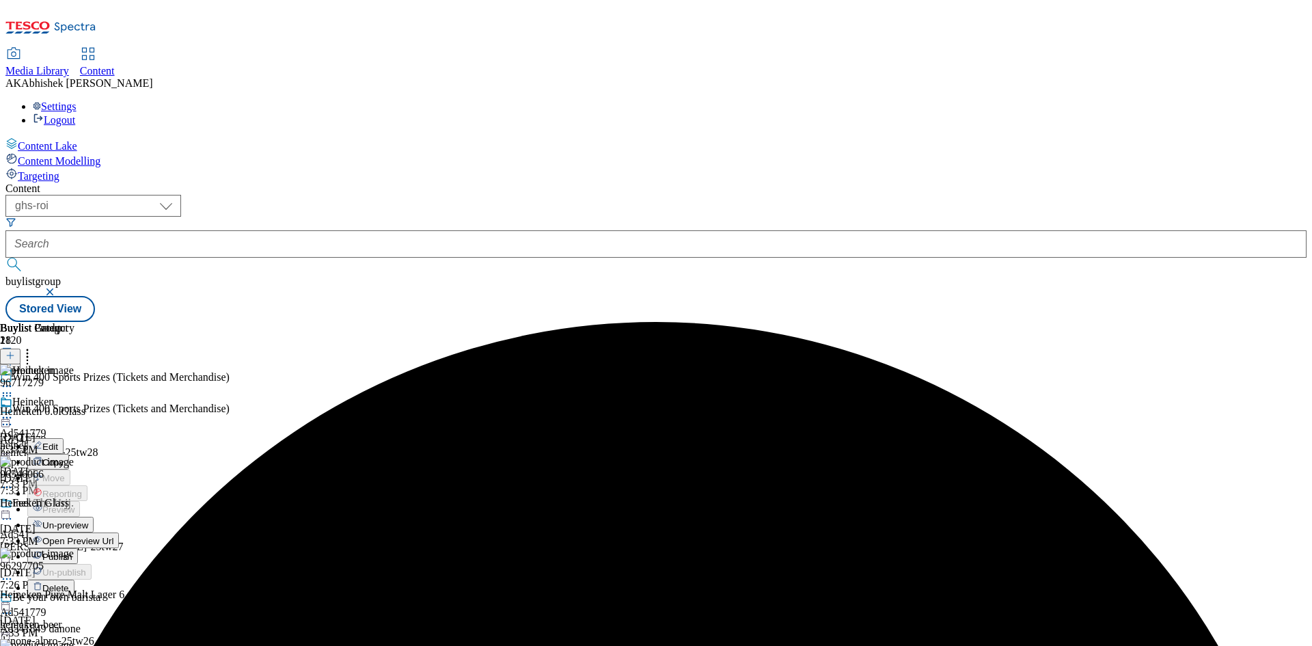
click at [58, 441] on span "Edit" at bounding box center [50, 446] width 16 height 10
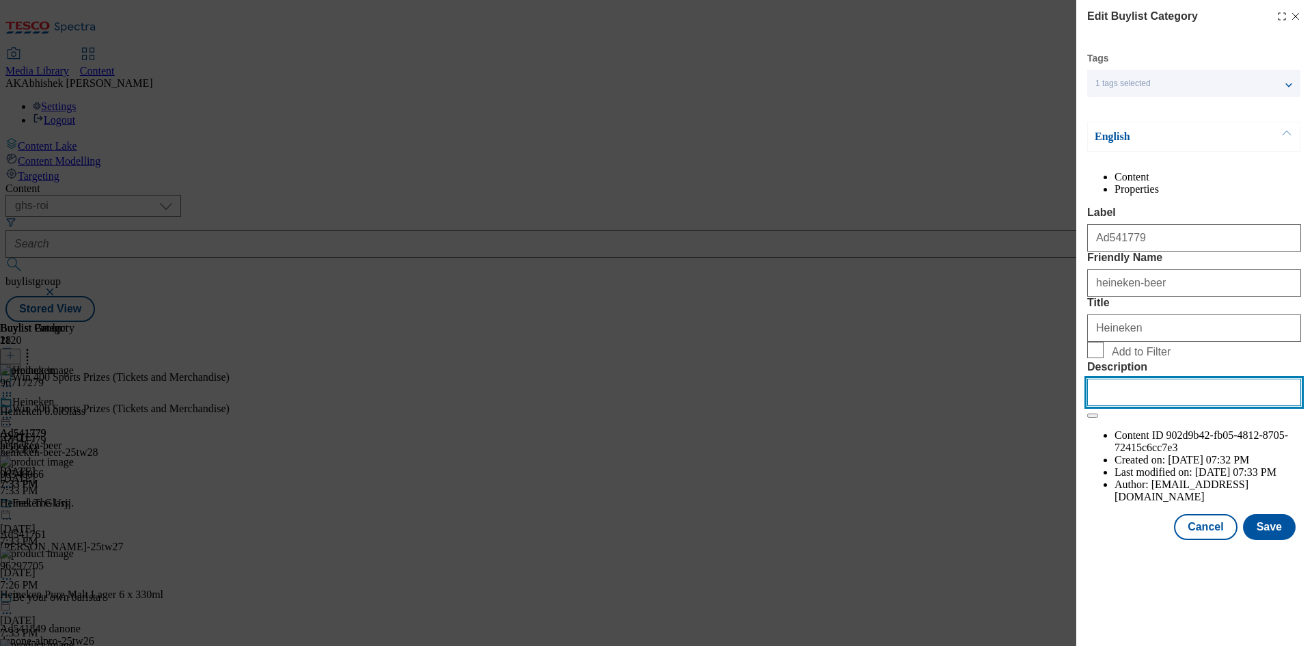
click at [1149, 406] on input "Description" at bounding box center [1194, 392] width 214 height 27
paste input "Heineken Lager Beer Sleek 6 x 330ml"
type input "Heineken Lager Beer Sleek 6 x 330ml"
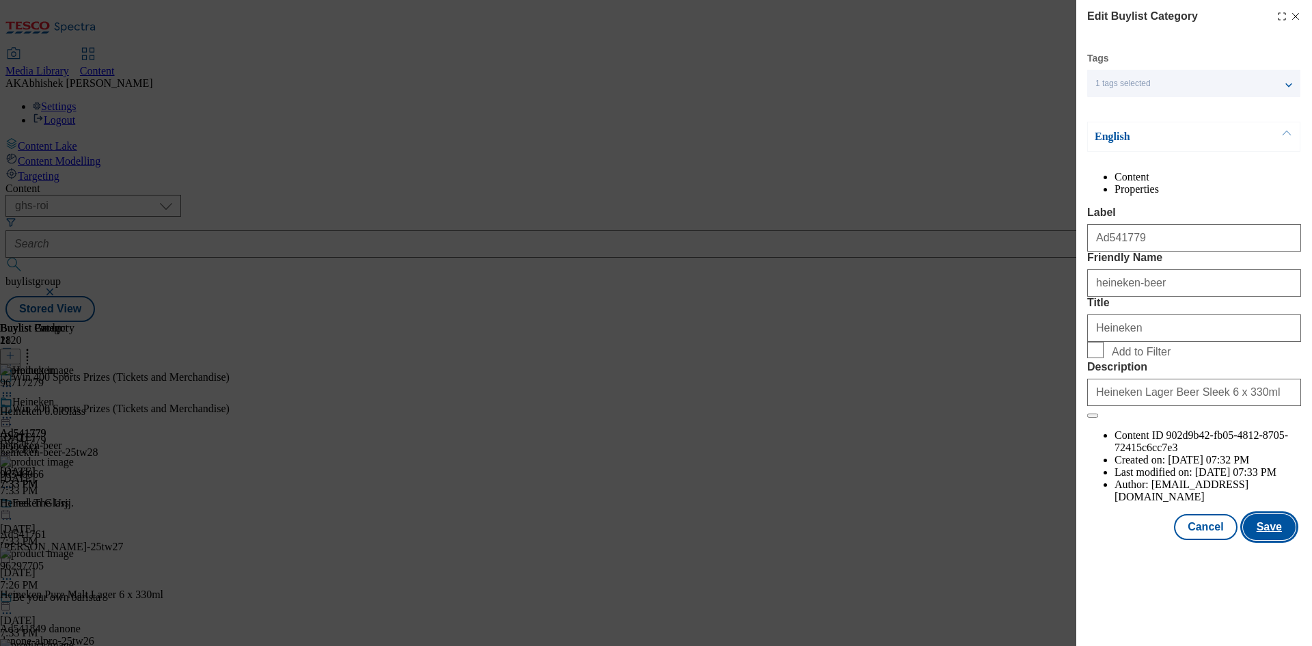
click at [1263, 540] on button "Save" at bounding box center [1269, 527] width 53 height 26
